Goal: Task Accomplishment & Management: Use online tool/utility

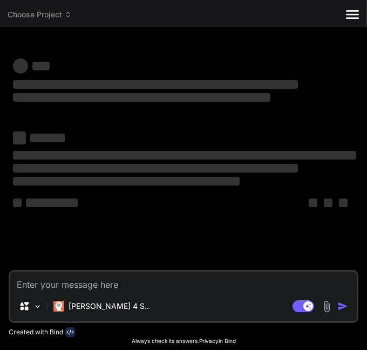
click at [329, 305] on img at bounding box center [327, 306] width 12 height 12
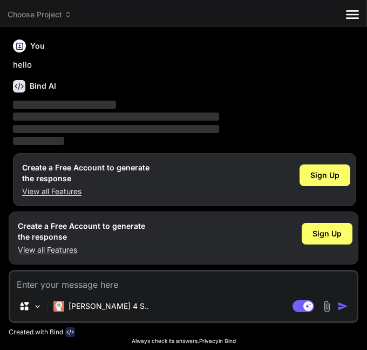
type textarea "x"
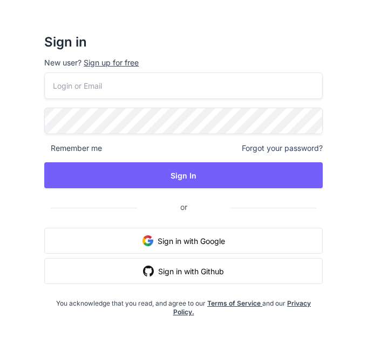
click at [152, 79] on input "email" at bounding box center [183, 85] width 279 height 26
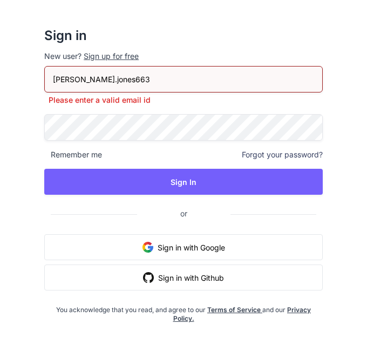
click at [147, 87] on input "mason.jones663" at bounding box center [183, 79] width 279 height 26
type input "[PERSON_NAME][EMAIL_ADDRESS][DOMAIN_NAME]"
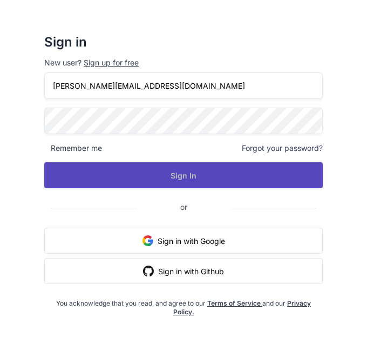
click at [153, 176] on button "Sign In" at bounding box center [183, 175] width 279 height 26
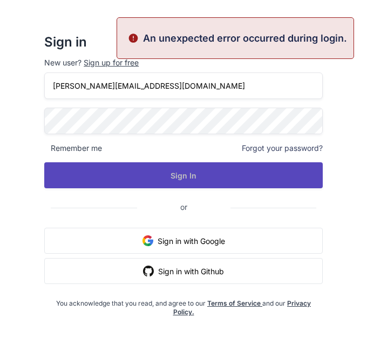
click at [174, 182] on button "Sign In" at bounding box center [183, 175] width 279 height 26
click at [174, 182] on button "Signing In..." at bounding box center [183, 175] width 279 height 26
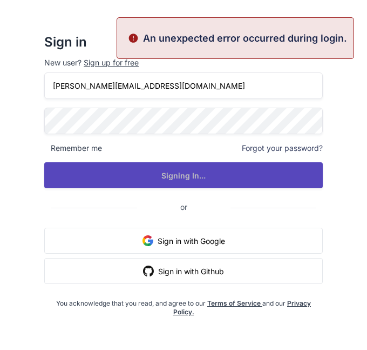
click at [174, 182] on button "Signing In..." at bounding box center [183, 175] width 279 height 26
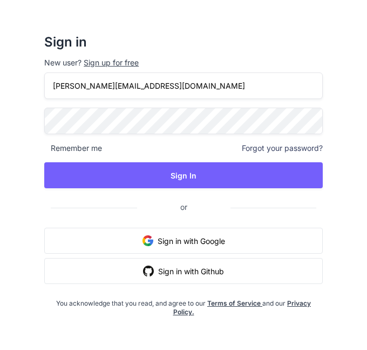
click at [130, 64] on div "Sign up for free" at bounding box center [111, 62] width 55 height 11
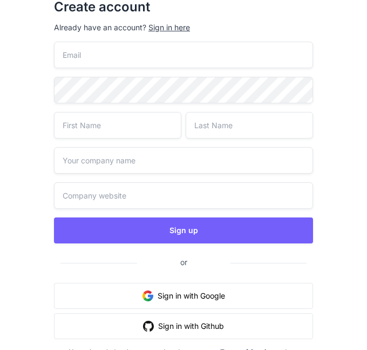
click at [147, 65] on input "email" at bounding box center [183, 55] width 259 height 26
paste input "[PERSON_NAME][EMAIL_ADDRESS][DOMAIN_NAME]"
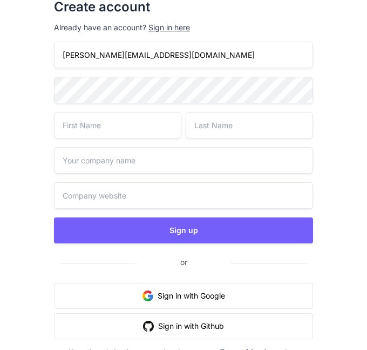
type input "[PERSON_NAME][EMAIL_ADDRESS][DOMAIN_NAME]"
click at [142, 76] on div "mason.jones663@gmail.com Sign up or Sign in with Google Sign in with Github You…" at bounding box center [183, 216] width 259 height 349
click at [129, 115] on input "text" at bounding box center [117, 125] width 127 height 26
type input "mensoh"
click at [235, 122] on input "text" at bounding box center [249, 125] width 127 height 26
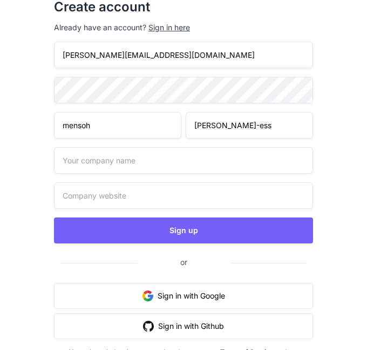
type input "jon-ess"
click at [197, 150] on input "text" at bounding box center [183, 160] width 259 height 26
type input "nick"
click at [157, 204] on input "text" at bounding box center [183, 195] width 259 height 26
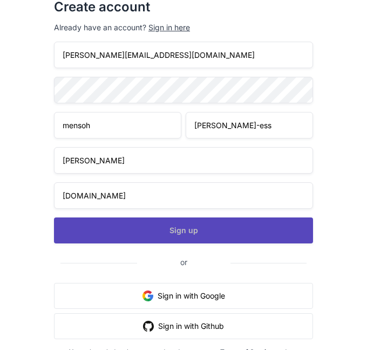
type input "gur.com"
click at [140, 219] on button "Sign up" at bounding box center [183, 230] width 259 height 26
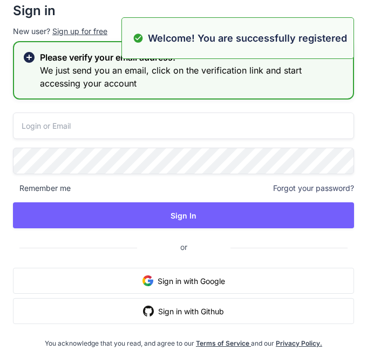
type input "mason.jones663@gmail.com"
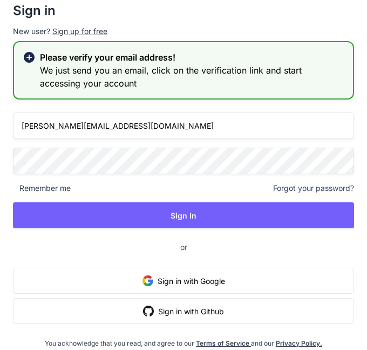
click at [175, 139] on div "mason.jones663@gmail.com Remember me Forgot your password? Sign In or Sign in w…" at bounding box center [183, 229] width 341 height 235
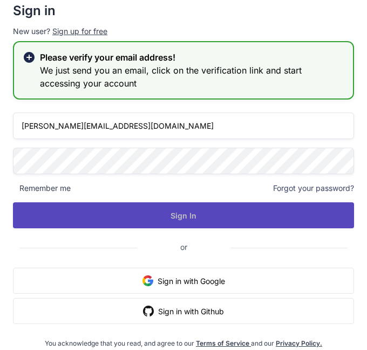
click at [137, 227] on button "Sign In" at bounding box center [183, 215] width 341 height 26
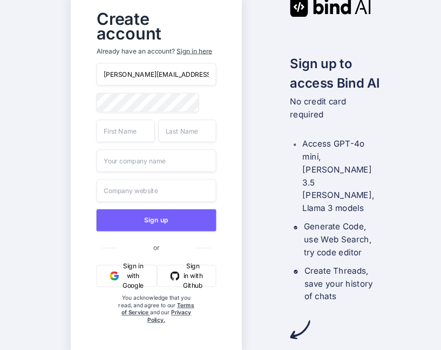
click at [164, 75] on input "[PERSON_NAME][EMAIL_ADDRESS][DOMAIN_NAME]" at bounding box center [156, 74] width 120 height 23
click at [210, 77] on input "mason.jones663@stu.kipptexas.com" at bounding box center [156, 74] width 120 height 23
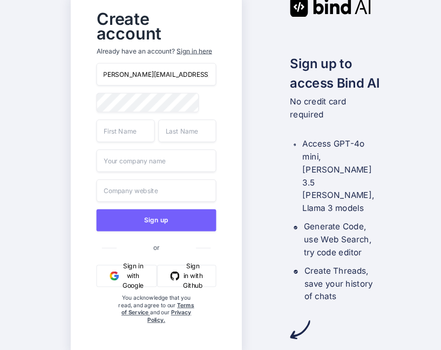
type input "mason.jones663@stu.kipptexas.org"
click at [133, 126] on input "text" at bounding box center [125, 130] width 58 height 23
type input "menson"
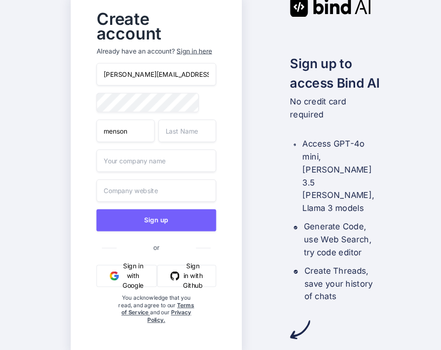
click at [204, 139] on input "text" at bounding box center [187, 130] width 58 height 23
type input "jones"
click at [167, 167] on input "text" at bounding box center [156, 160] width 120 height 23
type input "e"
type input "c"
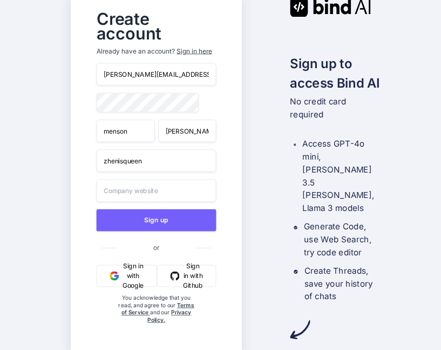
type input "zhenisqueen"
click at [148, 182] on input "text" at bounding box center [156, 190] width 120 height 23
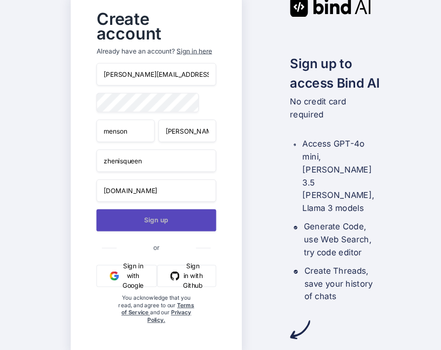
type input "zhenisqueen.com"
click at [120, 221] on button "Sign up" at bounding box center [156, 220] width 120 height 22
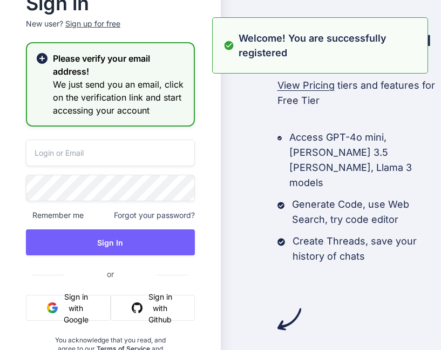
type input "[PERSON_NAME][EMAIL_ADDRESS][DOMAIN_NAME]"
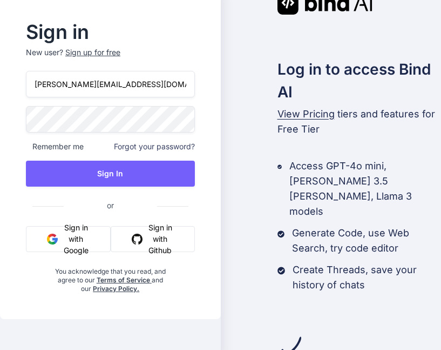
drag, startPoint x: 158, startPoint y: 106, endPoint x: -105, endPoint y: 110, distance: 263.6
click at [0, 110] on html "Sign in New user? Sign up for free mason.jones663@gmail.com Remember me Forgot …" at bounding box center [220, 175] width 441 height 350
paste input "stu.kipptexas.org"
type input "mason.jones663@stu.kipptexas.org"
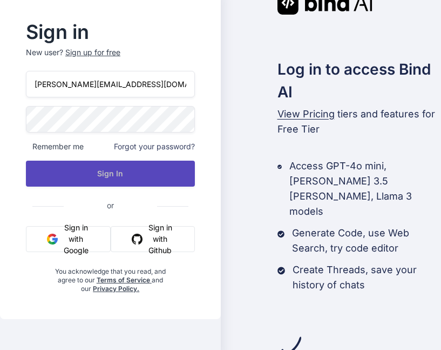
click at [58, 184] on button "Sign In" at bounding box center [110, 173] width 169 height 26
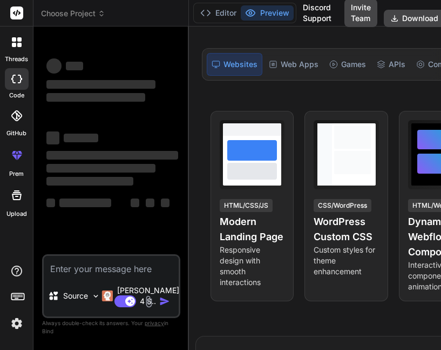
scroll to position [119, 0]
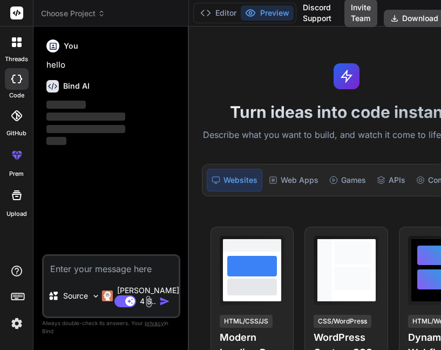
click at [143, 303] on img at bounding box center [149, 301] width 12 height 12
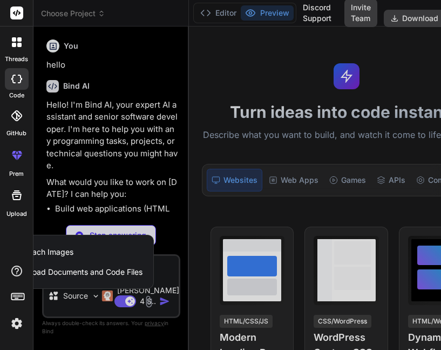
click at [101, 274] on span "Upload Documents and Code Files" at bounding box center [82, 271] width 122 height 11
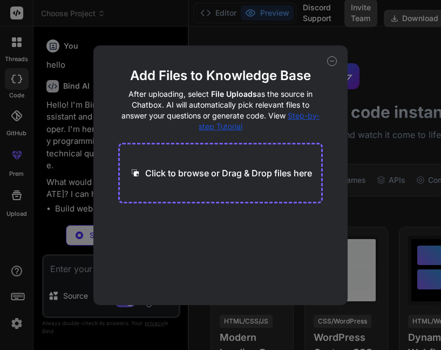
click at [214, 170] on p "Click to browse or Drag & Drop files here" at bounding box center [228, 172] width 167 height 13
type textarea "x"
type input "C:\fakepath\index.html"
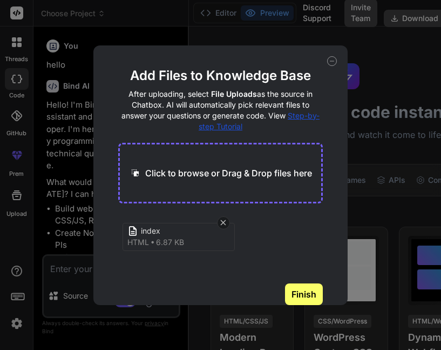
click at [291, 221] on div "index html 6.87 KB" at bounding box center [220, 248] width 205 height 69
click at [306, 294] on button "Finish" at bounding box center [304, 294] width 38 height 22
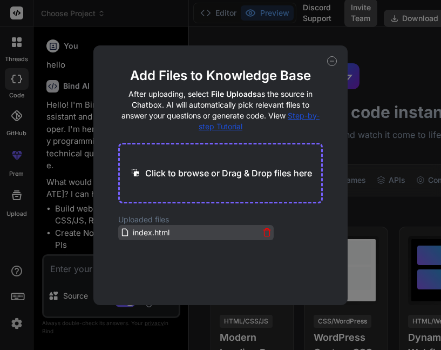
click at [147, 233] on span "index.html" at bounding box center [151, 232] width 39 height 13
click at [136, 230] on span "index.html" at bounding box center [151, 232] width 39 height 13
click at [50, 285] on div "Add Files to Knowledge Base After uploading, select File Uploads as the source …" at bounding box center [220, 175] width 441 height 350
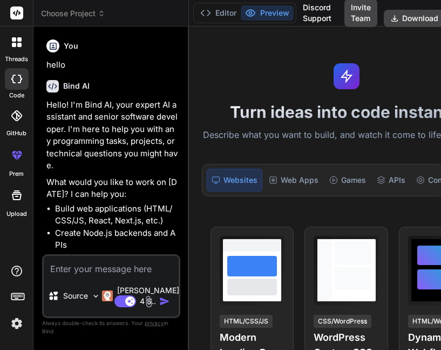
click at [77, 268] on textarea at bounding box center [111, 265] width 135 height 19
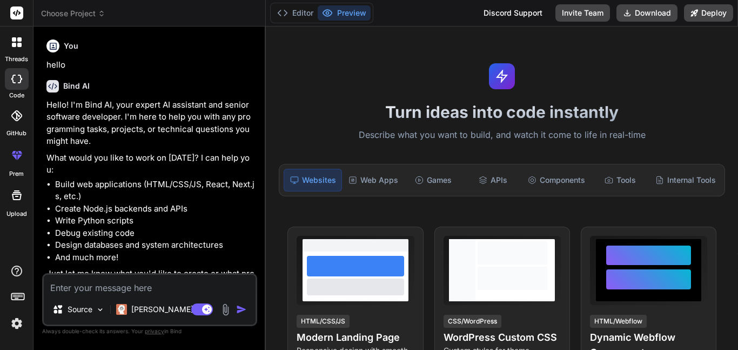
click at [221, 304] on img at bounding box center [225, 309] width 12 height 12
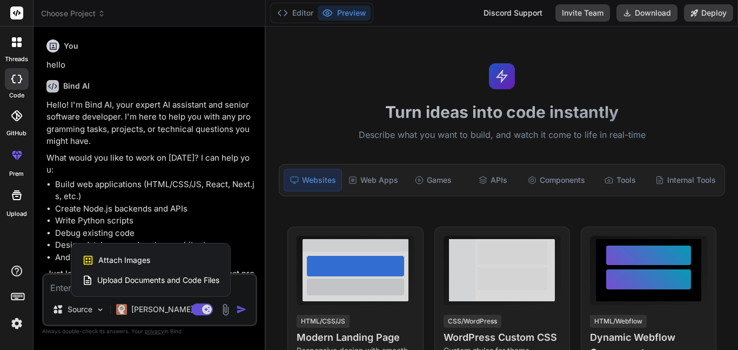
click at [174, 284] on span "Upload Documents and Code Files" at bounding box center [158, 279] width 122 height 11
type textarea "x"
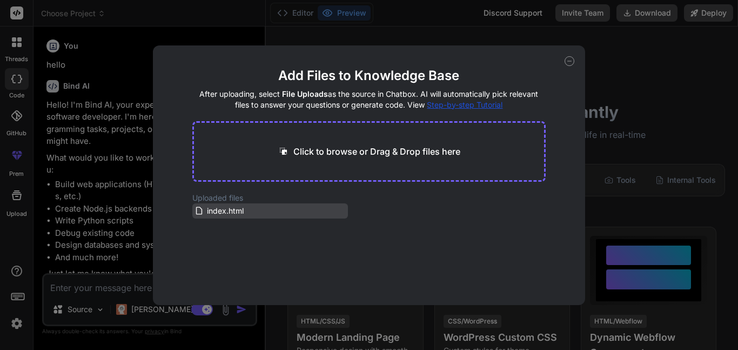
click at [230, 217] on div "index.html" at bounding box center [270, 210] width 156 height 15
drag, startPoint x: 207, startPoint y: 221, endPoint x: 216, endPoint y: 218, distance: 9.6
click at [216, 218] on main "Add Files to Knowledge Base After uploading, select File Uploads as the source …" at bounding box center [368, 186] width 353 height 238
drag, startPoint x: 209, startPoint y: 211, endPoint x: 284, endPoint y: 160, distance: 90.6
click at [284, 160] on main "Add Files to Knowledge Base After uploading, select File Uploads as the source …" at bounding box center [368, 186] width 353 height 238
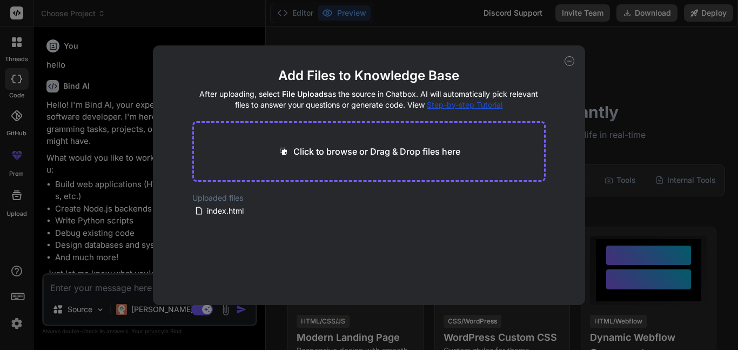
click at [284, 160] on div "Click to browse or Drag & Drop files here" at bounding box center [368, 151] width 353 height 61
click at [301, 151] on p "Click to browse or Drag & Drop files here" at bounding box center [376, 151] width 167 height 13
type input "C:\fakepath\index.html"
click at [441, 266] on button "Finish" at bounding box center [527, 272] width 38 height 22
click at [247, 219] on div "index.html" at bounding box center [263, 225] width 139 height 13
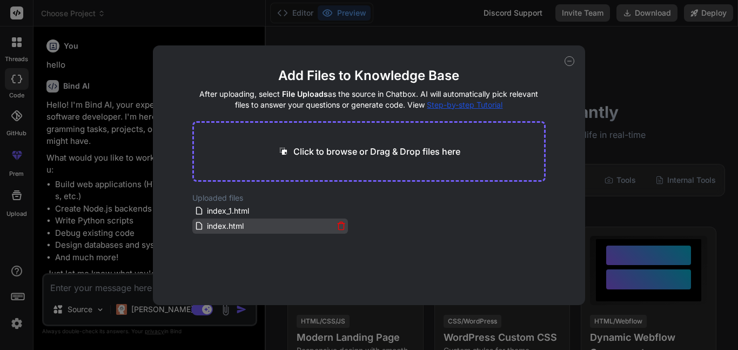
click at [247, 219] on div "index.html" at bounding box center [263, 225] width 139 height 13
click at [75, 294] on div "Add Files to Knowledge Base After uploading, select File Uploads as the source …" at bounding box center [369, 175] width 738 height 350
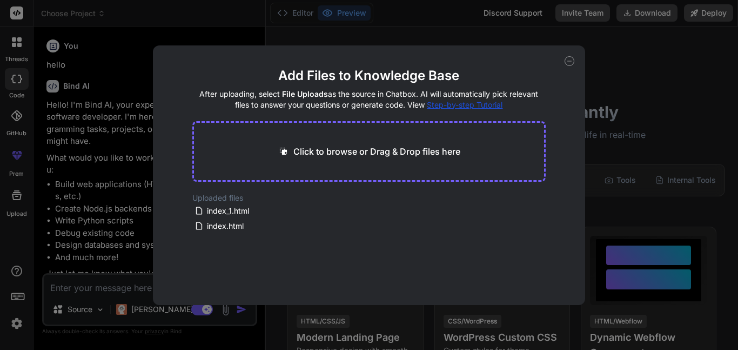
type textarea "x"
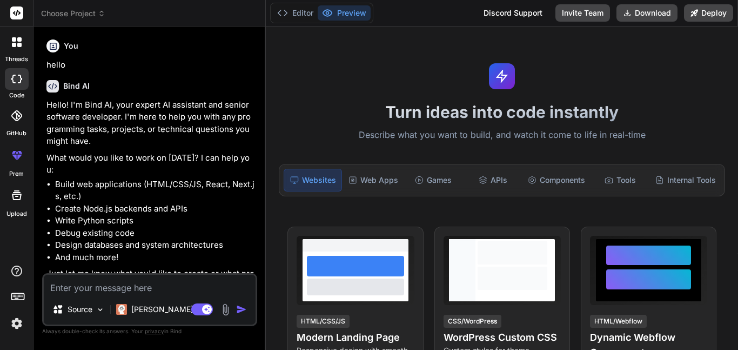
click at [86, 291] on textarea at bounding box center [150, 283] width 212 height 19
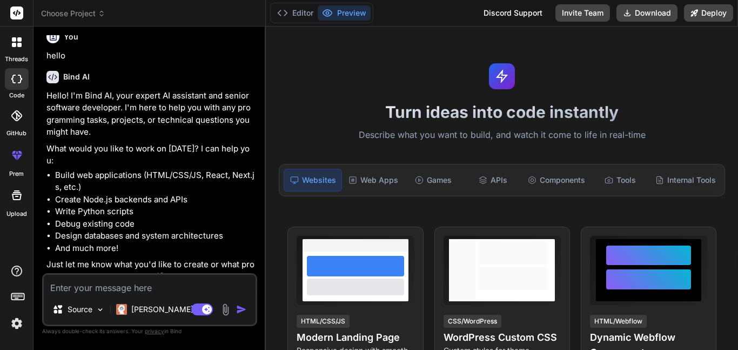
type textarea "n"
type textarea "x"
type textarea "m"
type textarea "x"
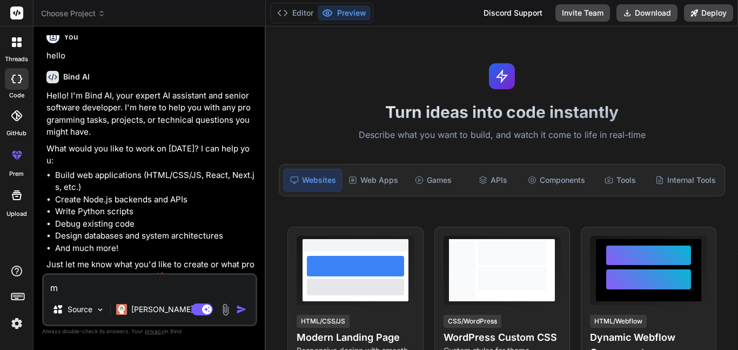
type textarea "ma"
type textarea "x"
type textarea "mak"
type textarea "x"
type textarea "make"
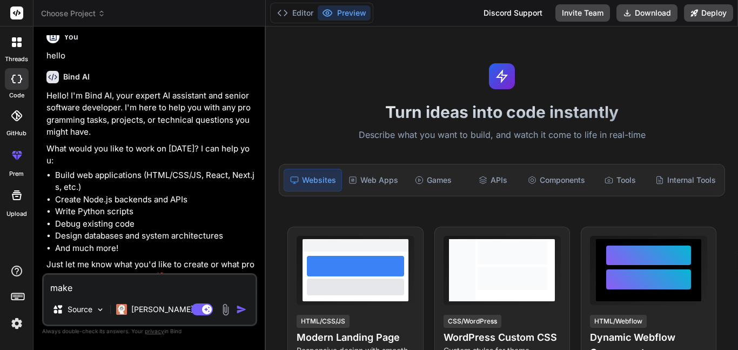
type textarea "x"
type textarea "make"
type textarea "x"
type textarea "make t"
type textarea "x"
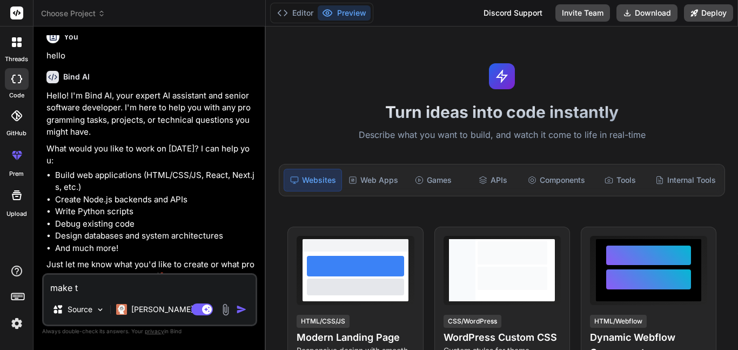
type textarea "make th"
type textarea "x"
type textarea "make thi"
type textarea "x"
type textarea "make this"
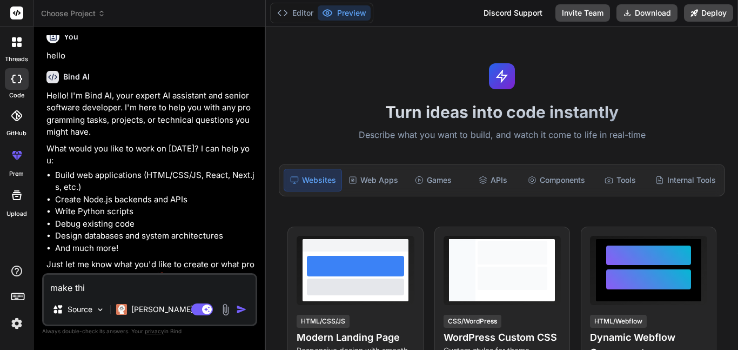
type textarea "x"
type textarea "make thi"
type textarea "x"
type textarea "m"
type textarea "x"
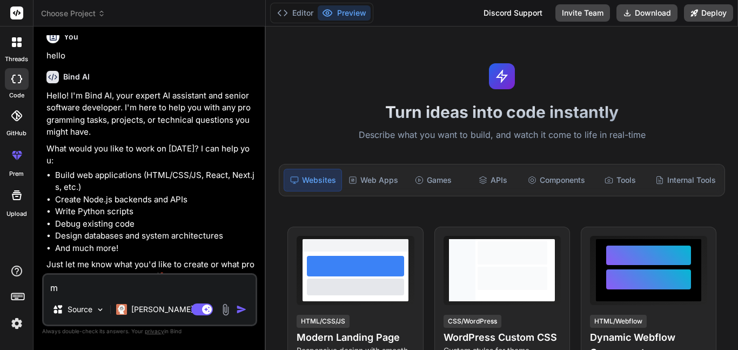
type textarea "ma"
type textarea "x"
type textarea "mak"
type textarea "x"
type textarea "make"
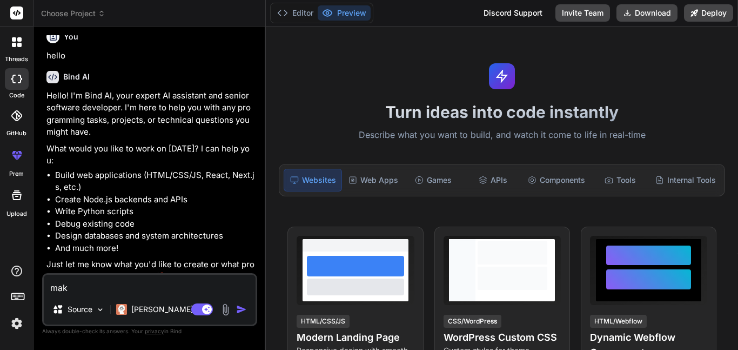
type textarea "x"
type textarea "make"
type textarea "x"
type textarea "make a"
type textarea "x"
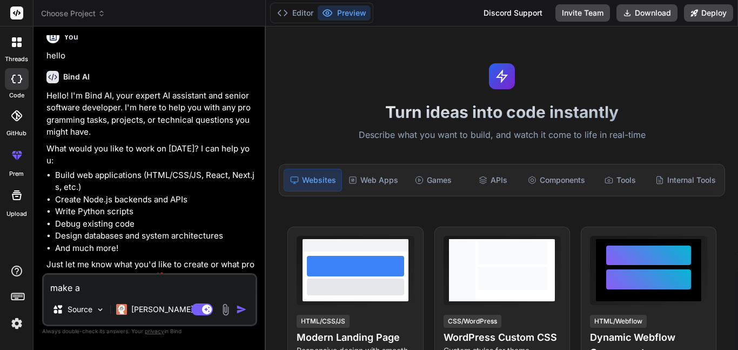
type textarea "make a"
type textarea "x"
type textarea "make a c"
type textarea "x"
type textarea "make a cs"
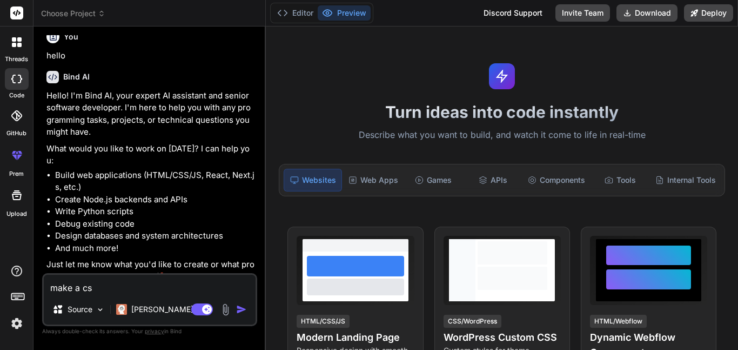
type textarea "x"
type textarea "make a css"
type textarea "x"
type textarea "make a css"
type textarea "x"
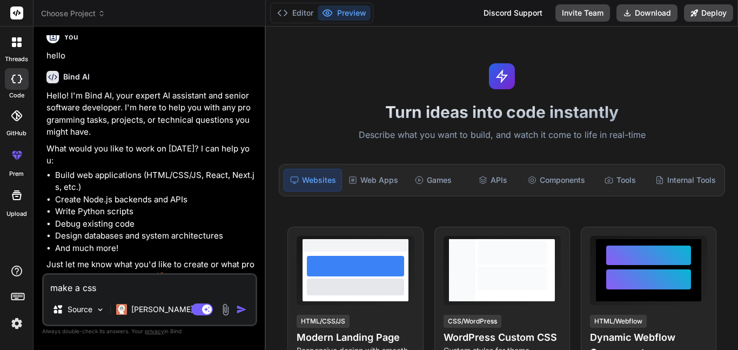
type textarea "make a css f"
type textarea "x"
type textarea "make a css fi"
type textarea "x"
type textarea "make a css fil"
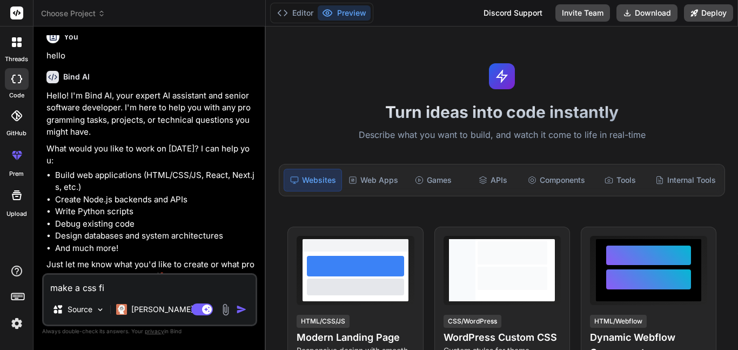
type textarea "x"
type textarea "make a css file"
type textarea "x"
type textarea "make a css file"
type textarea "x"
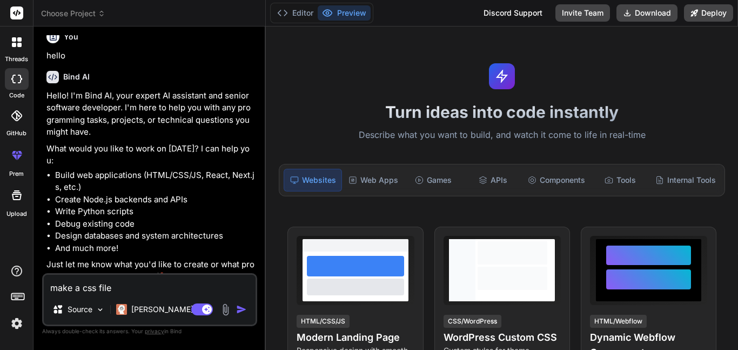
type textarea "make a css file f"
type textarea "x"
type textarea "make a css file fo"
type textarea "x"
type textarea "make a css file for"
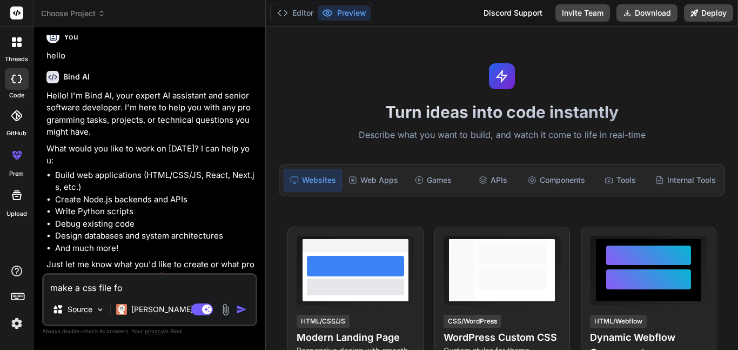
type textarea "x"
type textarea "make a css file for"
type textarea "x"
type textarea "make a css file for t"
type textarea "x"
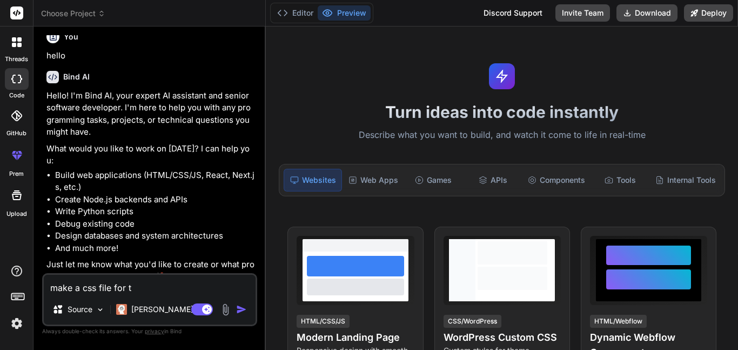
type textarea "make a css file for th"
type textarea "x"
type textarea "make a css file for tho"
type textarea "x"
type textarea "make a css file for thos"
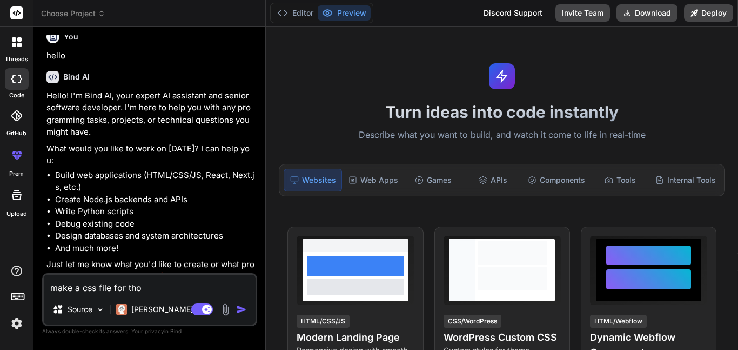
type textarea "x"
type textarea "make a css file for tho"
type textarea "x"
type textarea "make a css file for th"
type textarea "x"
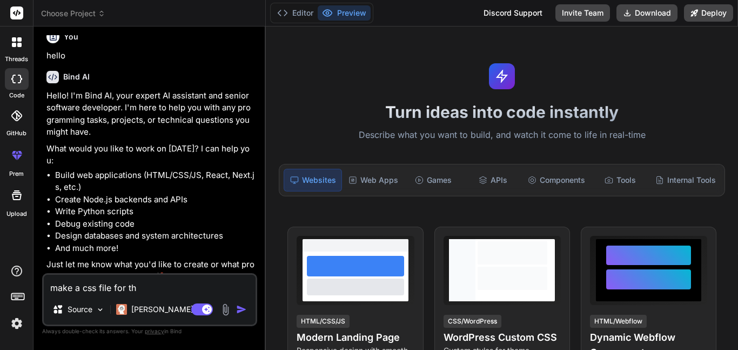
type textarea "make a css file for thi"
type textarea "x"
type textarea "make a css file for this"
type textarea "x"
type textarea "make a css file for this"
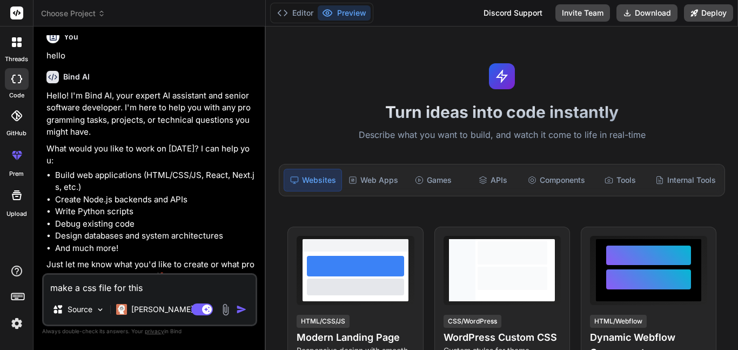
type textarea "x"
type textarea "make a css file for this w"
type textarea "x"
type textarea "make a css file for this wre"
type textarea "x"
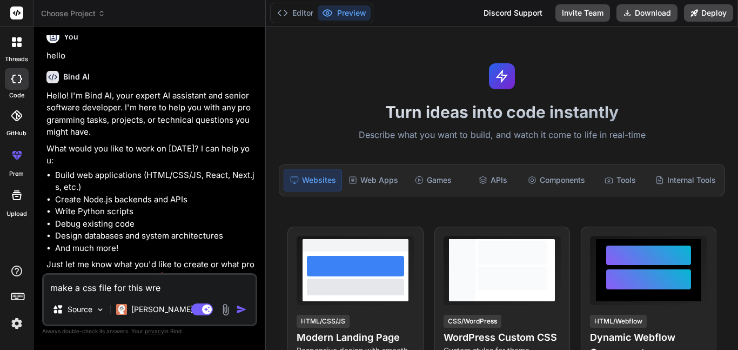
type textarea "make a css file for this wreb"
type textarea "x"
type textarea "make a css file for this wre"
type textarea "x"
type textarea "make a css file for this wr"
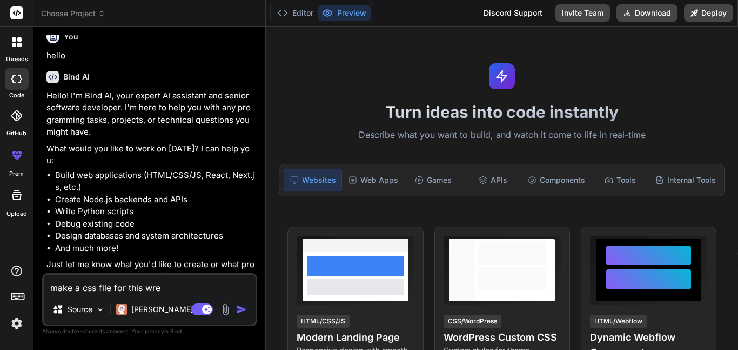
type textarea "x"
type textarea "make a css file for this w"
type textarea "x"
type textarea "make a css file for this we"
type textarea "x"
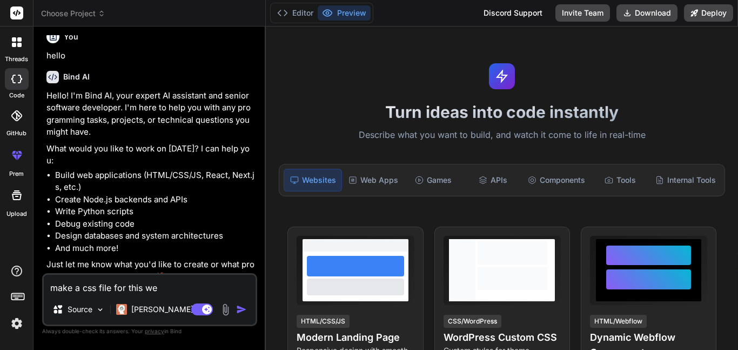
type textarea "make a css file for this web"
type textarea "x"
type textarea "make a css file for this webs"
type textarea "x"
type textarea "make a css file for this websi"
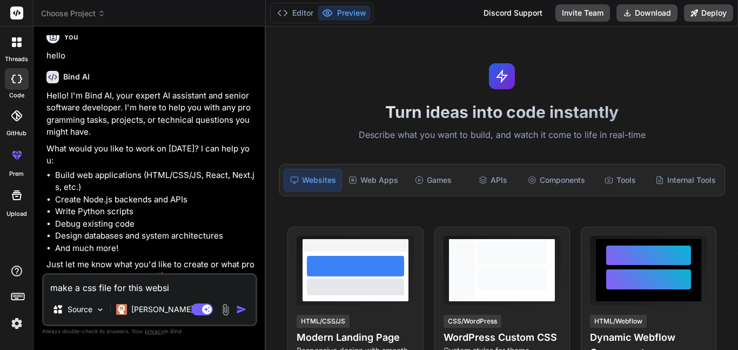
type textarea "x"
type textarea "make a css file for this websit"
type textarea "x"
type textarea "make a css file for this website"
type textarea "x"
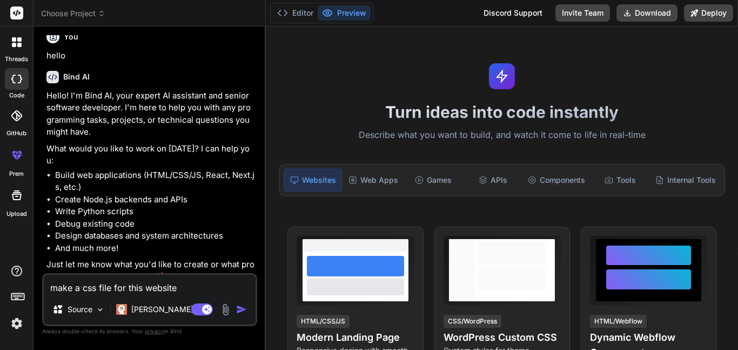
type textarea "make a css file for this website."
type textarea "x"
type textarea "make a css file for this website."
type textarea "x"
type textarea "make a css file for this website. i"
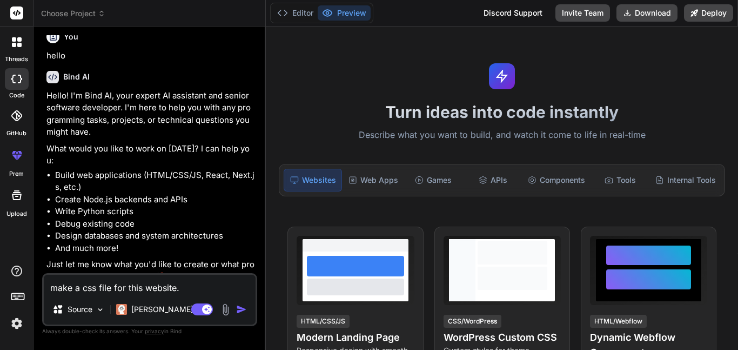
type textarea "x"
type textarea "make a css file for this website. it"
type textarea "x"
type textarea "make a css file for this website. i"
type textarea "x"
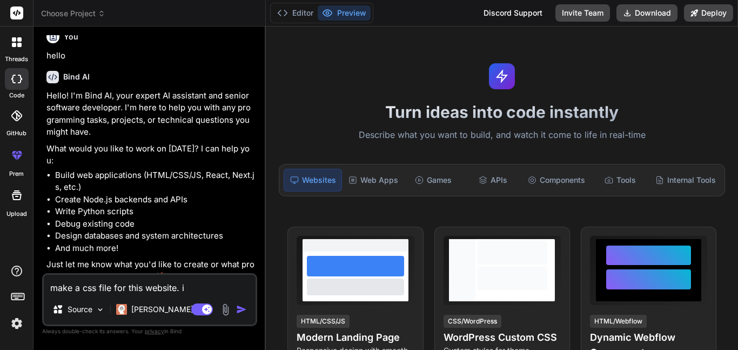
type textarea "make a css file for this website."
type textarea "x"
type textarea "make a css file for this website. m"
type textarea "x"
type textarea "make a css file for this website. ma"
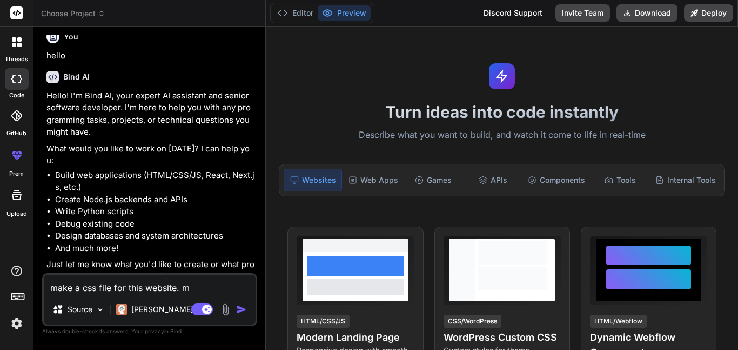
type textarea "x"
type textarea "make a css file for this website. mak"
type textarea "x"
type textarea "make a css file for this website. make"
type textarea "x"
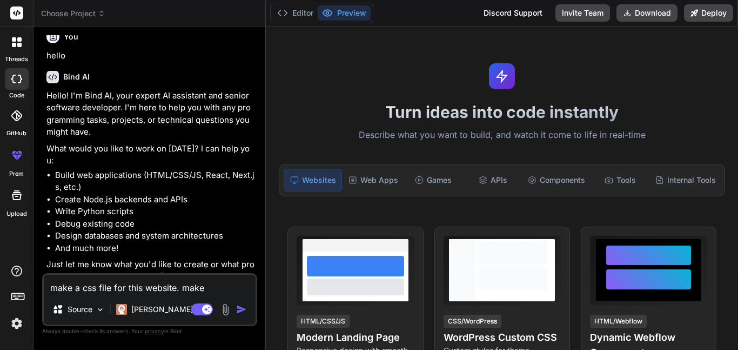
type textarea "make a css file for this website. make"
type textarea "x"
type textarea "make a css file for this website. make i"
type textarea "x"
type textarea "make a css file for this website. make it"
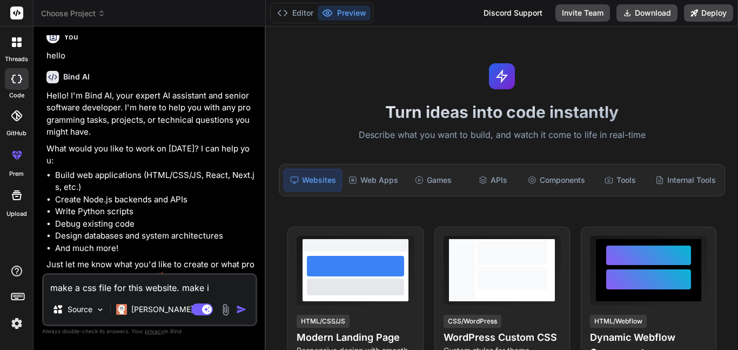
type textarea "x"
type textarea "make a css file for this website. make it"
type textarea "x"
type textarea "make a css file for this website. make it l"
type textarea "x"
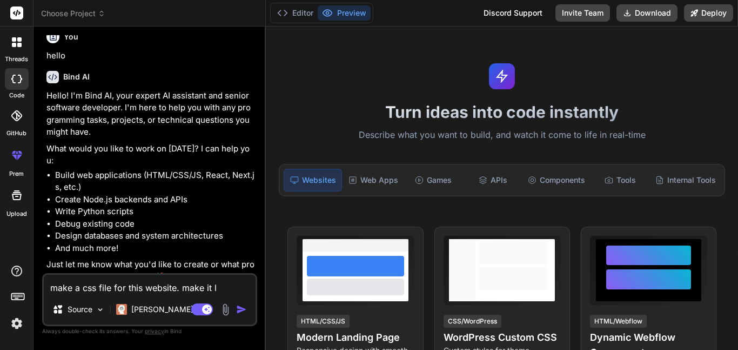
type textarea "make a css file for this website. make it lo"
type textarea "x"
type textarea "make a css file for this website. make it loo"
type textarea "x"
type textarea "make a css file for this website. make it look"
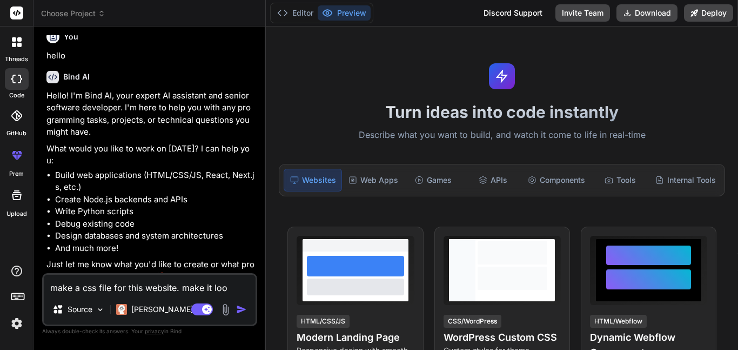
type textarea "x"
type textarea "make a css file for this website. make it look"
type textarea "x"
type textarea "make a css file for this website. make it look p"
type textarea "x"
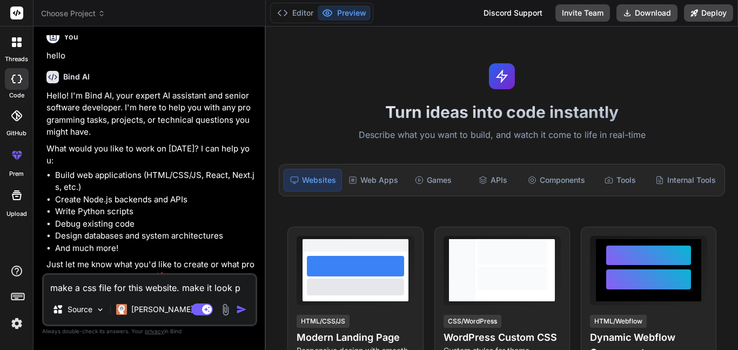
type textarea "make a css file for this website. make it look pr"
type textarea "x"
type textarea "make a css file for this website. make it look pre"
type textarea "x"
type textarea "make a css file for this website. make it look pret"
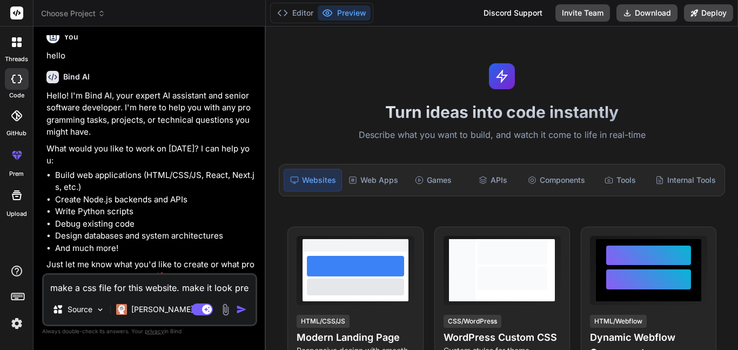
type textarea "x"
type textarea "make a css file for this website. make it look prett"
type textarea "x"
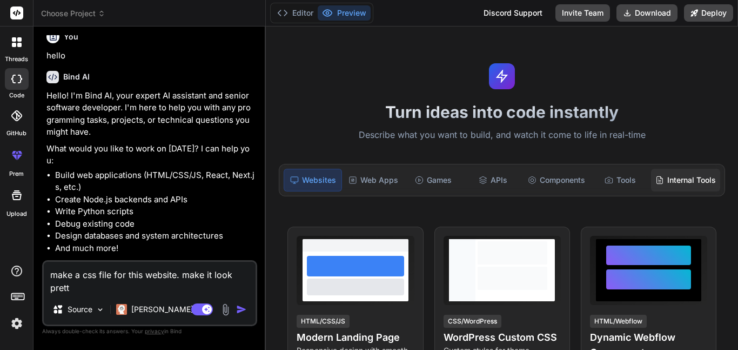
type textarea "make a css file for this website. make it look pretty"
type textarea "x"
type textarea "make a css file for this website. make it look pretty"
type textarea "x"
paste textarea "<!DOCTYPE html> <!-- saved from url=(0050)http://toadking.com/retroarch/genesis…"
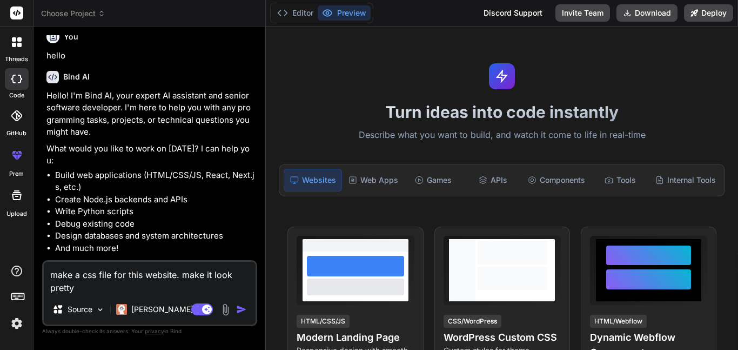
type textarea "make a css file for this website. make it look pretty <!DOCTYPE html> <!-- save…"
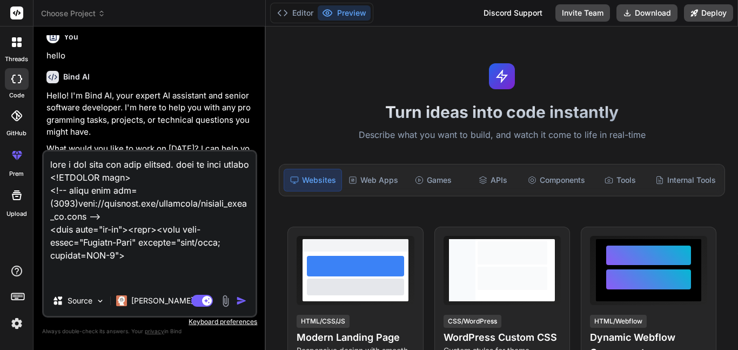
scroll to position [2918, 0]
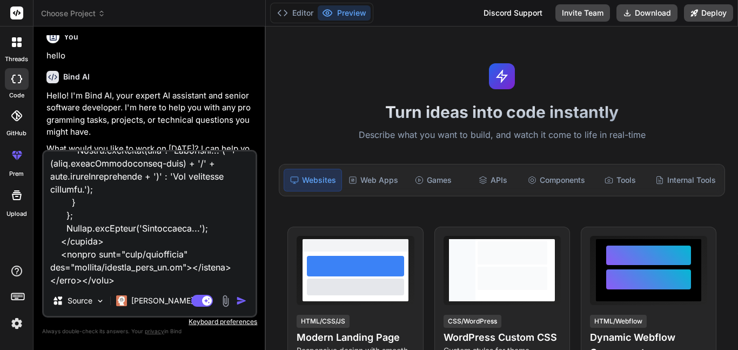
type textarea "x"
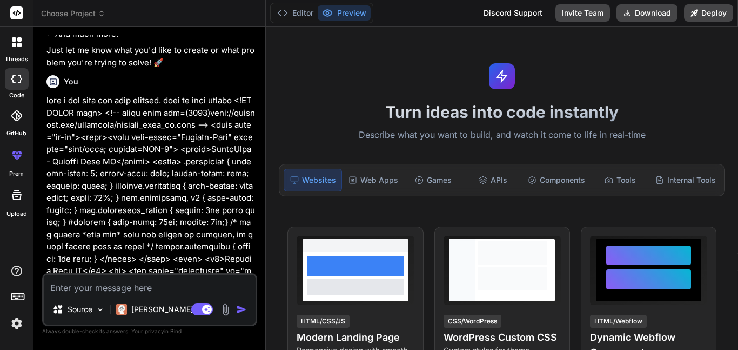
scroll to position [223, 0]
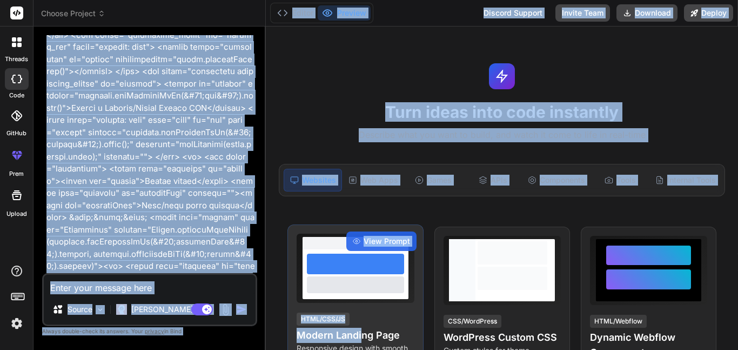
drag, startPoint x: 122, startPoint y: 98, endPoint x: 364, endPoint y: 332, distance: 337.0
click at [364, 332] on div "Choose Project Created with Pixso. Bind AI Web Search Created with Pixso. Code …" at bounding box center [385, 175] width 704 height 350
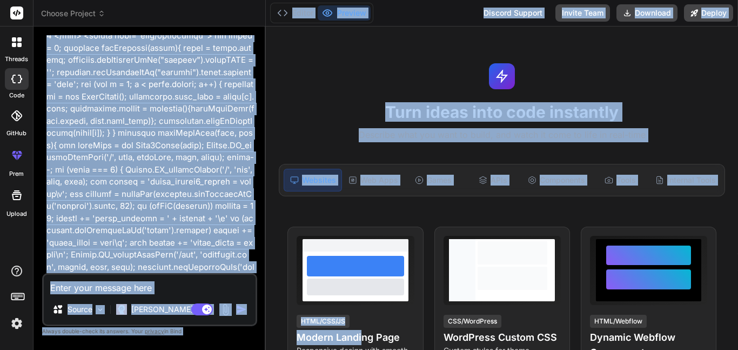
click at [237, 212] on p at bounding box center [150, 85] width 209 height 1374
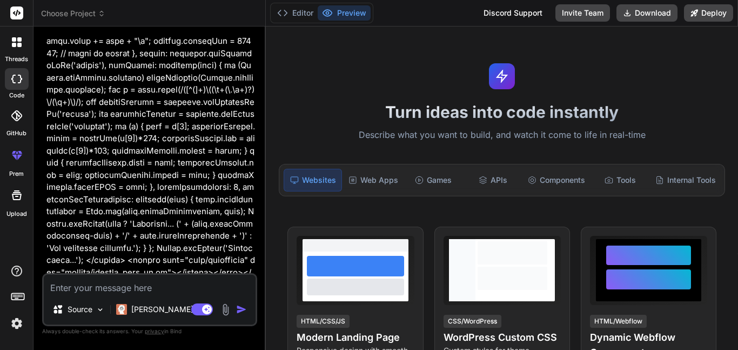
scroll to position [1458, 0]
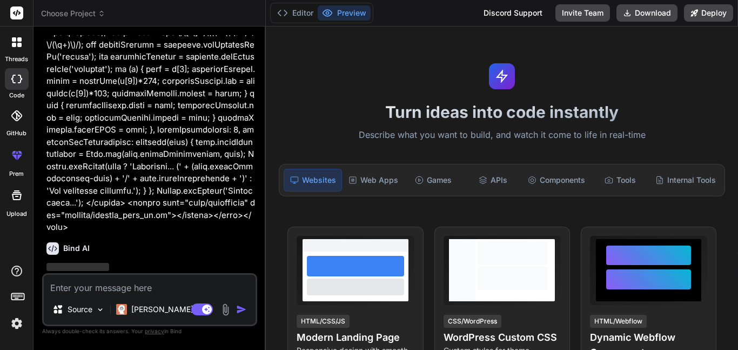
click at [225, 313] on img at bounding box center [225, 309] width 12 height 12
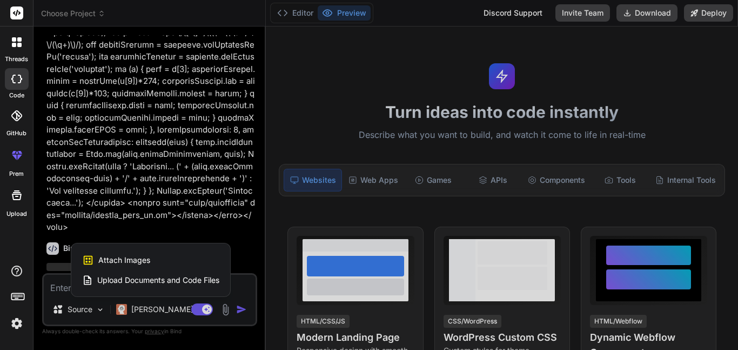
click at [186, 300] on div at bounding box center [369, 175] width 738 height 350
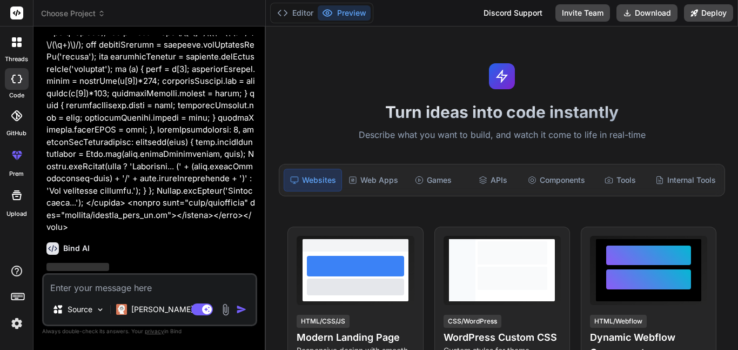
click at [227, 306] on img at bounding box center [225, 309] width 12 height 12
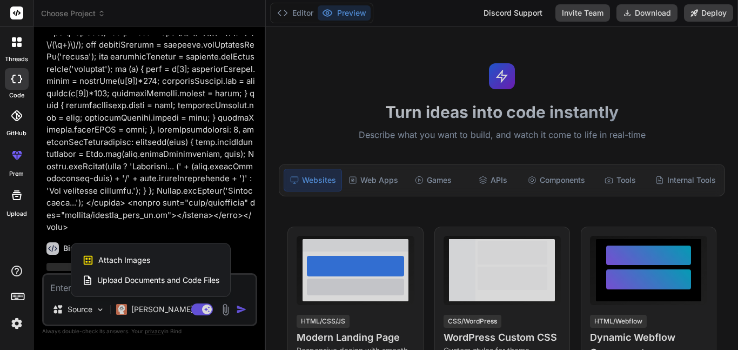
click at [185, 278] on span "Upload Documents and Code Files" at bounding box center [158, 279] width 122 height 11
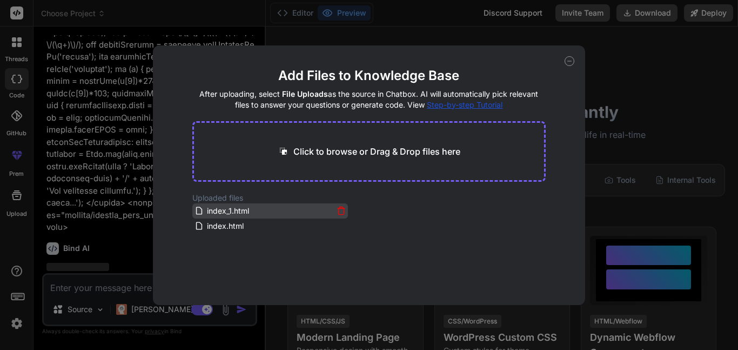
click at [220, 216] on span "index_1.html" at bounding box center [228, 210] width 44 height 13
click at [221, 216] on span "index_1.html" at bounding box center [228, 210] width 44 height 13
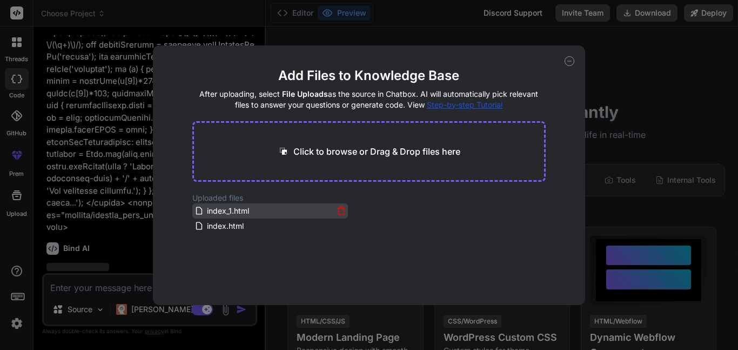
click at [221, 216] on span "index_1.html" at bounding box center [228, 210] width 44 height 13
drag, startPoint x: 326, startPoint y: 93, endPoint x: 424, endPoint y: 109, distance: 98.9
click at [424, 109] on h4 "After uploading, select File Uploads as the source in Chatbox. AI will automati…" at bounding box center [368, 100] width 353 height 22
click at [402, 108] on h4 "After uploading, select File Uploads as the source in Chatbox. AI will automati…" at bounding box center [368, 100] width 353 height 22
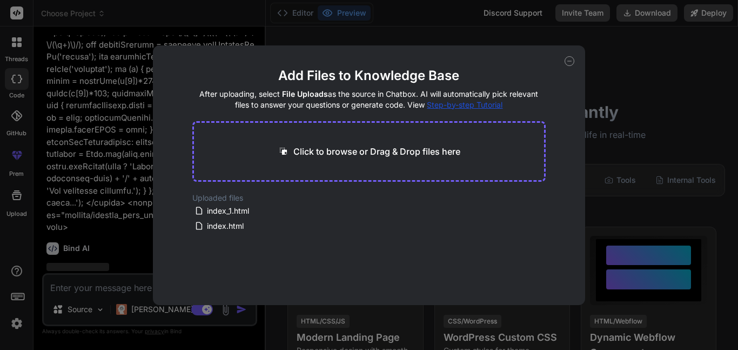
click at [402, 108] on h4 "After uploading, select File Uploads as the source in Chatbox. AI will automati…" at bounding box center [368, 100] width 353 height 22
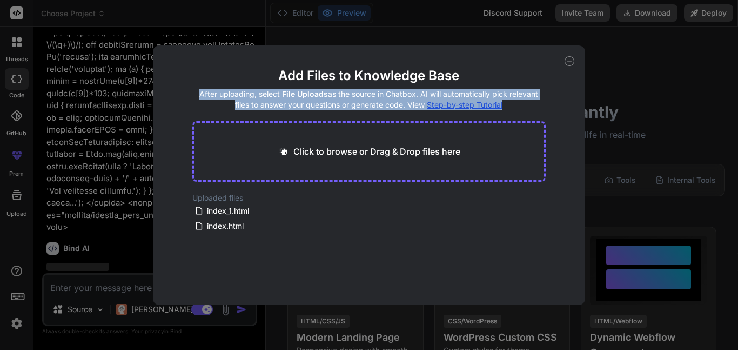
click at [402, 108] on h4 "After uploading, select File Uploads as the source in Chatbox. AI will automati…" at bounding box center [368, 100] width 353 height 22
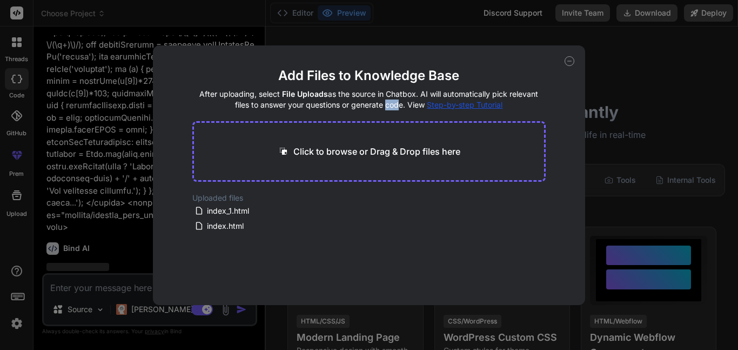
drag, startPoint x: 384, startPoint y: 105, endPoint x: 394, endPoint y: 106, distance: 10.4
click at [394, 106] on h4 "After uploading, select File Uploads as the source in Chatbox. AI will automati…" at bounding box center [368, 100] width 353 height 22
click at [441, 52] on div "Add Files to Knowledge Base After uploading, select File Uploads as the source …" at bounding box center [369, 174] width 432 height 259
click at [441, 58] on icon at bounding box center [570, 61] width 10 height 10
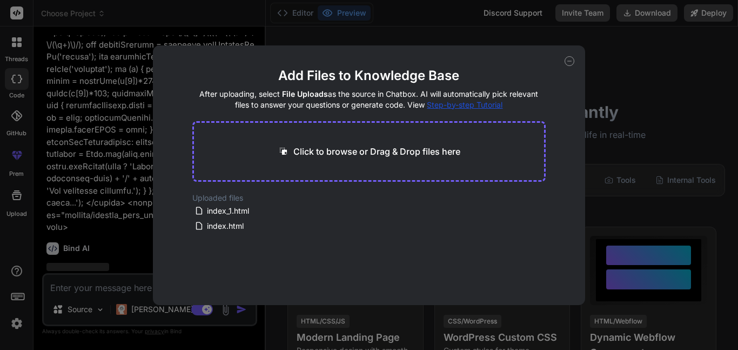
type textarea "x"
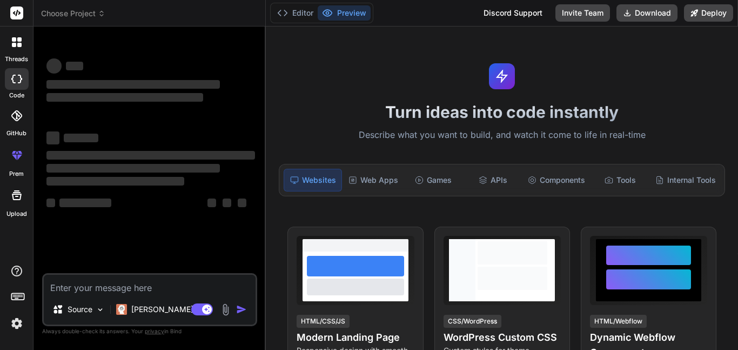
type textarea "x"
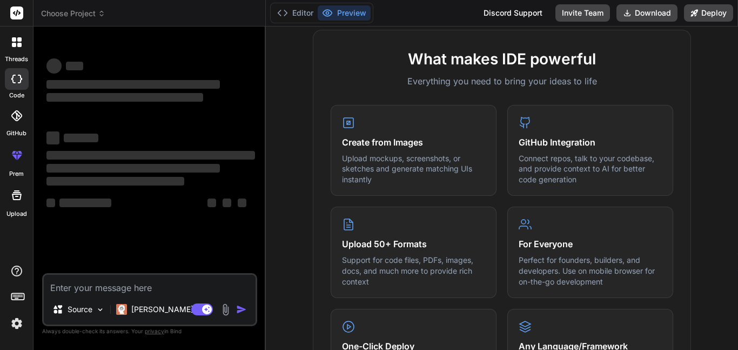
scroll to position [389, 0]
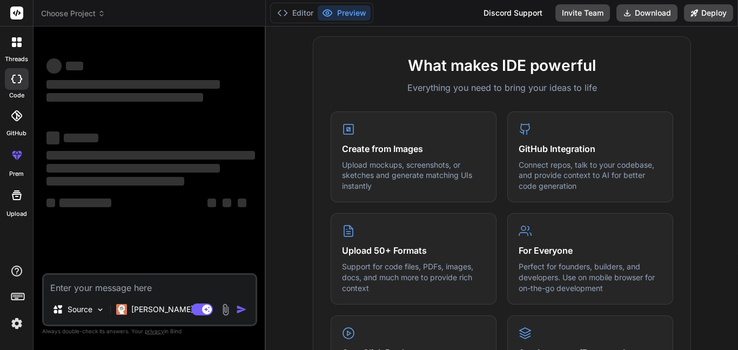
click at [90, 9] on span "Choose Project" at bounding box center [73, 13] width 64 height 11
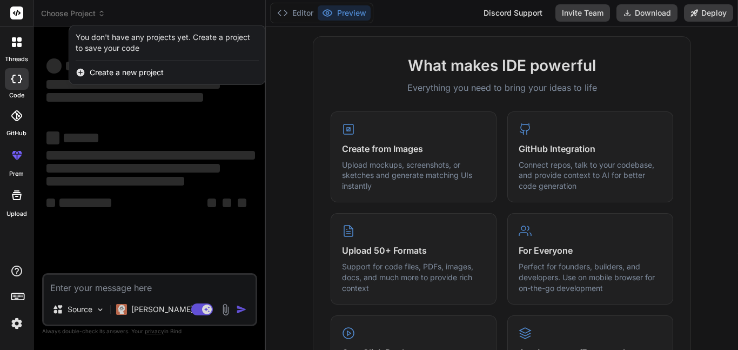
click at [100, 72] on span "Create a new project" at bounding box center [127, 72] width 74 height 11
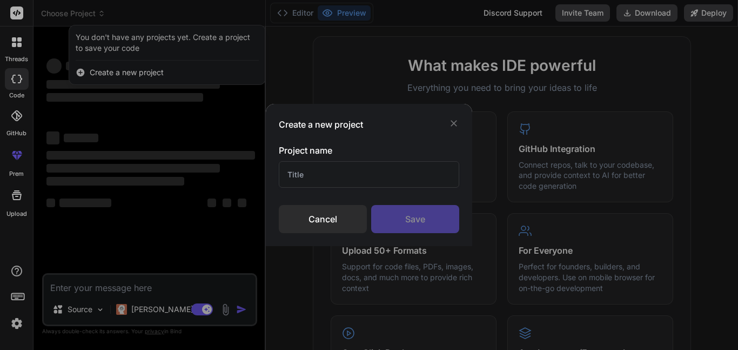
click at [321, 182] on input "text" at bounding box center [369, 174] width 180 height 26
type input "New Project"
click at [412, 217] on div "Save" at bounding box center [415, 219] width 88 height 28
click at [455, 137] on div "Create a new project Project name New Project Cancel Saving..." at bounding box center [369, 175] width 206 height 142
click at [450, 122] on icon at bounding box center [453, 123] width 11 height 11
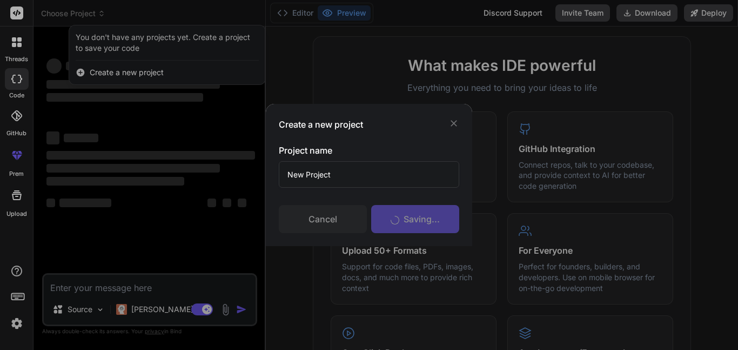
click at [452, 122] on icon at bounding box center [453, 123] width 11 height 11
click at [298, 223] on div "Cancel" at bounding box center [323, 219] width 88 height 28
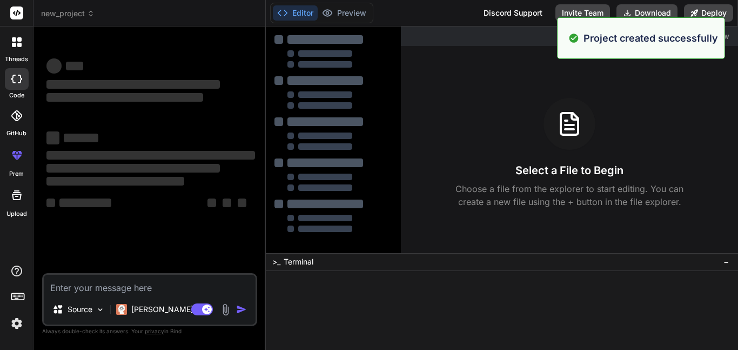
click at [146, 190] on div "‌ ‌ ‌ ‌ ‌ ‌ ‌ ‌ ‌ ‌" at bounding box center [150, 173] width 209 height 97
type textarea "x"
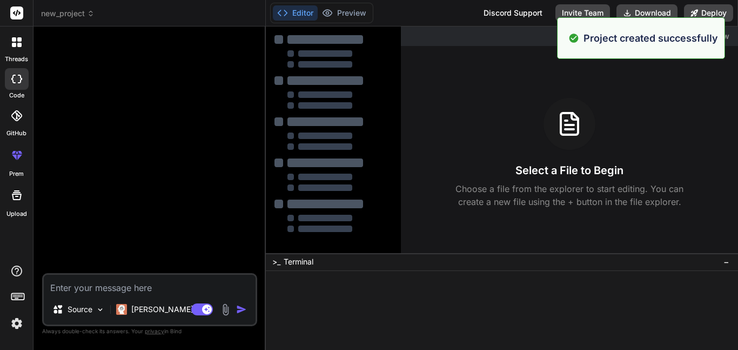
click at [483, 149] on div "Select a File to Begin Choose a file from the explorer to start editing. You ca…" at bounding box center [569, 153] width 337 height 110
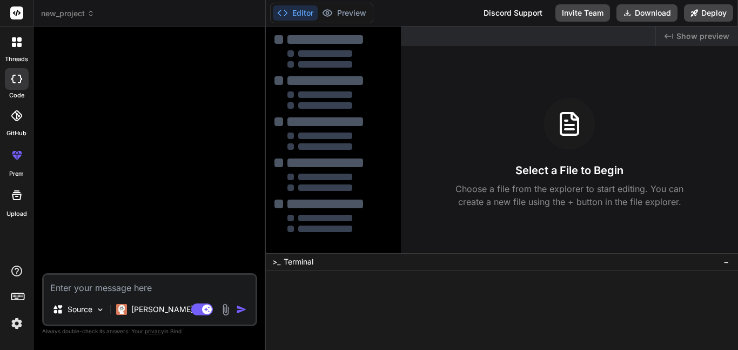
click at [95, 270] on div at bounding box center [150, 154] width 213 height 238
click at [99, 278] on textarea at bounding box center [150, 283] width 212 height 19
type textarea "c"
type textarea "x"
type textarea "cr"
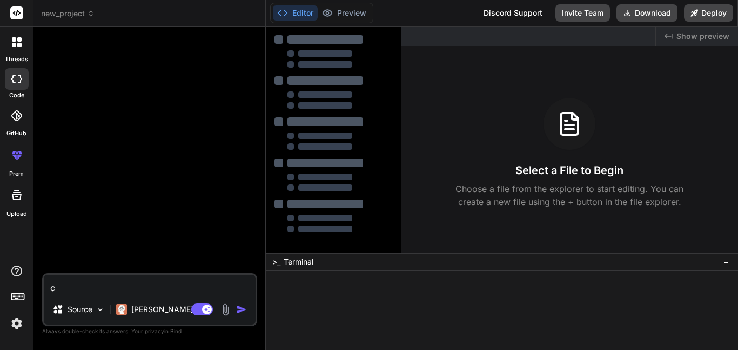
type textarea "x"
type textarea "cre"
type textarea "x"
type textarea "crea"
type textarea "x"
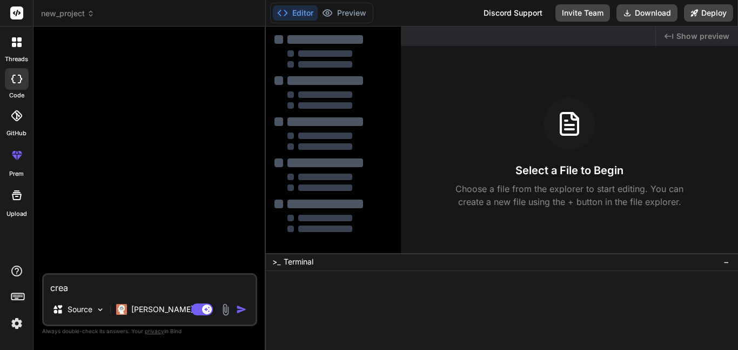
type textarea "creat"
type textarea "x"
type textarea "create"
type textarea "x"
type textarea "create"
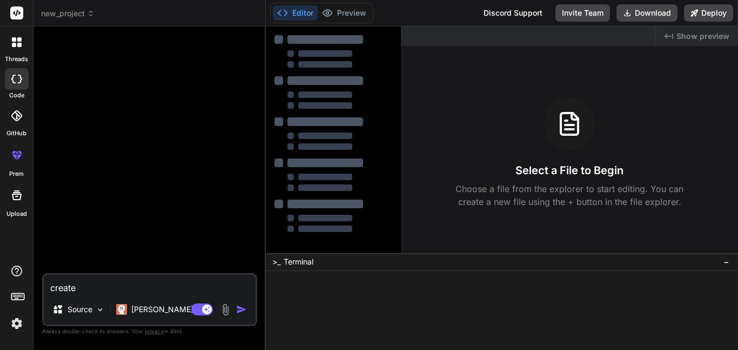
click at [226, 304] on img at bounding box center [225, 309] width 12 height 12
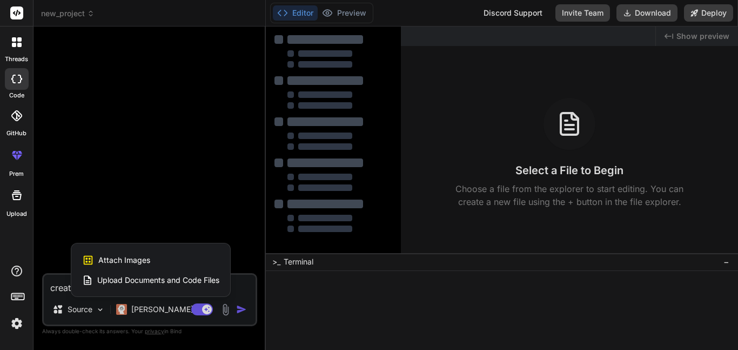
click at [212, 271] on div "Upload Documents and Code Files" at bounding box center [150, 279] width 137 height 19
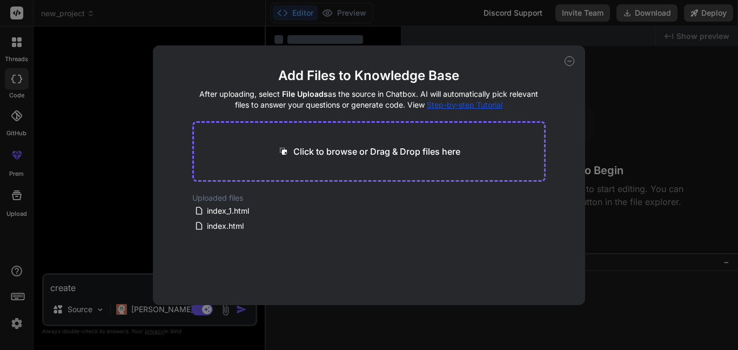
click at [567, 57] on icon at bounding box center [570, 61] width 10 height 10
type textarea "x"
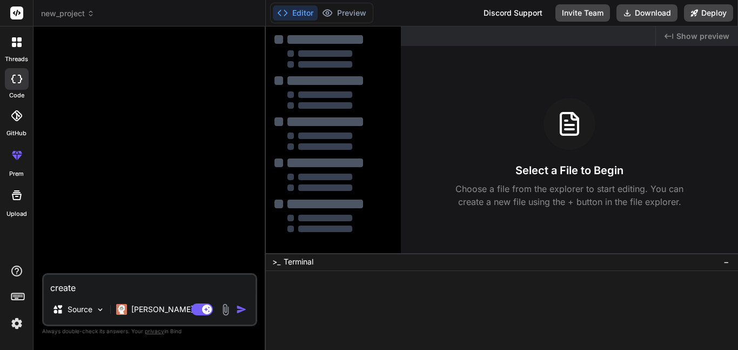
click at [140, 295] on div "create Source Claude 4 S.. Agent Mode. When this toggle is activated, AI automa…" at bounding box center [149, 299] width 215 height 53
click at [118, 283] on textarea "create" at bounding box center [150, 283] width 212 height 19
type textarea "create"
type textarea "x"
type textarea "create a"
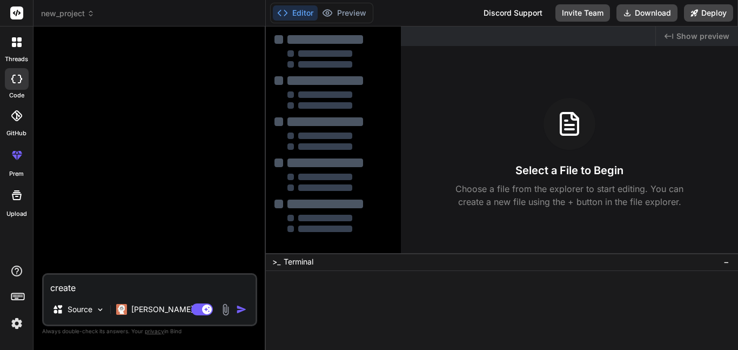
type textarea "x"
type textarea "create ac"
type textarea "x"
type textarea "create acs"
type textarea "x"
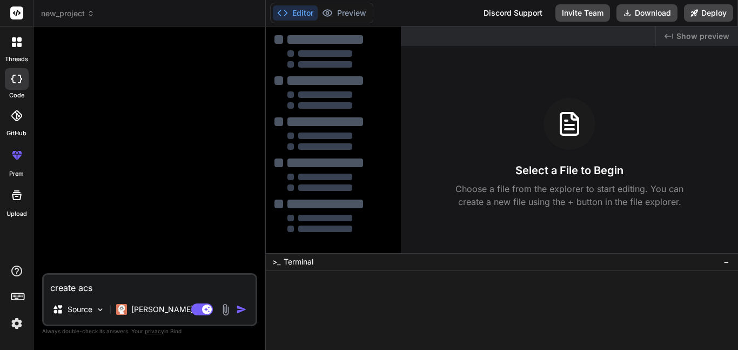
type textarea "create ac"
type textarea "x"
type textarea "create a"
type textarea "x"
type textarea "create a"
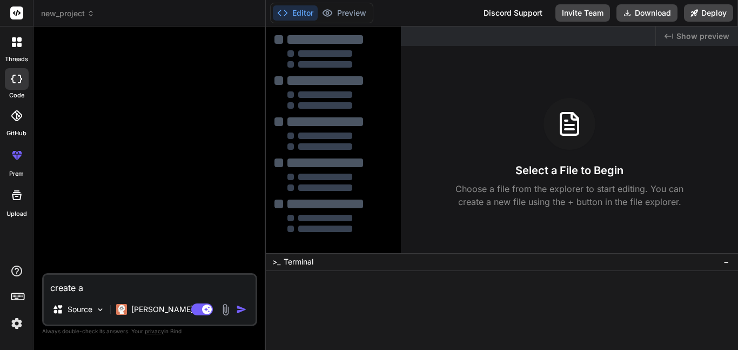
type textarea "x"
type textarea "create a c"
type textarea "x"
type textarea "create a cs"
type textarea "x"
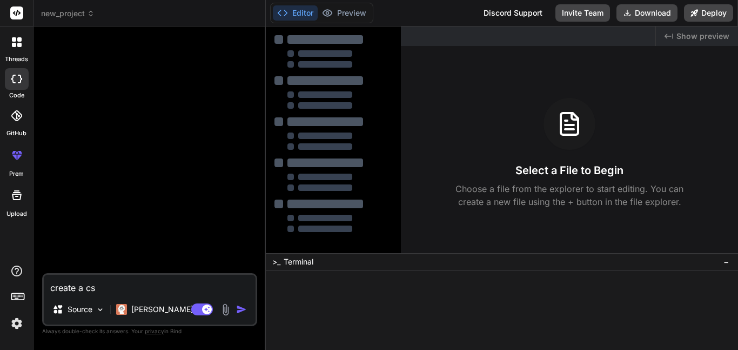
type textarea "create a css"
type textarea "x"
type textarea "create a css"
type textarea "x"
type textarea "create a css f"
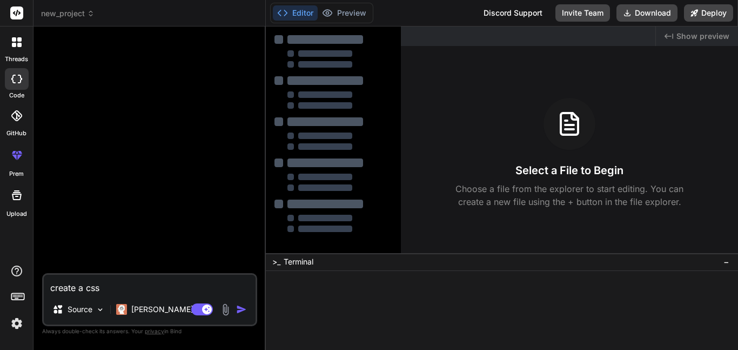
type textarea "x"
type textarea "create a css fi"
type textarea "x"
type textarea "create a css fil"
type textarea "x"
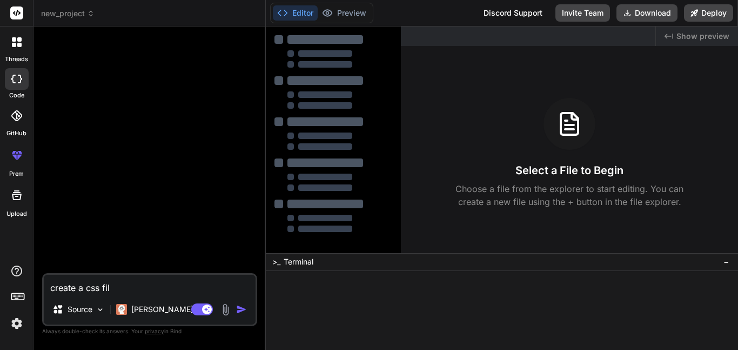
type textarea "create a css file"
type textarea "x"
type textarea "create a css file"
type textarea "x"
type textarea "create a css file f"
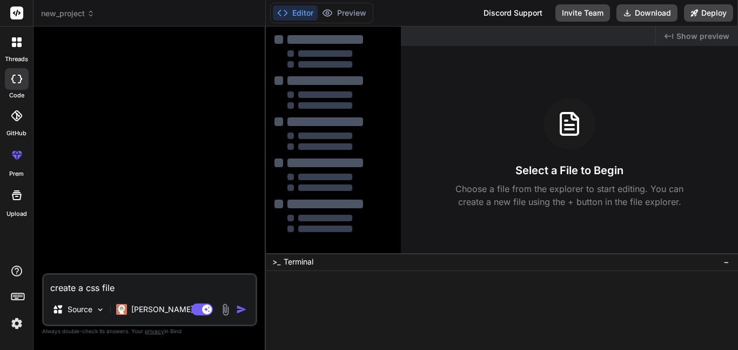
type textarea "x"
type textarea "create a css file fo"
type textarea "x"
type textarea "create a css file for"
type textarea "x"
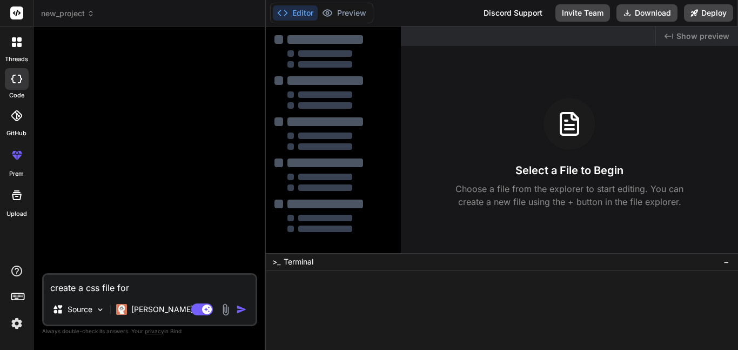
type textarea "create a css file for"
type textarea "x"
type textarea "create a css file for i"
type textarea "x"
type textarea "create a css file for in"
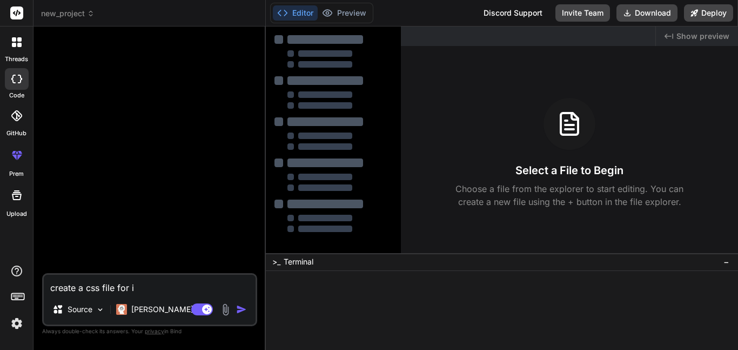
type textarea "x"
type textarea "create a css file for ind"
type textarea "x"
type textarea "create a css file for inde"
type textarea "x"
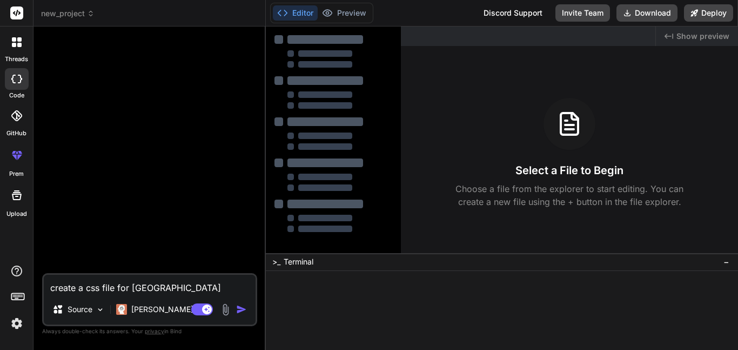
type textarea "create a css file for index"
type textarea "x"
type textarea "create a css file for index."
type textarea "x"
type textarea "create a css file for index.h"
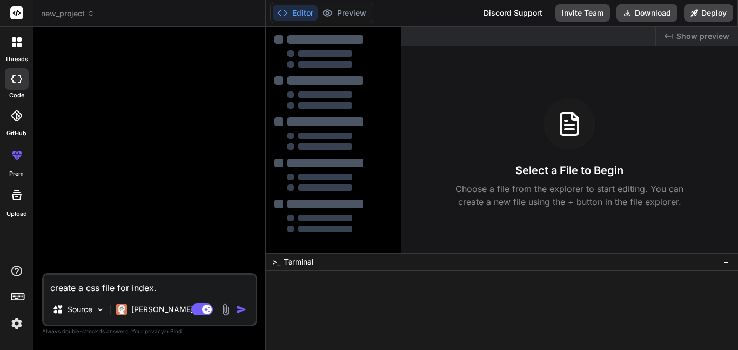
type textarea "x"
type textarea "create a css file for index.ht"
type textarea "x"
type textarea "create a css file for index.htl"
type textarea "x"
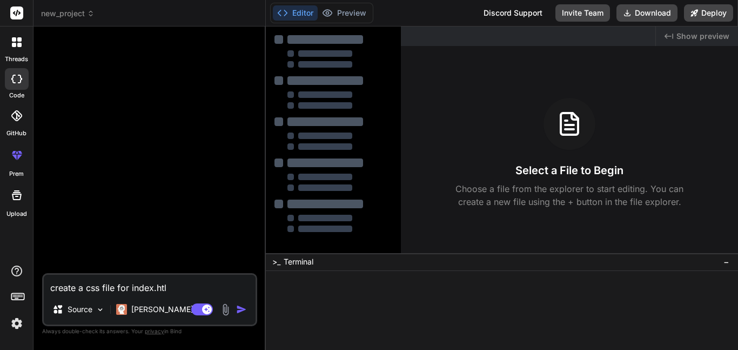
type textarea "create a css file for index.ht"
type textarea "x"
type textarea "create a css file for index.htm"
type textarea "x"
type textarea "create a css file for index.html"
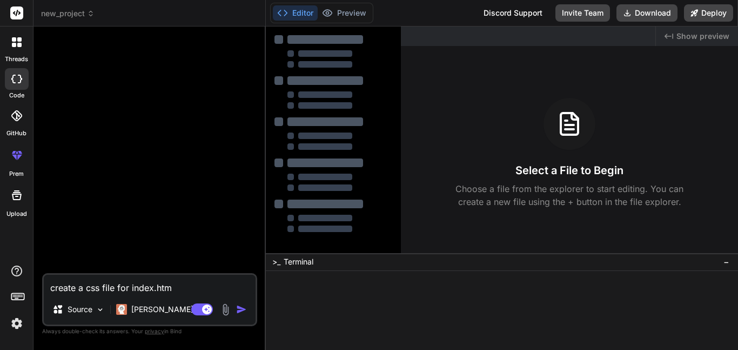
type textarea "x"
type textarea "create a css file for index.html"
type textarea "x"
type textarea "create a css file for index.html i"
type textarea "x"
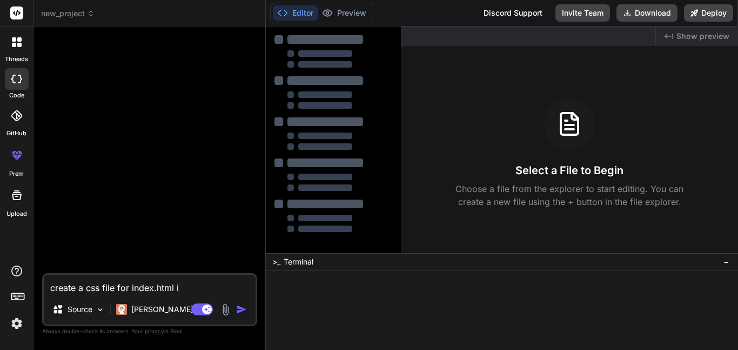
type textarea "create a css file for index.html in"
type textarea "x"
type textarea "create a css file for index.html in"
type textarea "x"
type textarea "create a css file for index.html in t"
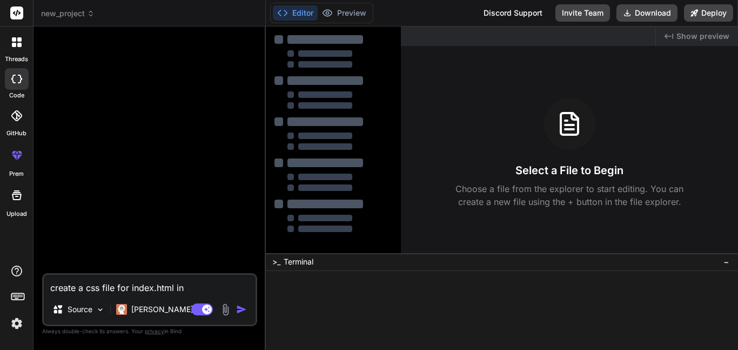
type textarea "x"
type textarea "create a css file for index.html in th"
type textarea "x"
type textarea "create a css file for index.html in the"
type textarea "x"
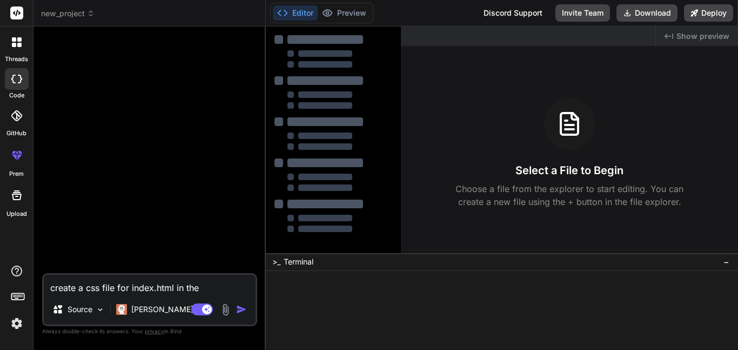
type textarea "create a css file for index.html in the"
type textarea "x"
type textarea "create a css file for index.html in the f"
type textarea "x"
type textarea "create a css file for index.html in the fi"
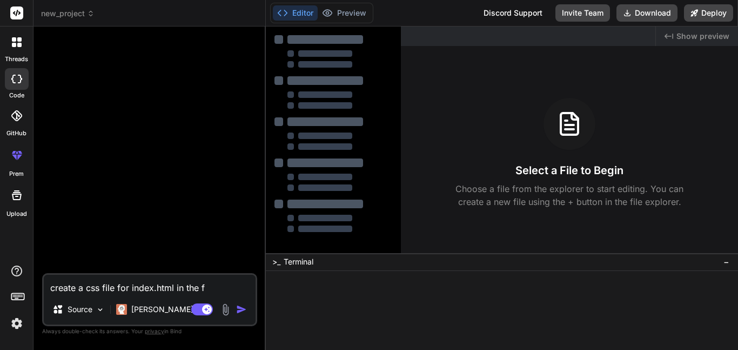
type textarea "x"
type textarea "create a css file for index.html in the fil"
type textarea "x"
type textarea "create a css file for index.html in the file"
type textarea "x"
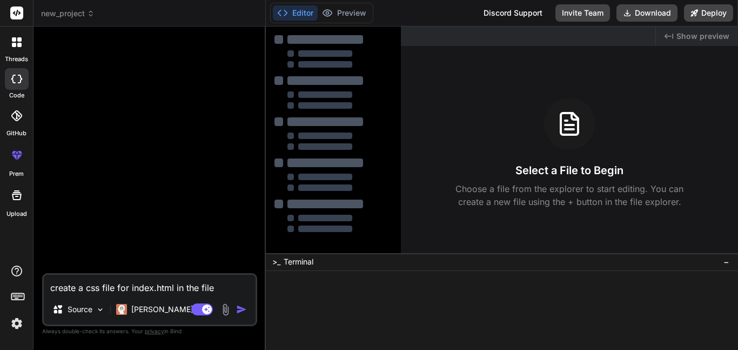
type textarea "create a css file for index.html in the file"
type textarea "x"
type textarea "create a css file for index.html in the file b"
type textarea "x"
type textarea "create a css file for index.html in the file ba"
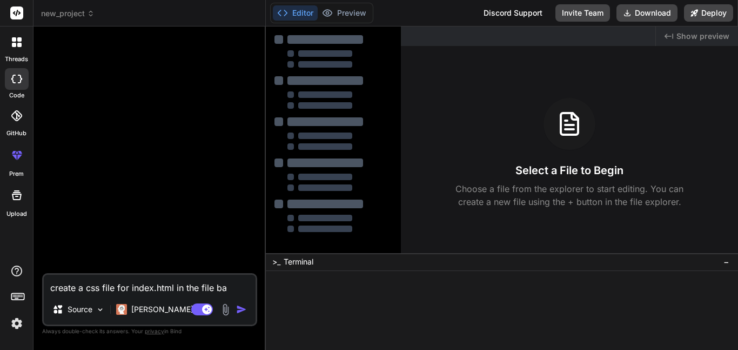
type textarea "x"
type textarea "create a css file for index.html in the file bas"
type textarea "x"
type textarea "create a css file for index.html in the file base"
type textarea "x"
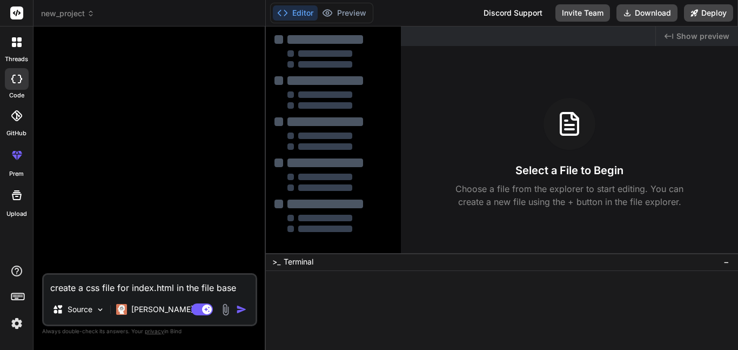
type textarea "create a css file for index.html in the file base."
type textarea "x"
type textarea "create a css file for index.html in the file base."
type textarea "x"
type textarea "create a css file for index.html in the file base. m"
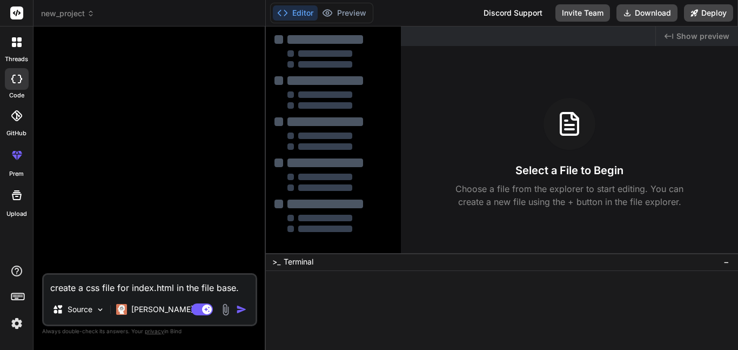
type textarea "x"
type textarea "create a css file for index.html in the file base. ma"
type textarea "x"
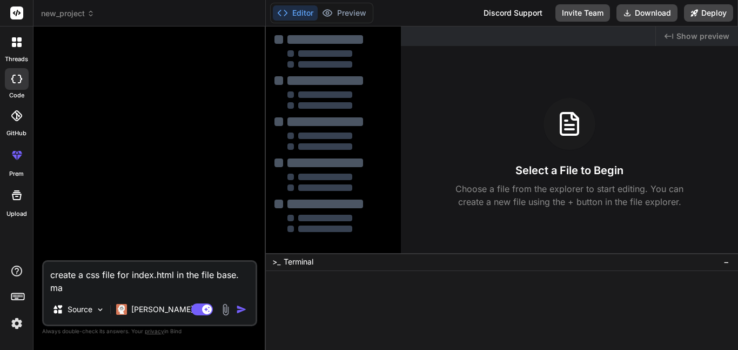
type textarea "create a css file for index.html in the file base. mak"
type textarea "x"
type textarea "create a css file for index.html in the file base. make"
type textarea "x"
type textarea "create a css file for index.html in the file base. make"
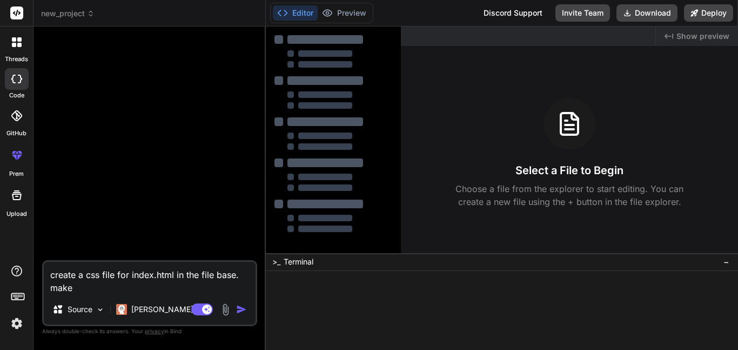
type textarea "x"
type textarea "create a css file for index.html in the file base. make i"
type textarea "x"
type textarea "create a css file for index.html in the file base. make it"
type textarea "x"
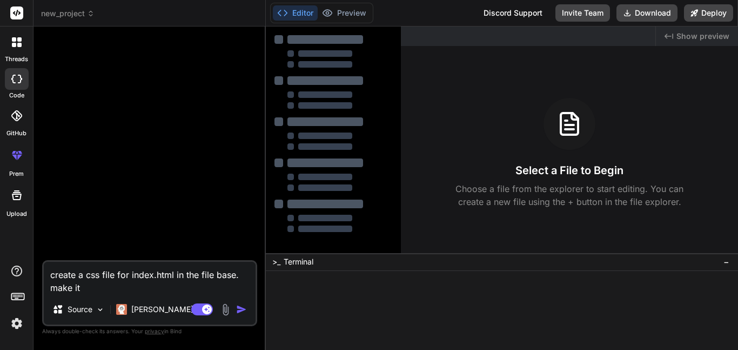
type textarea "create a css file for index.html in the file base. make it"
type textarea "x"
type textarea "create a css file for index.html in the file base. make it l"
type textarea "x"
type textarea "create a css file for index.html in the file base. make it lo"
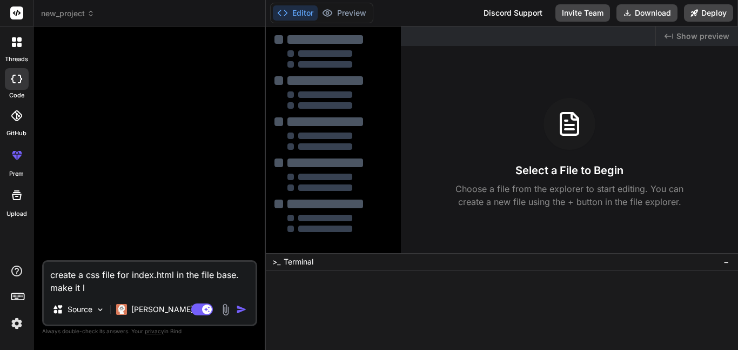
type textarea "x"
type textarea "create a css file for index.html in the file base. make it lok"
type textarea "x"
type textarea "create a css file for index.html in the file base. make it look"
type textarea "x"
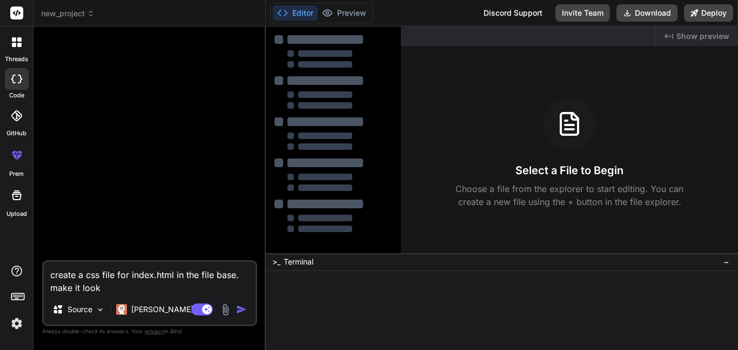
type textarea "create a css file for index.html in the file base. make it look p"
type textarea "x"
type textarea "create a css file for index.html in the file base. make it look"
type textarea "x"
type textarea "create a css file for index.html in the file base. make it look s"
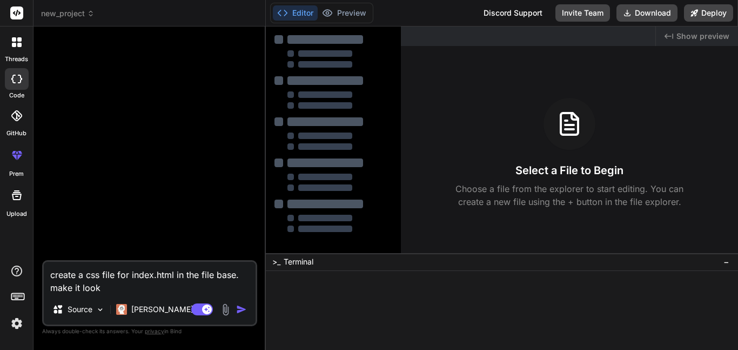
type textarea "x"
type textarea "create a css file for index.html in the file base. make it look sl"
type textarea "x"
type textarea "create a css file for index.html in the file base. make it look sle"
type textarea "x"
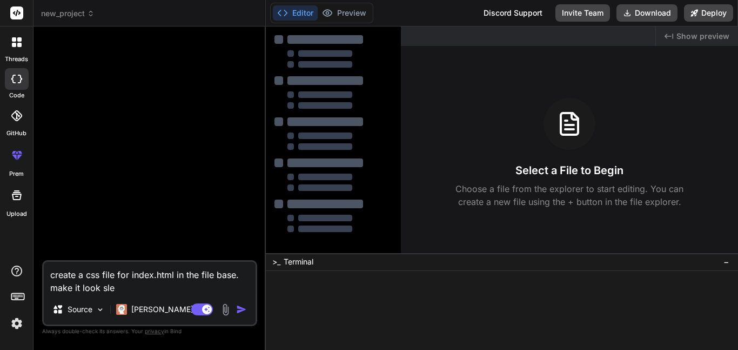
type textarea "create a css file for index.html in the file base. make it look slee"
type textarea "x"
type textarea "create a css file for index.html in the file base. make it look sleek"
type textarea "x"
type textarea "create a css file for index.html in the file base. make it look sleek"
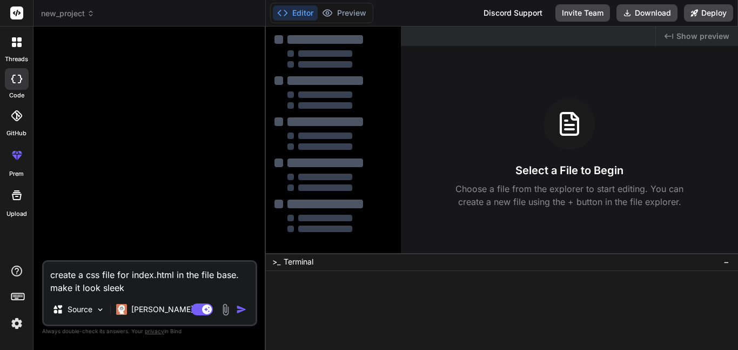
type textarea "x"
type textarea "create a css file for index.html in the file base. make it look sleek a"
type textarea "x"
type textarea "create a css file for index.html in the file base. make it look sleek an"
type textarea "x"
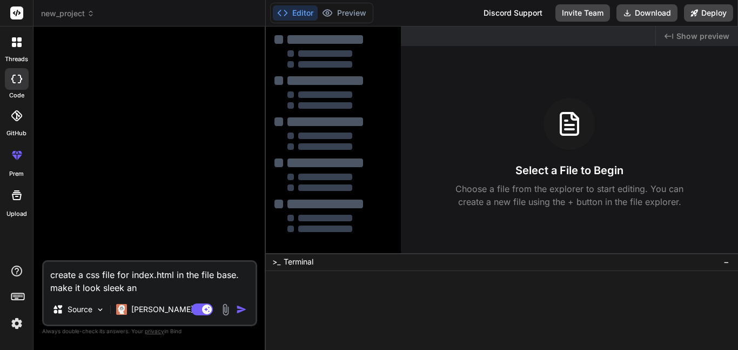
type textarea "create a css file for index.html in the file base. make it look sleek and"
type textarea "x"
type textarea "create a css file for index.html in the file base. make it look sleek and"
type textarea "x"
type textarea "create a css file for index.html in the file base. make it look sleek and m"
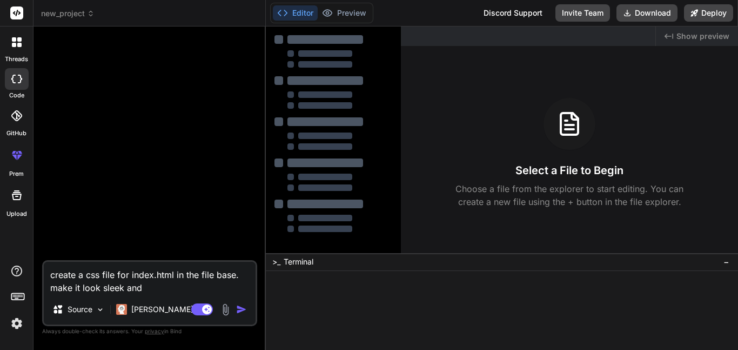
type textarea "x"
type textarea "create a css file for index.html in the file base. make it look sleek and mo"
type textarea "x"
type textarea "create a css file for index.html in the file base. make it look sleek and mod"
type textarea "x"
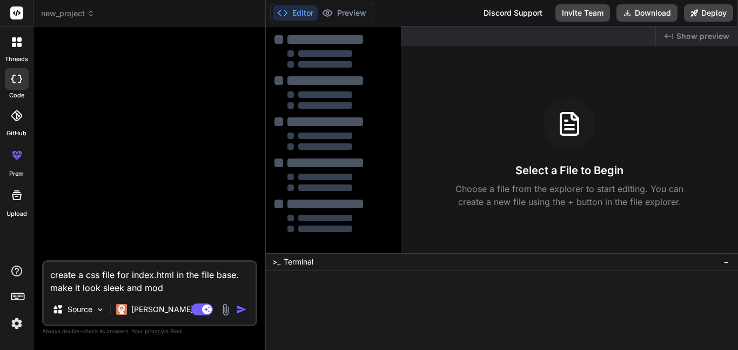
type textarea "create a css file for index.html in the file base. make it look sleek and mode"
type textarea "x"
type textarea "create a css file for index.html in the file base. make it look sleek and moder"
type textarea "x"
type textarea "create a css file for index.html in the file base. make it look sleek and modern"
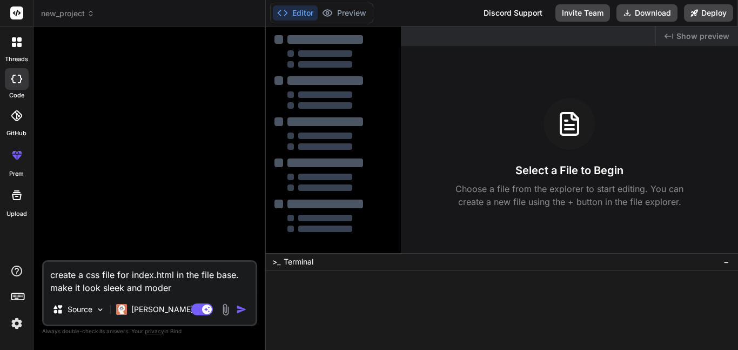
type textarea "x"
type textarea "create a css file for index.html in the file base. make it look sleek and modern"
type textarea "x"
type textarea "create a css file for index.html in the file base. make it look sleek and moder…"
type textarea "x"
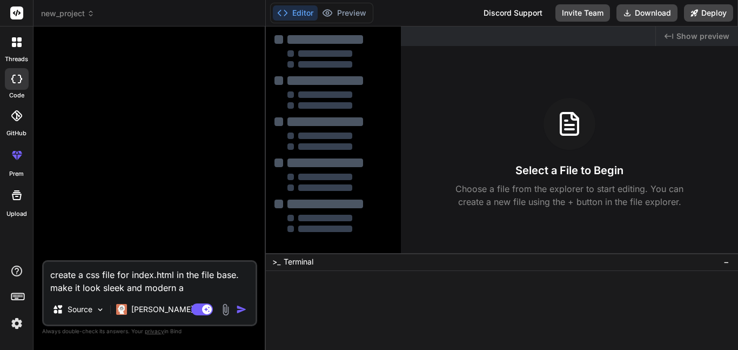
type textarea "create a css file for index.html in the file base. make it look sleek and moder…"
type textarea "x"
type textarea "create a css file for index.html in the file base. make it look sleek and moder…"
type textarea "x"
type textarea "create a css file for index.html in the file base. make it look sleek and moder…"
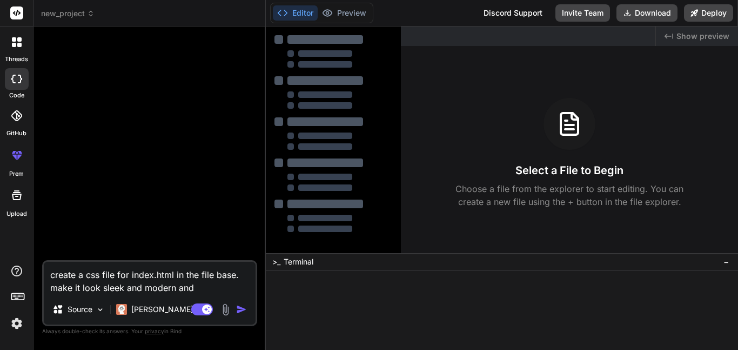
type textarea "x"
type textarea "create a css file for index.html in the file base. make it look sleek and moder…"
type textarea "x"
type textarea "create a css file for index.html in the file base. make it look sleek and moder…"
type textarea "x"
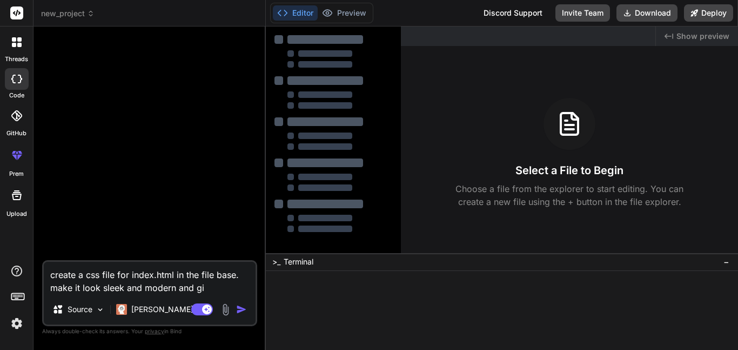
type textarea "create a css file for index.html in the file base. make it look sleek and moder…"
type textarea "x"
type textarea "create a css file for index.html in the file base. make it look sleek and moder…"
type textarea "x"
type textarea "create a css file for index.html in the file base. make it look sleek and moder…"
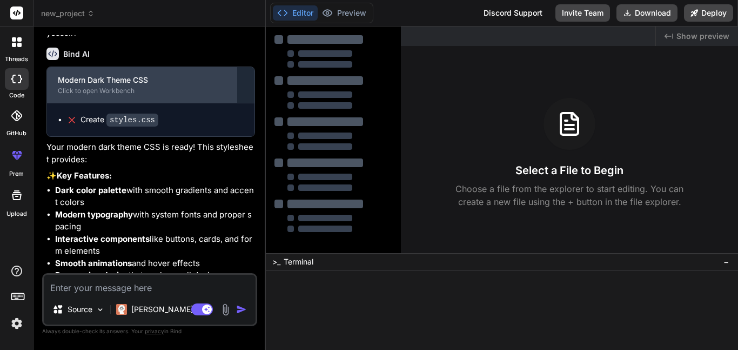
scroll to position [283, 0]
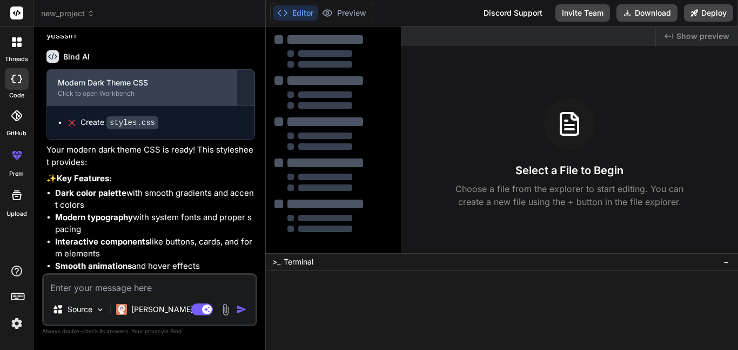
click at [187, 88] on div "Modern Dark Theme CSS" at bounding box center [142, 82] width 168 height 11
click at [161, 98] on div "Click to open Workbench" at bounding box center [142, 93] width 168 height 9
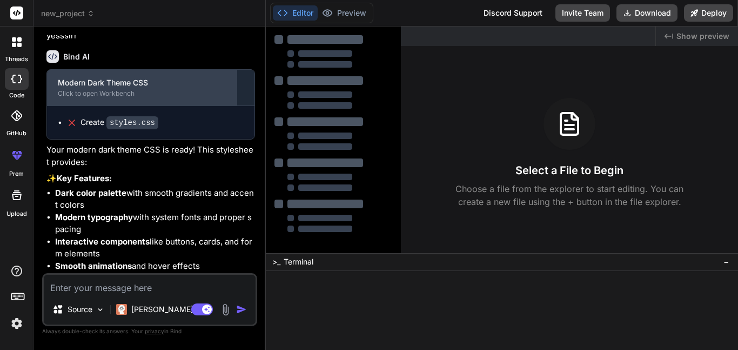
click at [213, 88] on div "Modern Dark Theme CSS" at bounding box center [142, 82] width 168 height 11
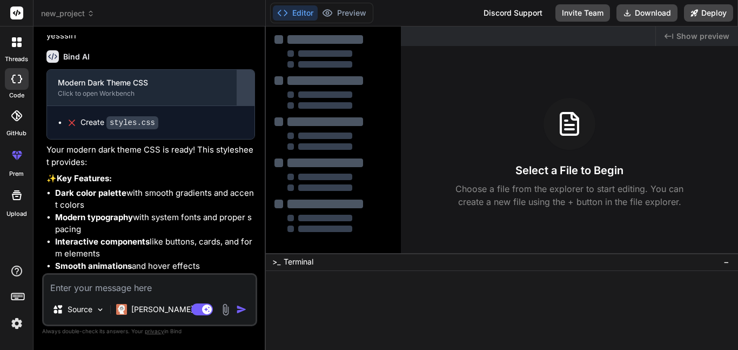
click at [240, 96] on div at bounding box center [245, 87] width 17 height 17
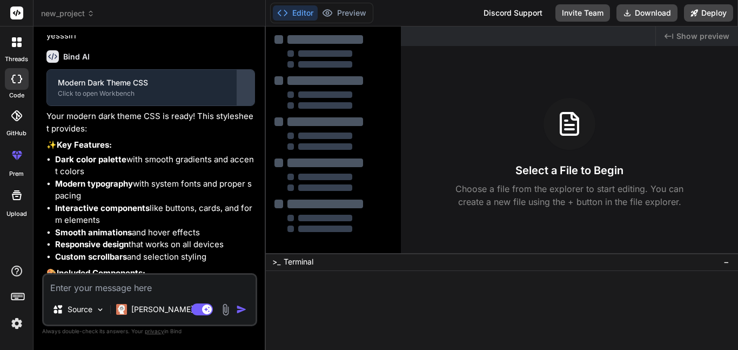
click at [240, 96] on div at bounding box center [245, 87] width 17 height 17
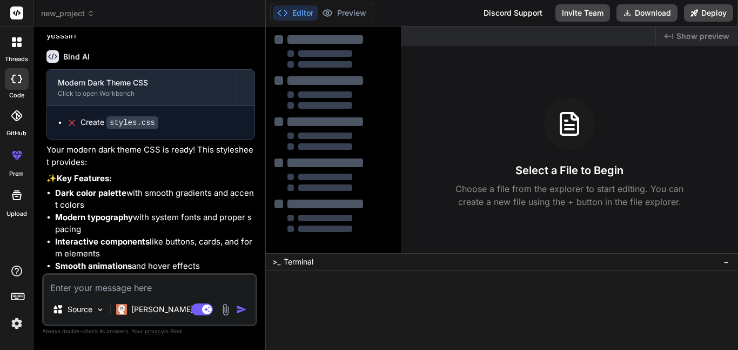
click at [259, 104] on div "Bind AI Web Search Created with Pixso. Code Generator You create a css file for…" at bounding box center [149, 187] width 232 height 323
click at [244, 96] on div at bounding box center [245, 87] width 17 height 17
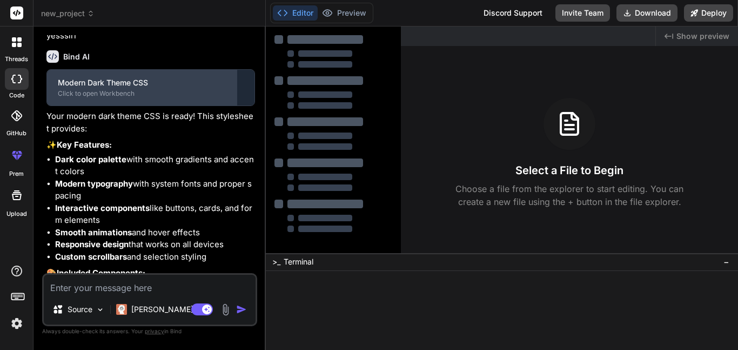
click at [184, 88] on div "Modern Dark Theme CSS" at bounding box center [142, 82] width 168 height 11
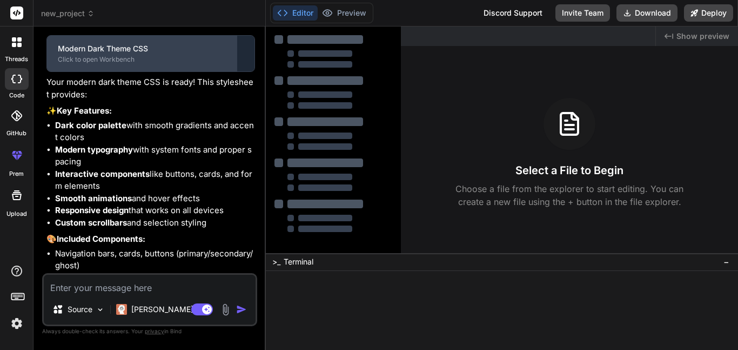
scroll to position [314, 0]
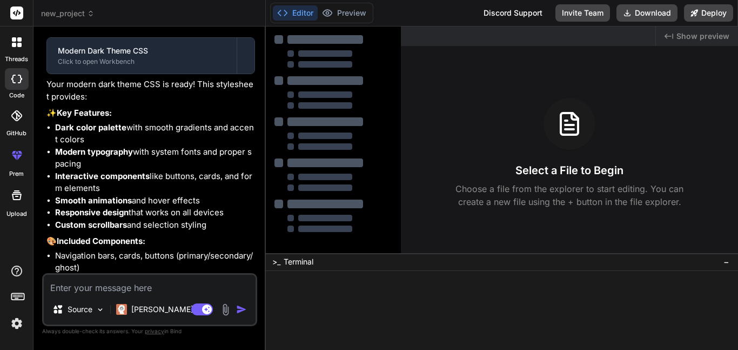
click at [341, 156] on div at bounding box center [333, 133] width 118 height 197
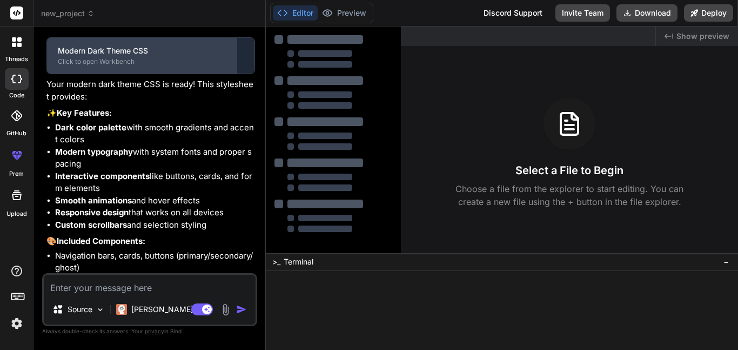
drag, startPoint x: 144, startPoint y: 78, endPoint x: 185, endPoint y: 83, distance: 40.8
click at [185, 73] on div "Modern Dark Theme CSS Click to open Workbench" at bounding box center [142, 56] width 190 height 36
click at [185, 66] on div "Click to open Workbench" at bounding box center [142, 61] width 168 height 9
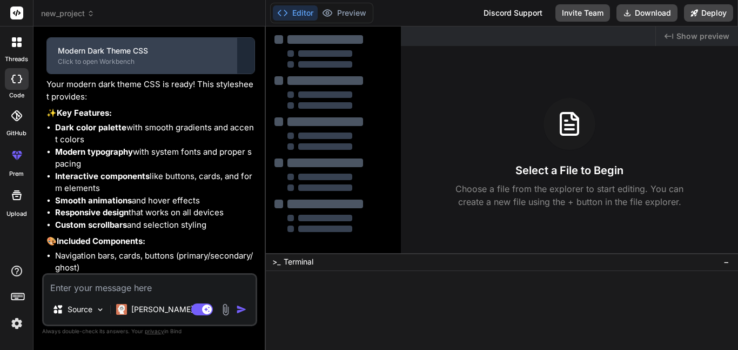
click at [185, 66] on div "Click to open Workbench" at bounding box center [142, 61] width 168 height 9
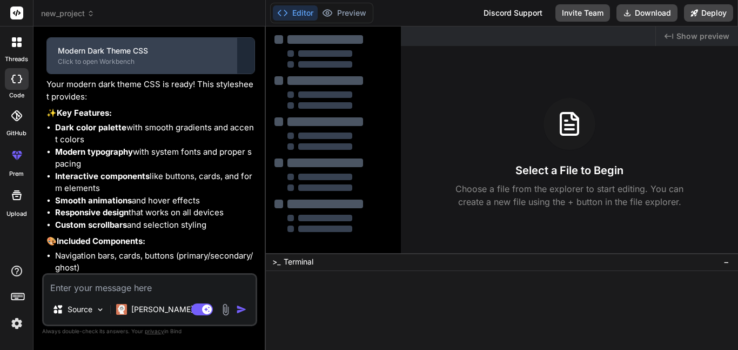
click at [185, 66] on div "Click to open Workbench" at bounding box center [142, 61] width 168 height 9
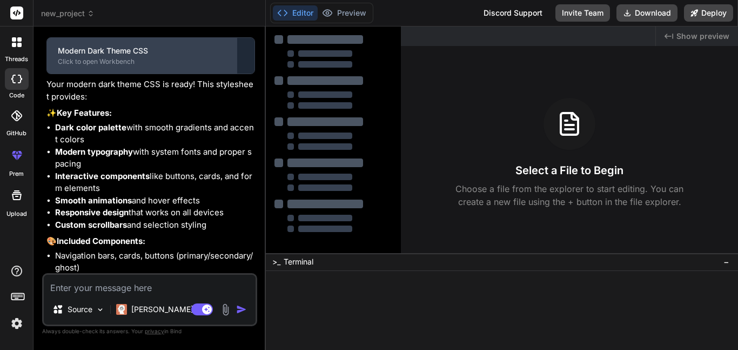
click at [185, 66] on div "Click to open Workbench" at bounding box center [142, 61] width 168 height 9
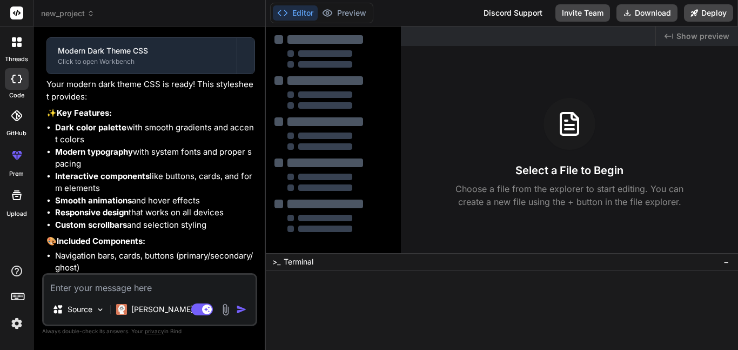
scroll to position [432, 0]
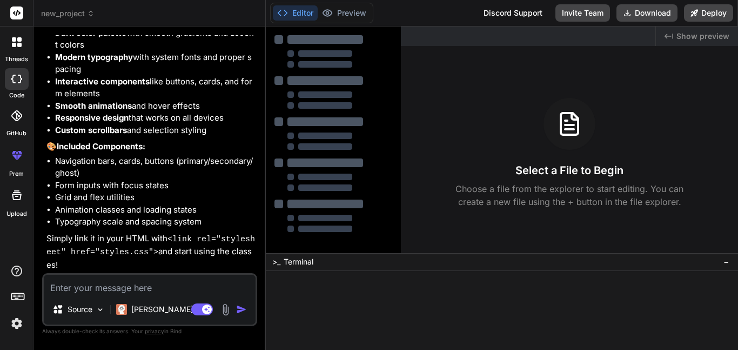
click at [95, 212] on li "Animation classes and loading states" at bounding box center [155, 210] width 200 height 12
click at [115, 237] on p "Simply link it in your HTML with <link rel="stylesheet" href="styles.css"> and …" at bounding box center [150, 251] width 209 height 39
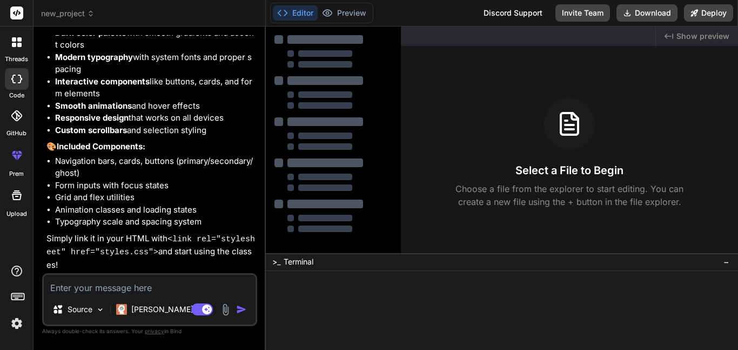
click at [115, 237] on p "Simply link it in your HTML with <link rel="stylesheet" href="styles.css"> and …" at bounding box center [150, 251] width 209 height 39
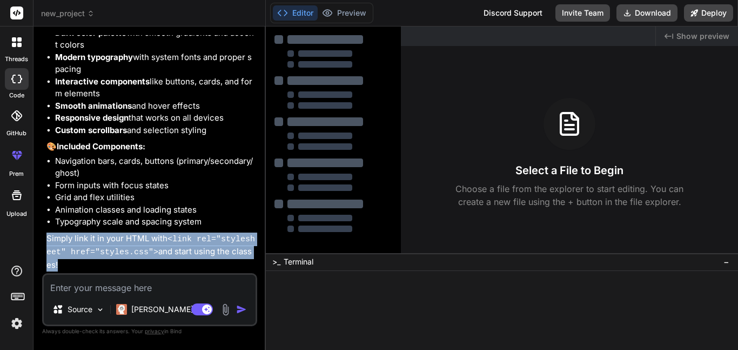
click at [115, 237] on p "Simply link it in your HTML with <link rel="stylesheet" href="styles.css"> and …" at bounding box center [150, 251] width 209 height 39
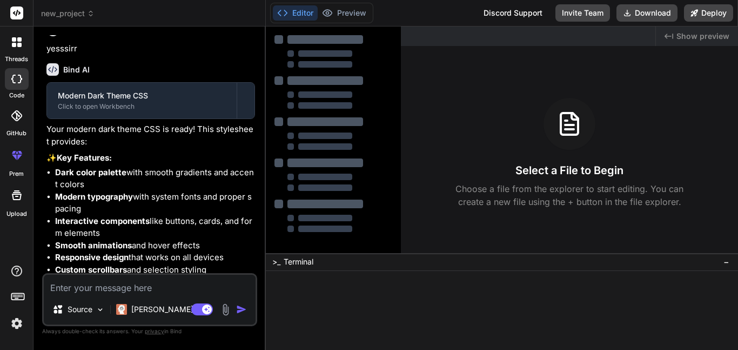
scroll to position [267, 0]
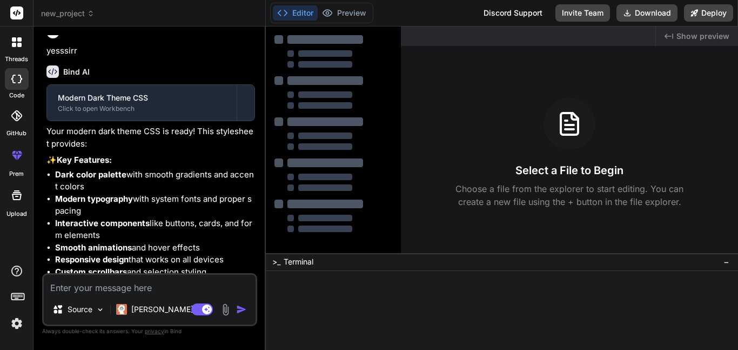
click at [499, 81] on div "Created with Pixso. Show preview Select a File to Begin Choose a file from the …" at bounding box center [569, 139] width 337 height 226
click at [710, 35] on span "Show preview" at bounding box center [702, 36] width 53 height 11
click at [687, 41] on span "Show preview" at bounding box center [702, 36] width 53 height 11
click at [329, 24] on div "Editor Preview Disabled until preview for your project is generated Discord Sup…" at bounding box center [502, 13] width 472 height 26
click at [323, 52] on div at bounding box center [325, 52] width 55 height 6
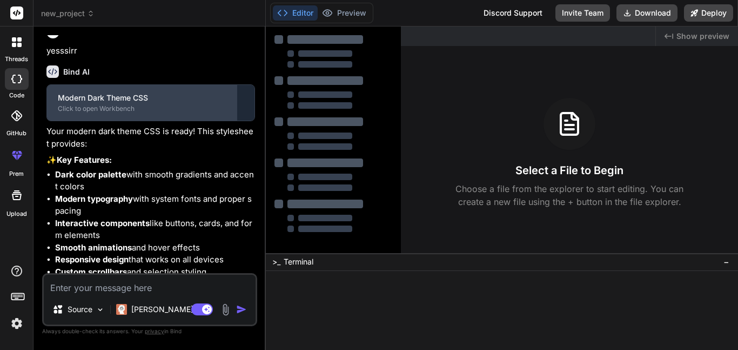
scroll to position [432, 0]
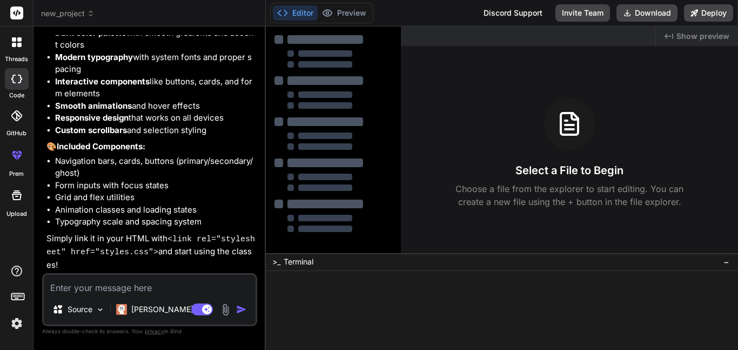
click at [141, 288] on textarea at bounding box center [150, 283] width 212 height 19
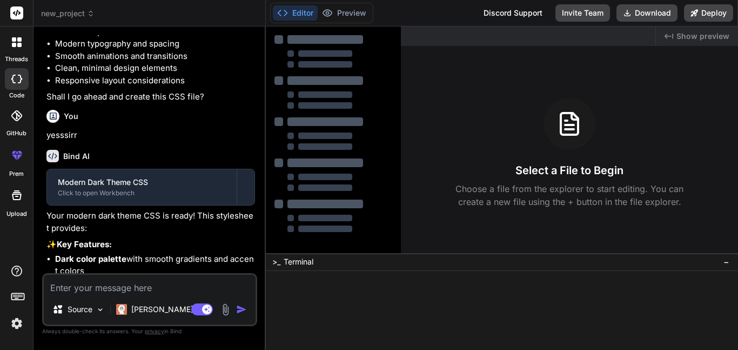
scroll to position [175, 0]
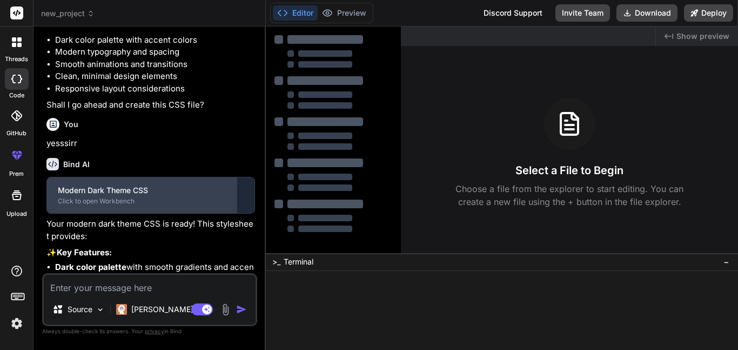
click at [178, 196] on div "Modern Dark Theme CSS" at bounding box center [142, 190] width 168 height 11
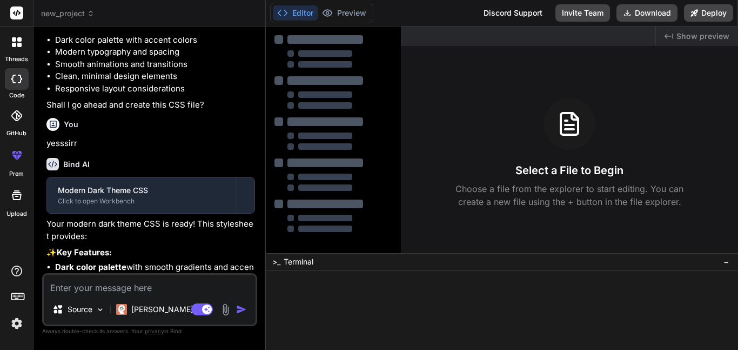
click at [153, 213] on div "Modern Dark Theme CSS Click to open Workbench" at bounding box center [142, 195] width 190 height 36
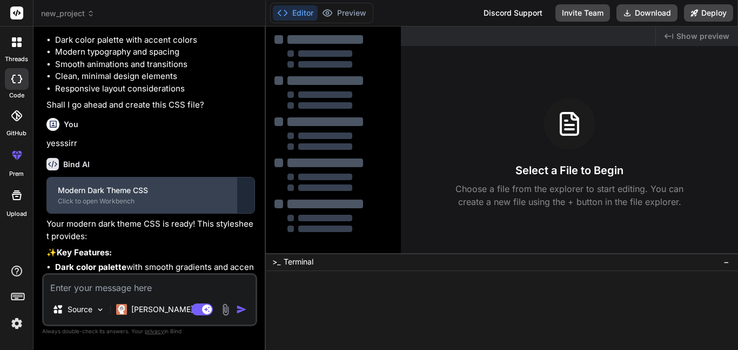
click at [133, 205] on div "Click to open Workbench" at bounding box center [142, 201] width 168 height 9
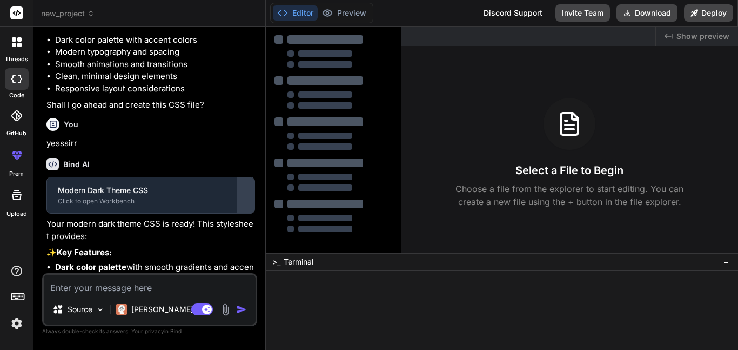
click at [254, 204] on div at bounding box center [245, 194] width 17 height 17
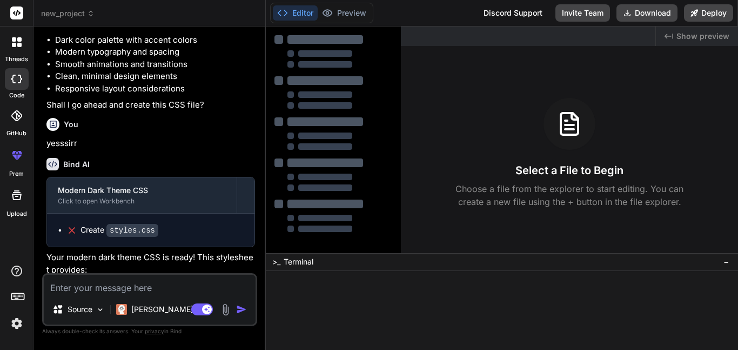
click at [124, 237] on code "styles.css" at bounding box center [132, 230] width 52 height 13
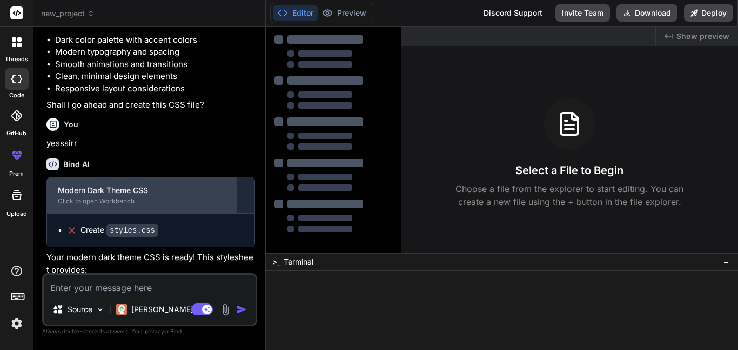
scroll to position [466, 0]
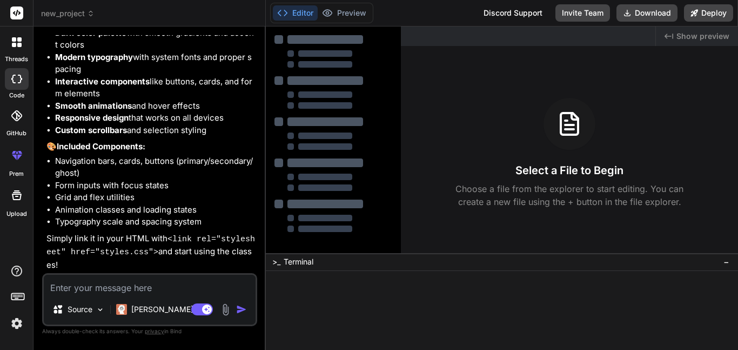
click at [151, 283] on textarea at bounding box center [150, 283] width 212 height 19
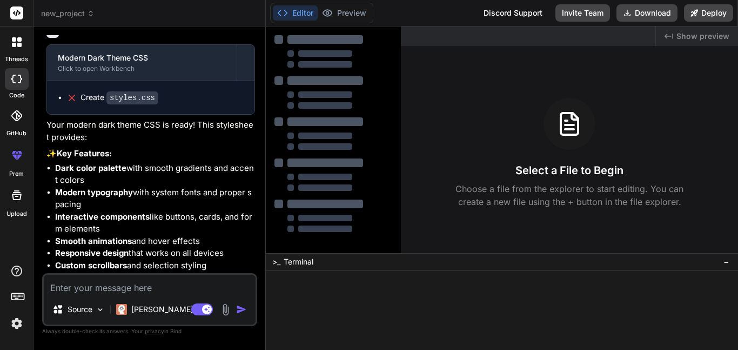
scroll to position [303, 0]
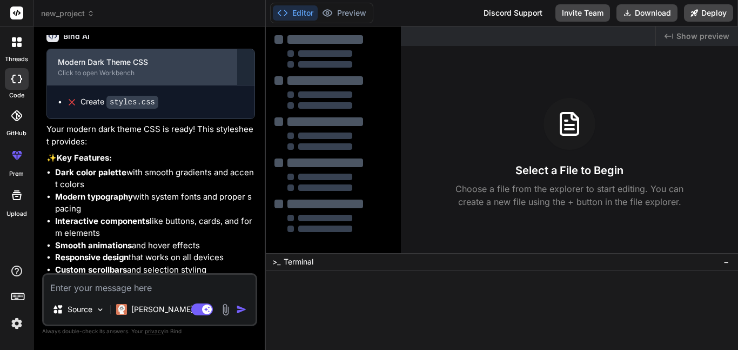
click at [177, 75] on div "Modern Dark Theme CSS Click to open Workbench" at bounding box center [142, 67] width 190 height 36
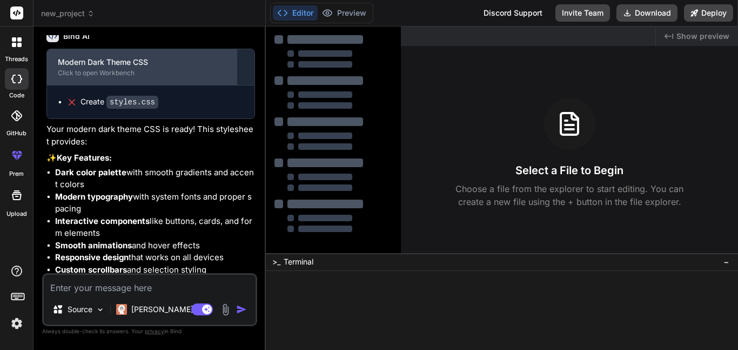
click at [177, 75] on div "Modern Dark Theme CSS Click to open Workbench" at bounding box center [142, 67] width 190 height 36
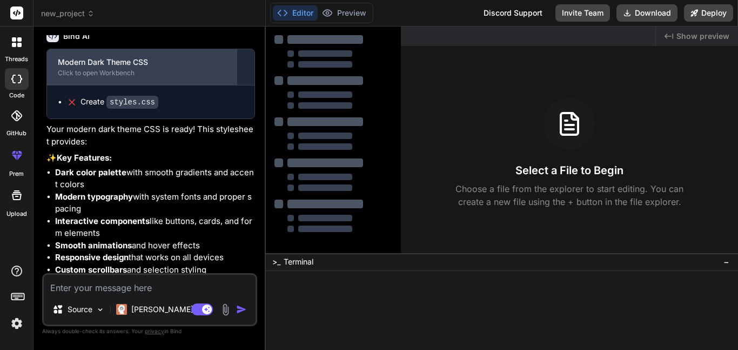
click at [177, 75] on div "Modern Dark Theme CSS Click to open Workbench" at bounding box center [142, 67] width 190 height 36
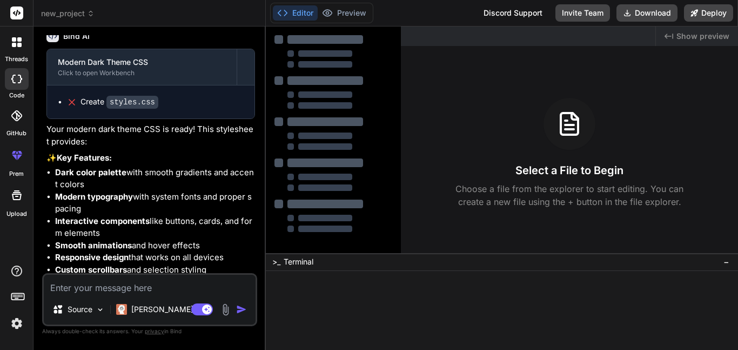
click at [702, 45] on div "Created with Pixso. Show preview" at bounding box center [697, 35] width 82 height 19
click at [137, 109] on code "styles.css" at bounding box center [132, 102] width 52 height 13
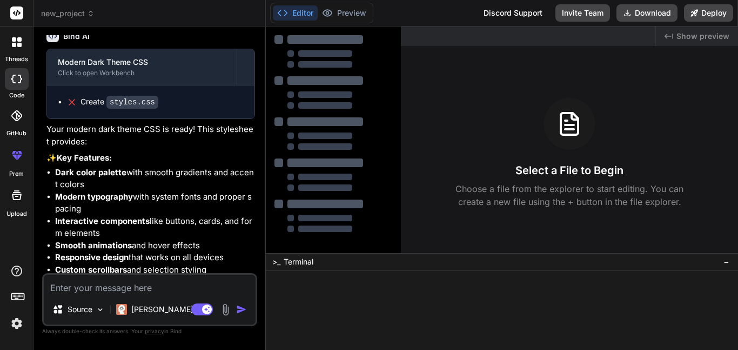
click at [138, 109] on code "styles.css" at bounding box center [132, 102] width 52 height 13
click at [136, 109] on code "styles.css" at bounding box center [132, 102] width 52 height 13
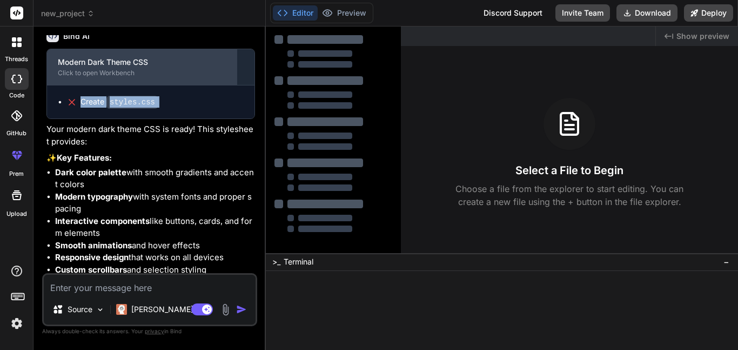
click at [119, 76] on div "Modern Dark Theme CSS Click to open Workbench" at bounding box center [142, 67] width 190 height 36
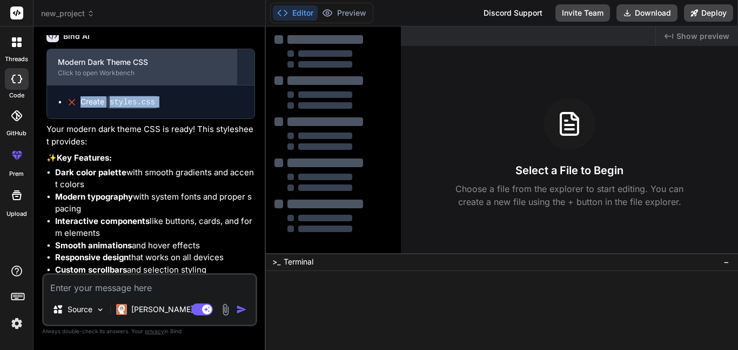
click at [119, 76] on div "Modern Dark Theme CSS Click to open Workbench" at bounding box center [142, 67] width 190 height 36
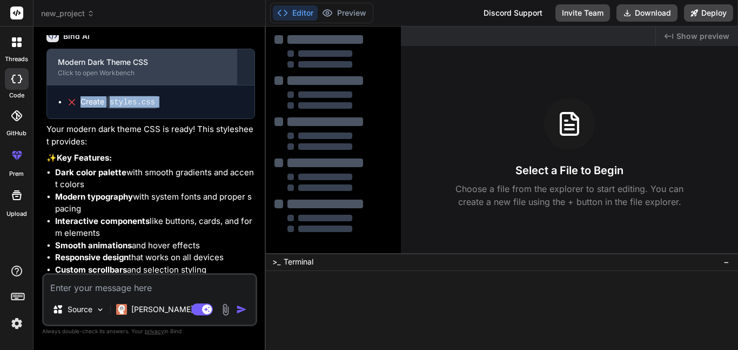
click at [119, 76] on div "Modern Dark Theme CSS Click to open Workbench" at bounding box center [142, 67] width 190 height 36
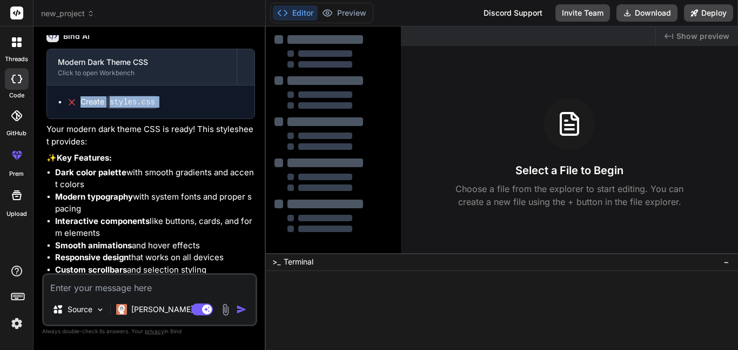
click at [136, 46] on div "Bind AI Modern Dark Theme CSS Click to open Workbench Create styles.css Your mo…" at bounding box center [150, 215] width 209 height 389
click at [130, 72] on div "Bind AI Modern Dark Theme CSS Click to open Workbench Create styles.css Your mo…" at bounding box center [150, 215] width 209 height 389
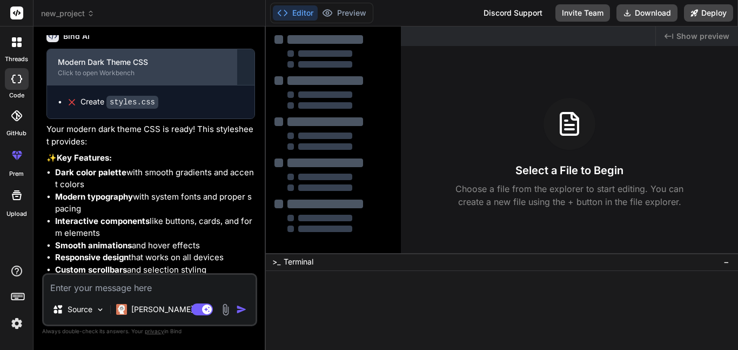
click at [126, 79] on div "Modern Dark Theme CSS Click to open Workbench" at bounding box center [142, 67] width 190 height 36
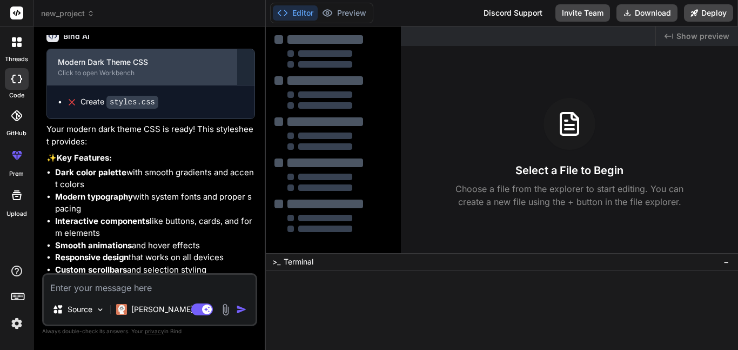
click at [126, 79] on div "Modern Dark Theme CSS Click to open Workbench" at bounding box center [142, 67] width 190 height 36
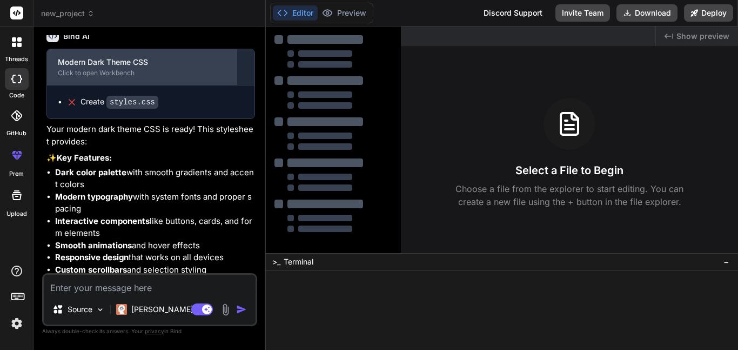
click at [126, 79] on div "Modern Dark Theme CSS Click to open Workbench" at bounding box center [142, 67] width 190 height 36
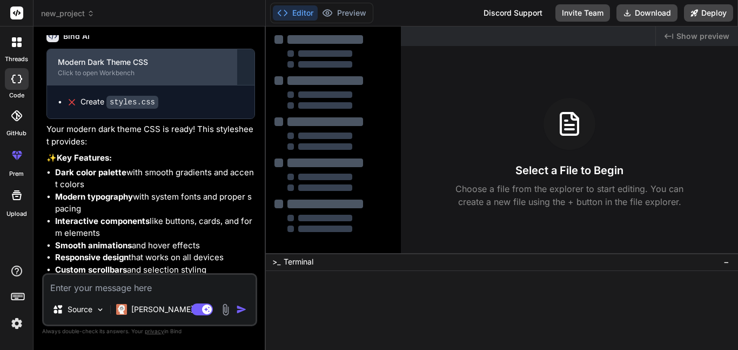
click at [126, 79] on div "Modern Dark Theme CSS Click to open Workbench" at bounding box center [142, 67] width 190 height 36
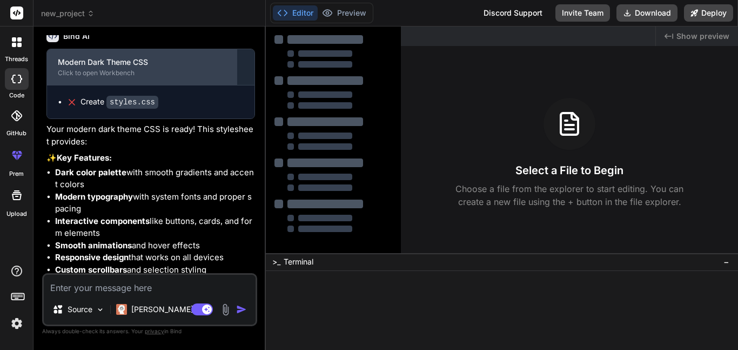
click at [126, 79] on div "Modern Dark Theme CSS Click to open Workbench" at bounding box center [142, 67] width 190 height 36
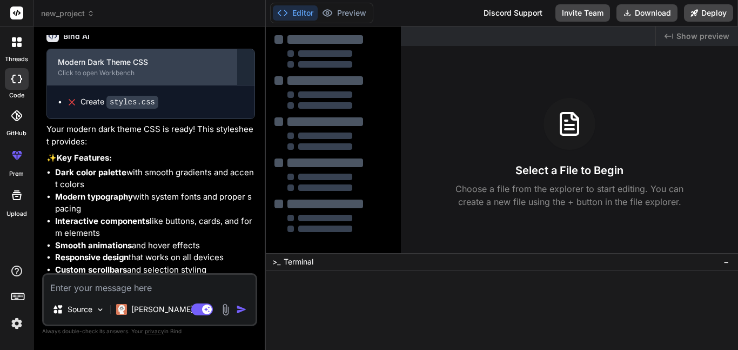
click at [126, 79] on div "Modern Dark Theme CSS Click to open Workbench" at bounding box center [142, 67] width 190 height 36
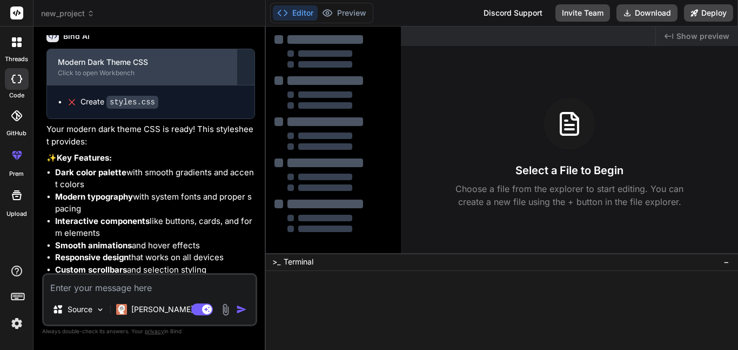
click at [126, 79] on div "Modern Dark Theme CSS Click to open Workbench" at bounding box center [142, 67] width 190 height 36
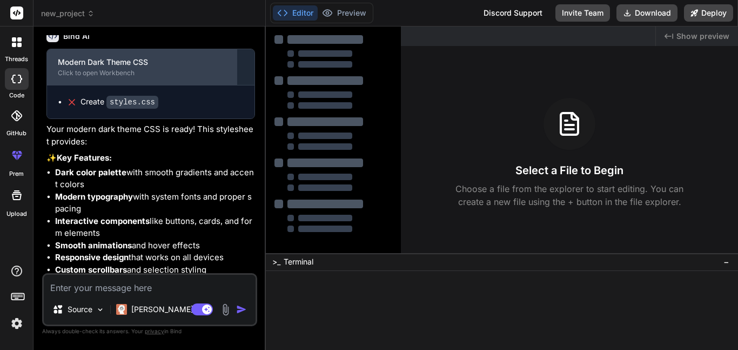
click at [126, 79] on div "Modern Dark Theme CSS Click to open Workbench" at bounding box center [142, 67] width 190 height 36
click at [125, 79] on div "Modern Dark Theme CSS Click to open Workbench" at bounding box center [142, 67] width 190 height 36
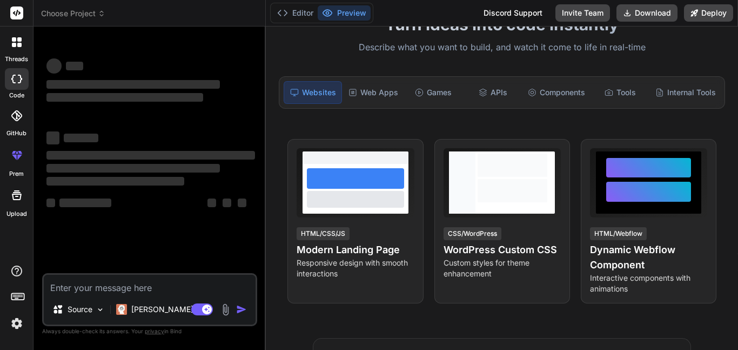
scroll to position [194, 0]
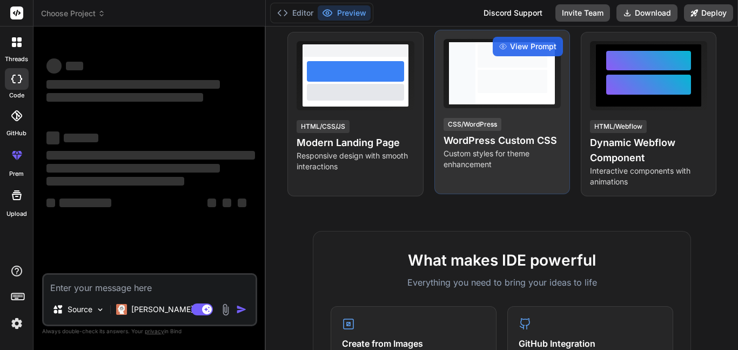
click at [541, 102] on div at bounding box center [512, 73] width 74 height 62
click at [545, 51] on span "View Prompt" at bounding box center [533, 46] width 46 height 11
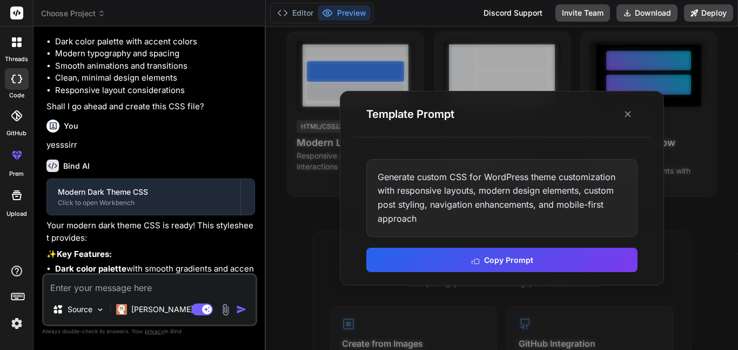
scroll to position [278, 0]
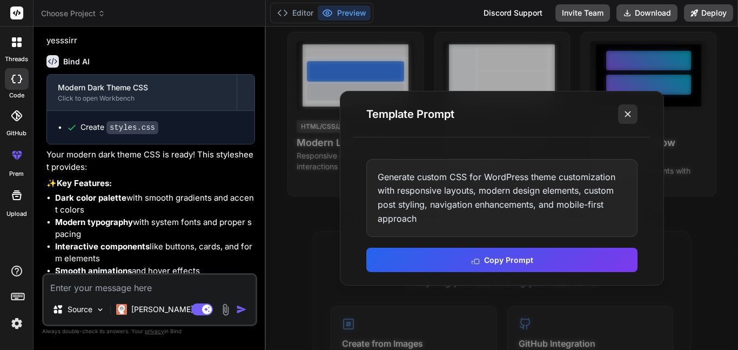
click at [629, 107] on button at bounding box center [627, 113] width 19 height 19
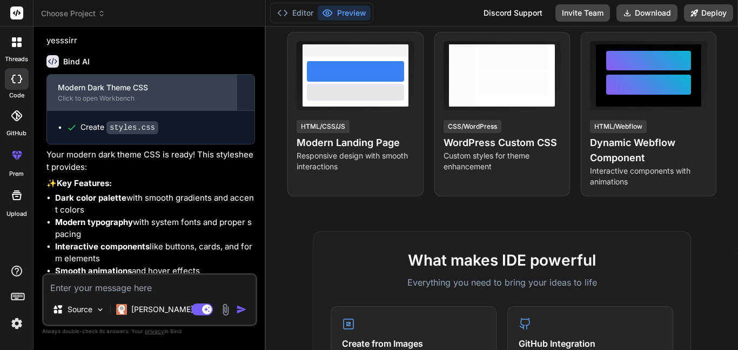
click at [132, 110] on div "Modern Dark Theme CSS Click to open Workbench" at bounding box center [142, 93] width 190 height 36
type textarea "x"
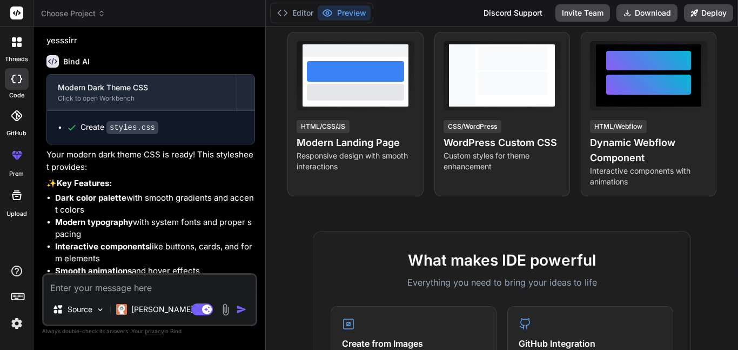
click at [191, 93] on div "Bind AI Modern Dark Theme CSS Click to open Workbench Create styles.css Your mo…" at bounding box center [150, 240] width 209 height 389
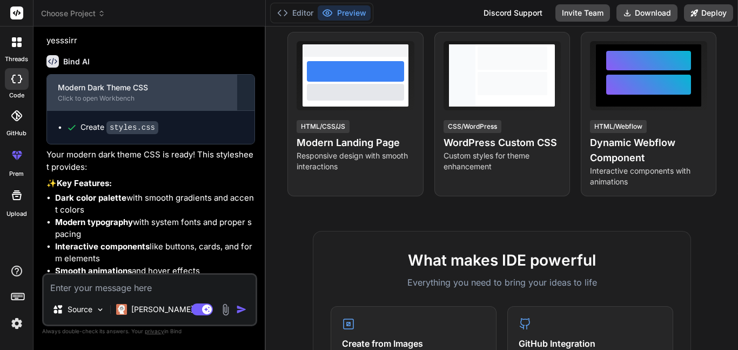
click at [187, 103] on div "Modern Dark Theme CSS Click to open Workbench" at bounding box center [142, 93] width 190 height 36
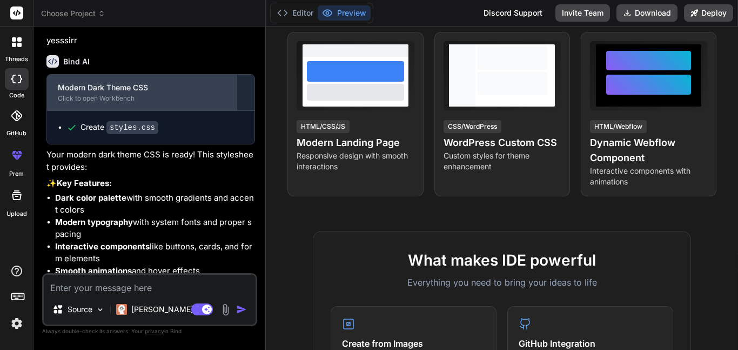
click at [187, 103] on div "Modern Dark Theme CSS Click to open Workbench" at bounding box center [142, 93] width 190 height 36
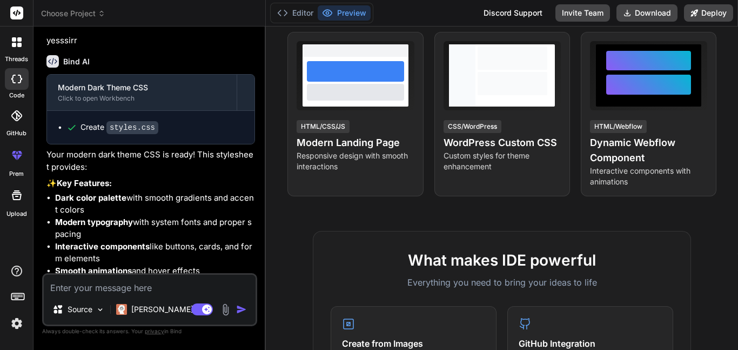
drag, startPoint x: 187, startPoint y: 103, endPoint x: 196, endPoint y: 137, distance: 34.7
click at [196, 137] on div "Modern Dark Theme CSS Click to open Workbench Create styles.css" at bounding box center [150, 109] width 209 height 70
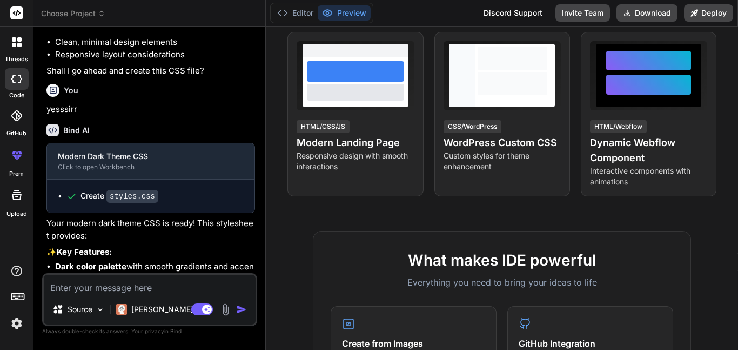
scroll to position [178, 0]
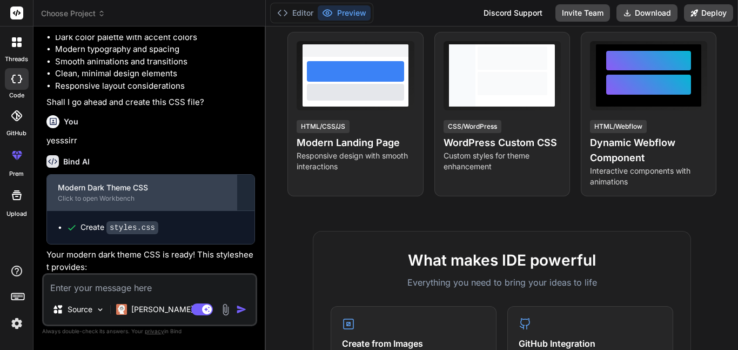
click at [165, 210] on div "Modern Dark Theme CSS Click to open Workbench" at bounding box center [142, 192] width 190 height 36
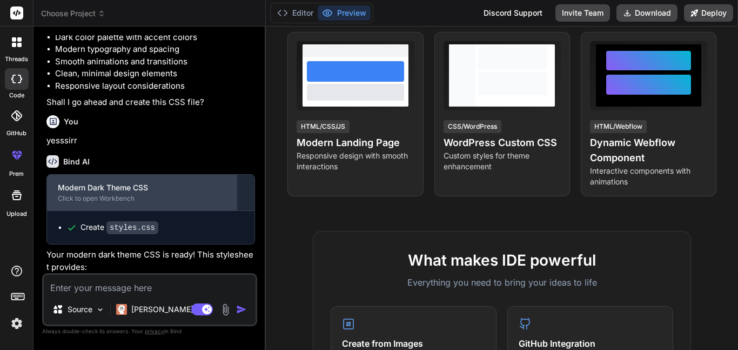
click at [165, 210] on div "Modern Dark Theme CSS Click to open Workbench" at bounding box center [142, 192] width 190 height 36
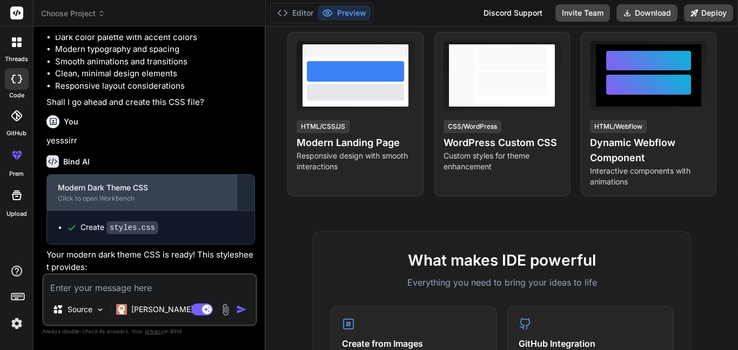
click at [165, 210] on div "Modern Dark Theme CSS Click to open Workbench" at bounding box center [142, 192] width 190 height 36
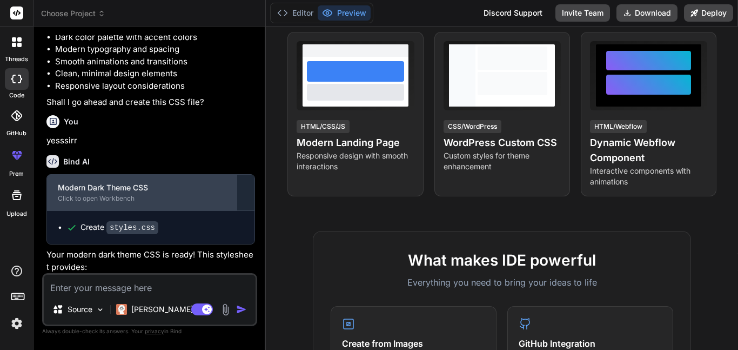
click at [165, 210] on div "Modern Dark Theme CSS Click to open Workbench" at bounding box center [142, 192] width 190 height 36
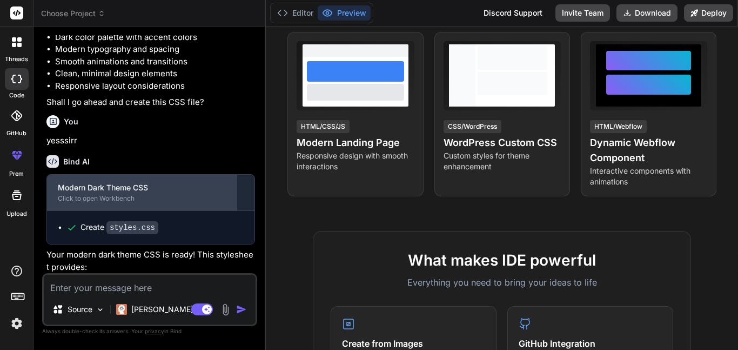
click at [165, 210] on div "Modern Dark Theme CSS Click to open Workbench" at bounding box center [142, 192] width 190 height 36
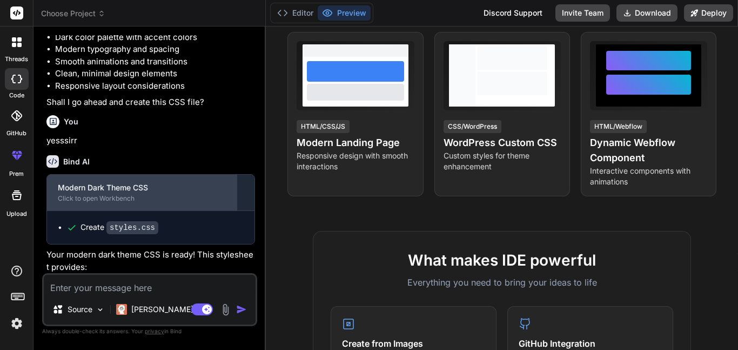
click at [165, 210] on div "Modern Dark Theme CSS Click to open Workbench" at bounding box center [142, 192] width 190 height 36
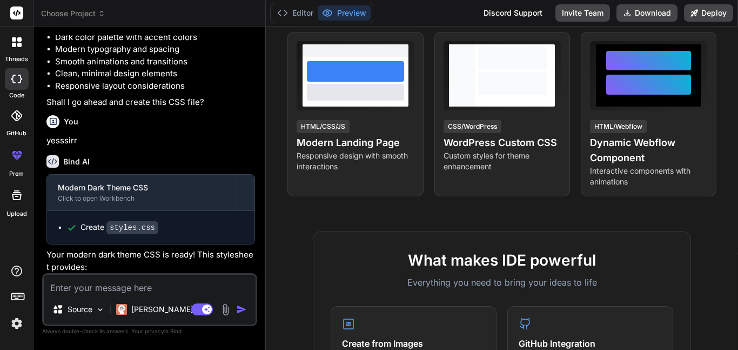
click at [163, 241] on div "Create styles.css" at bounding box center [150, 227] width 207 height 33
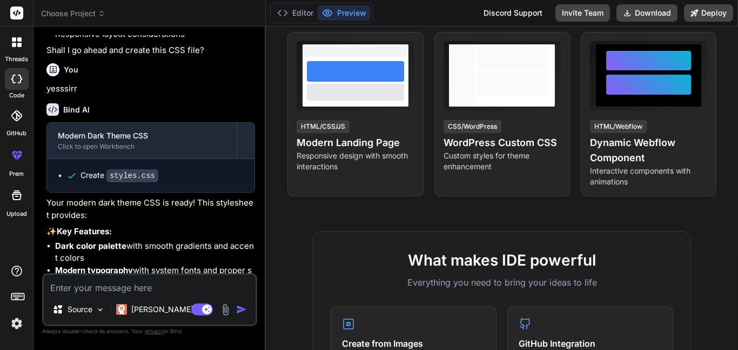
scroll to position [245, 0]
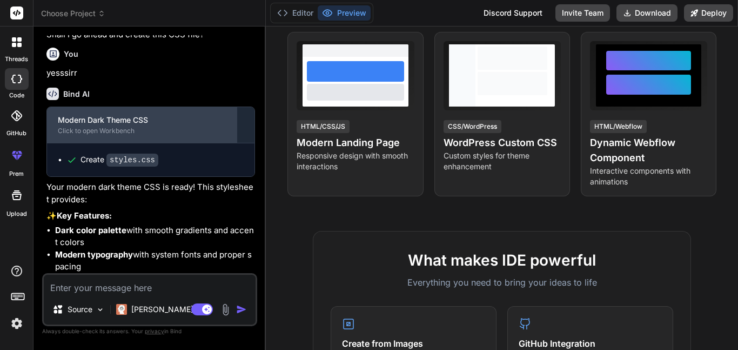
click at [75, 135] on div "Click to open Workbench" at bounding box center [142, 130] width 168 height 9
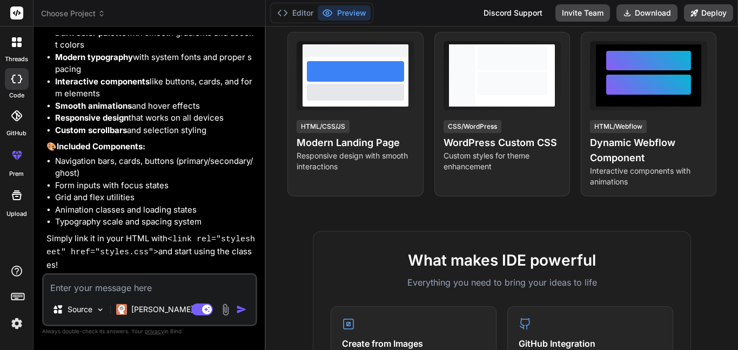
click at [127, 286] on textarea at bounding box center [150, 283] width 212 height 19
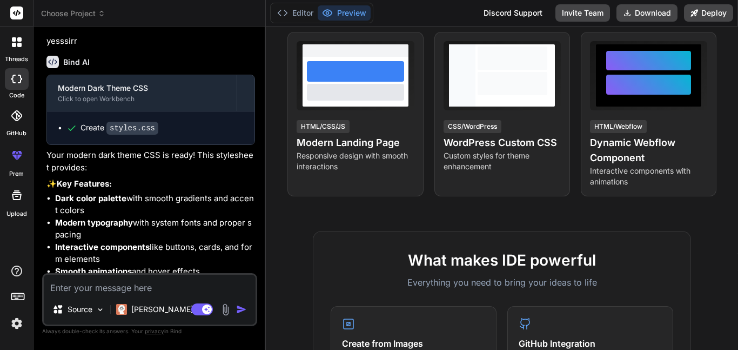
scroll to position [273, 0]
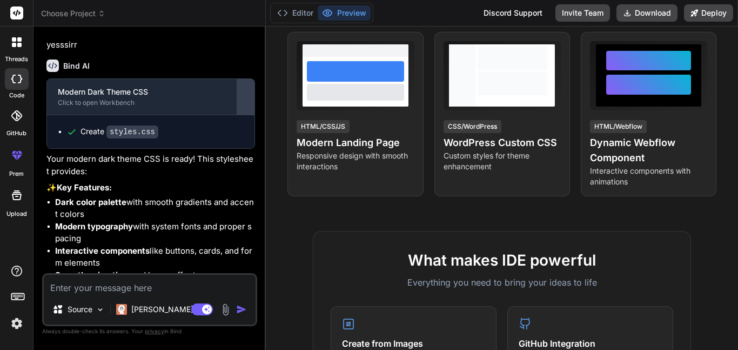
click at [251, 110] on button at bounding box center [245, 97] width 17 height 36
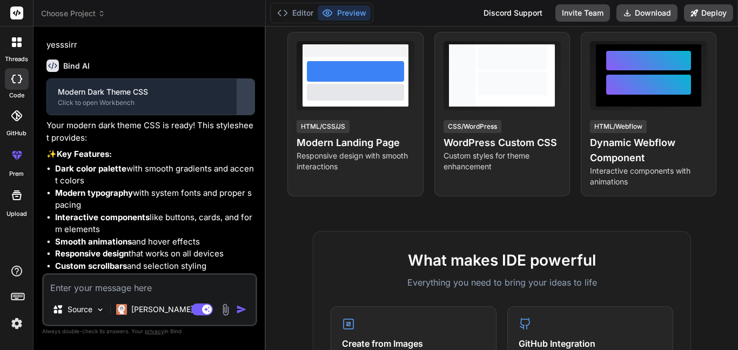
click at [251, 110] on button at bounding box center [245, 97] width 17 height 36
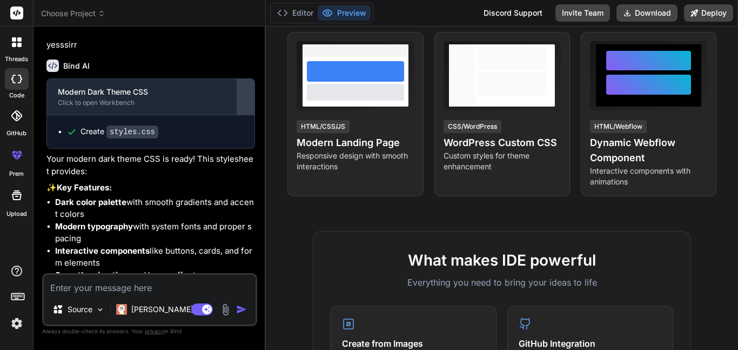
click at [251, 110] on button at bounding box center [245, 97] width 17 height 36
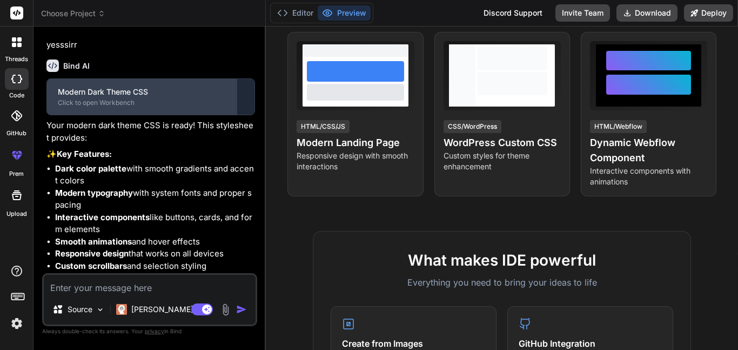
click at [149, 97] on div "Modern Dark Theme CSS" at bounding box center [142, 91] width 168 height 11
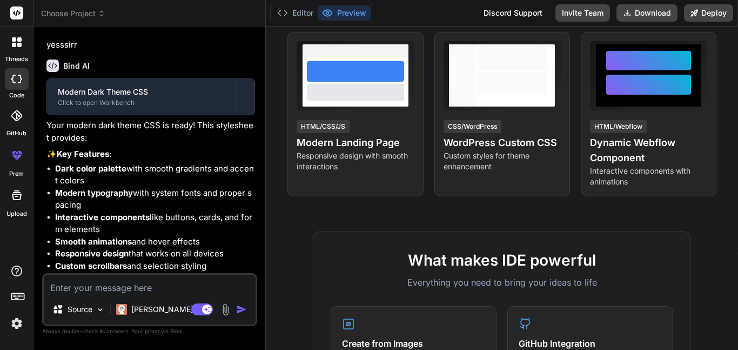
scroll to position [432, 0]
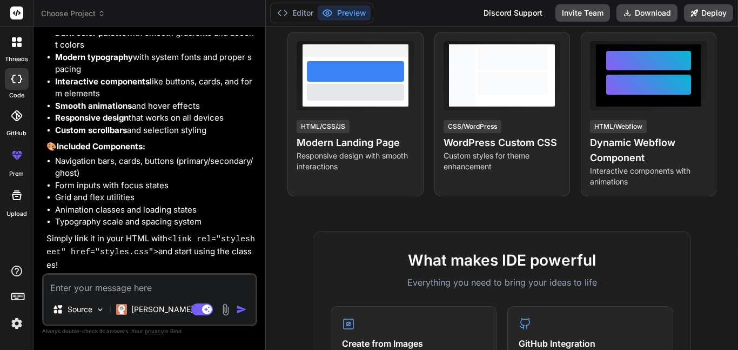
click at [115, 288] on textarea at bounding box center [150, 283] width 212 height 19
type textarea "o"
type textarea "x"
type textarea "oh"
type textarea "x"
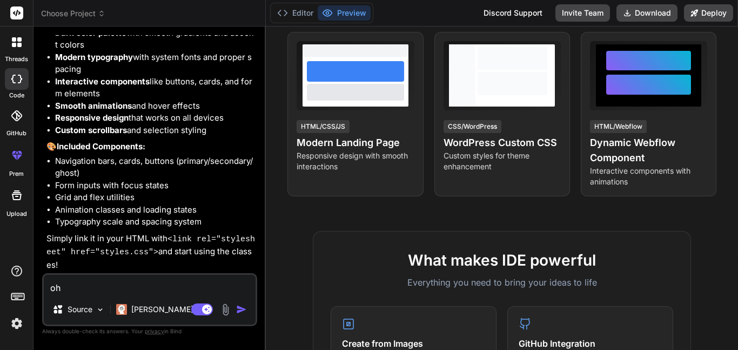
type textarea "oh"
type textarea "x"
type textarea "oh d"
type textarea "x"
type textarea "oh do"
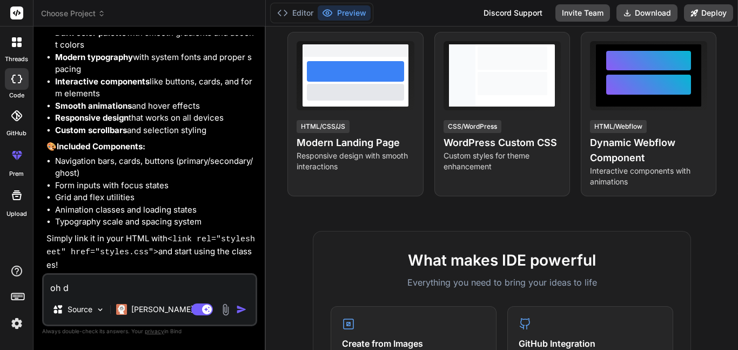
type textarea "x"
type textarea "oh d"
type textarea "x"
type textarea "h"
type textarea "x"
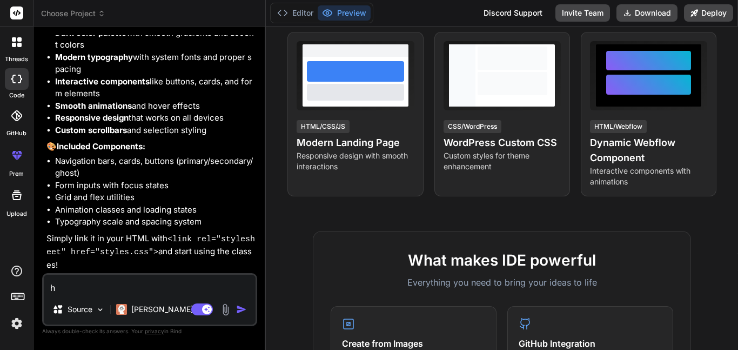
type textarea "ho"
type textarea "x"
type textarea "how"
type textarea "x"
type textarea "how"
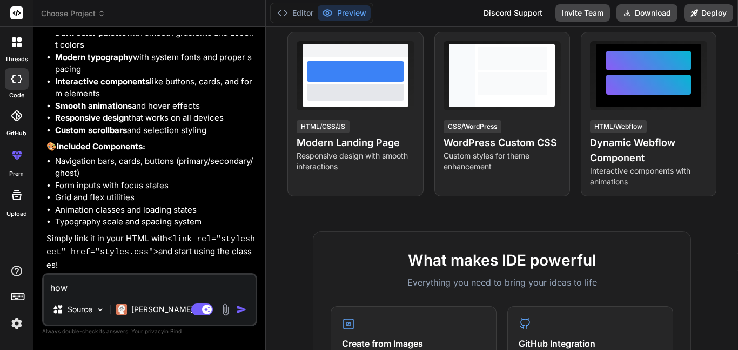
type textarea "x"
type textarea "how d"
type textarea "x"
type textarea "how do"
type textarea "x"
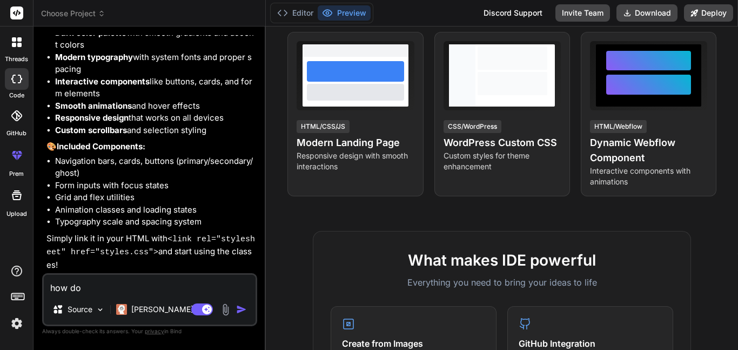
type textarea "how do"
type textarea "x"
type textarea "how do i"
type textarea "x"
type textarea "how do I v"
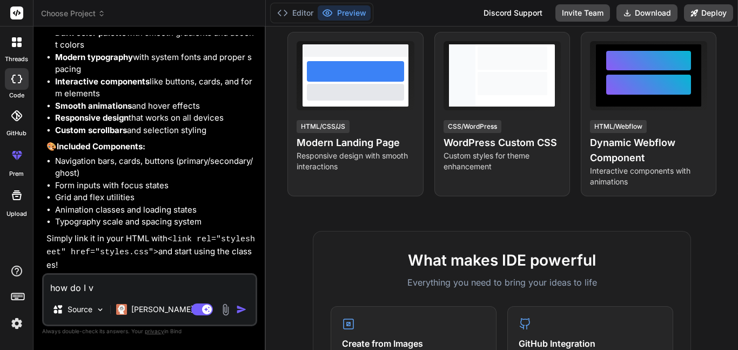
type textarea "x"
type textarea "how do I"
type textarea "x"
type textarea "how do I v"
type textarea "x"
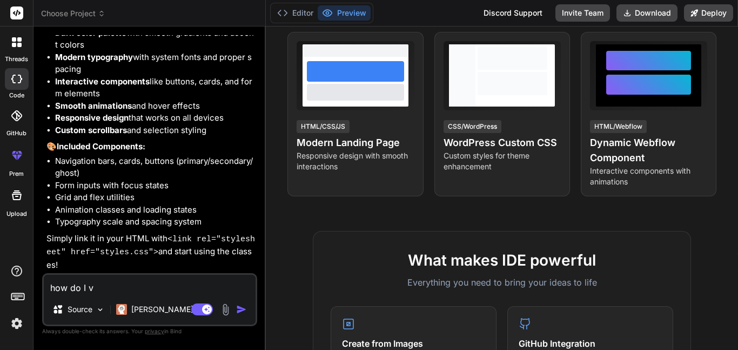
type textarea "how do I vi"
type textarea "x"
type textarea "how do I vie"
type textarea "x"
type textarea "how do I view"
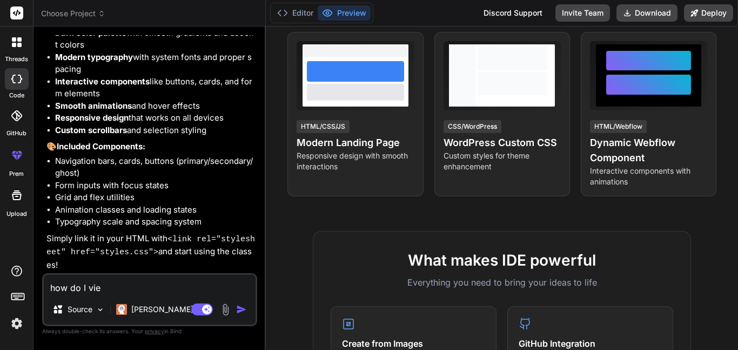
type textarea "x"
type textarea "how do I view"
type textarea "x"
type textarea "how do I view i"
type textarea "x"
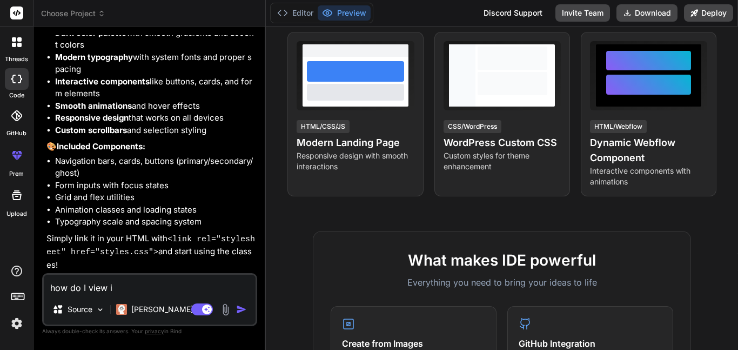
type textarea "how do I view it"
type textarea "x"
type textarea "how do I view it?"
type textarea "x"
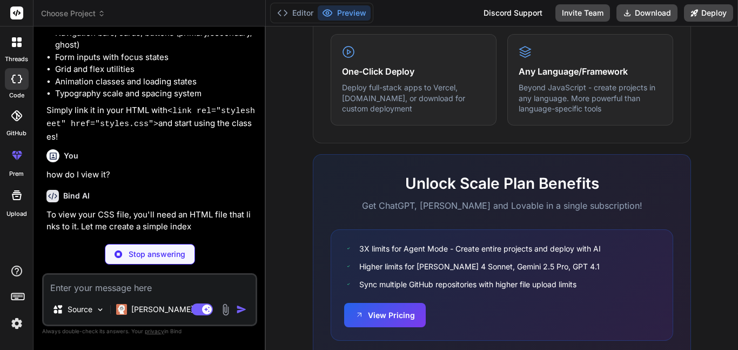
scroll to position [687, 0]
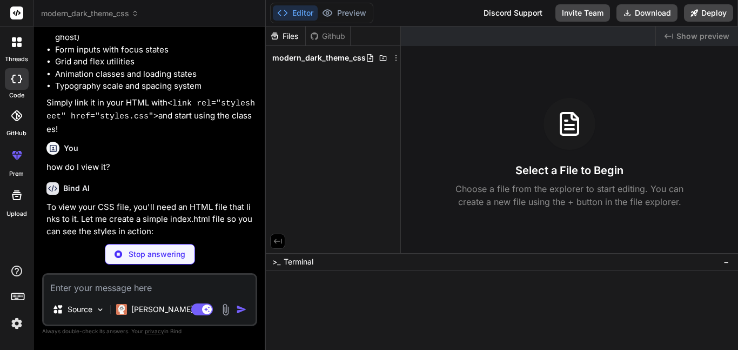
click at [312, 64] on div "modern_dark_theme_css" at bounding box center [333, 57] width 126 height 15
drag, startPoint x: 296, startPoint y: 62, endPoint x: 334, endPoint y: 50, distance: 39.5
click at [334, 50] on div "modern_dark_theme_css" at bounding box center [333, 57] width 126 height 15
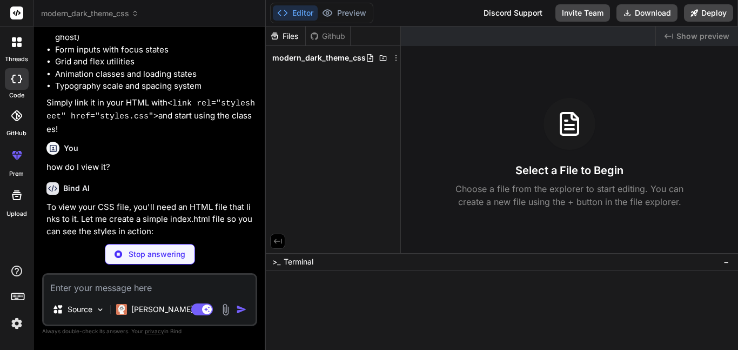
click at [326, 70] on div "Files Github modern_dark_theme_css" at bounding box center [333, 139] width 135 height 226
click at [333, 57] on span "modern_dark_theme_css" at bounding box center [318, 57] width 93 height 11
click at [368, 59] on icon at bounding box center [370, 58] width 6 height 8
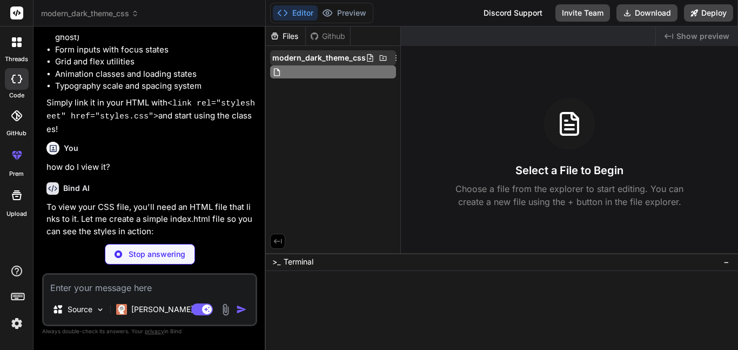
click at [385, 58] on icon at bounding box center [383, 57] width 9 height 9
click at [344, 59] on span "modern_dark_theme_css" at bounding box center [318, 57] width 93 height 11
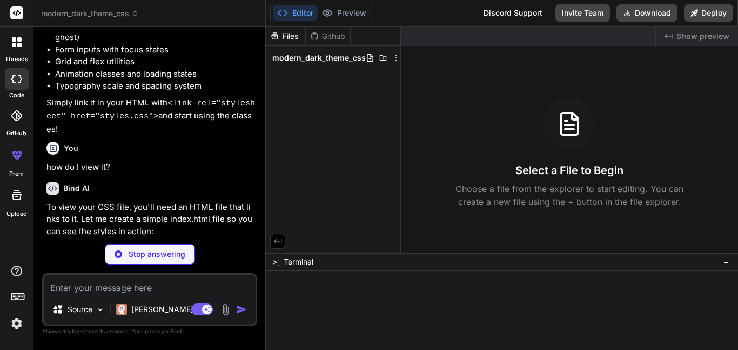
click at [344, 59] on span "modern_dark_theme_css" at bounding box center [318, 57] width 93 height 11
drag, startPoint x: 344, startPoint y: 59, endPoint x: 418, endPoint y: 98, distance: 82.9
click at [395, 62] on icon at bounding box center [396, 57] width 9 height 9
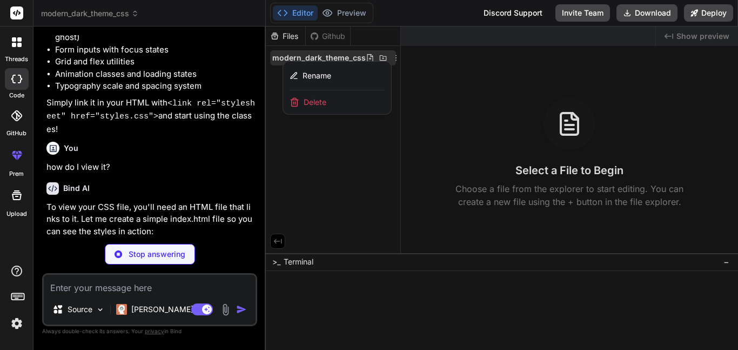
click at [355, 60] on div at bounding box center [502, 187] width 472 height 323
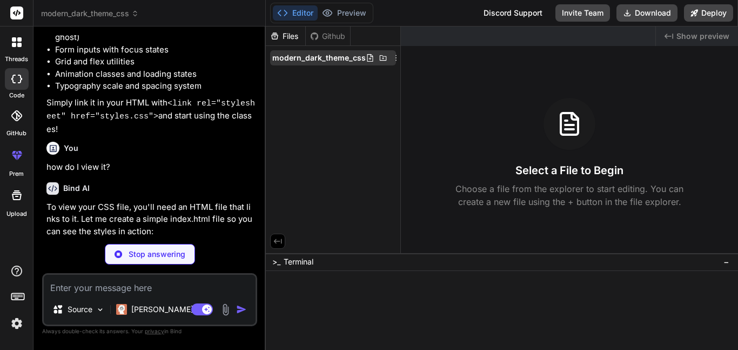
click at [351, 63] on span "modern_dark_theme_css" at bounding box center [318, 57] width 93 height 11
click at [352, 63] on span "modern_dark_theme_css" at bounding box center [318, 57] width 93 height 11
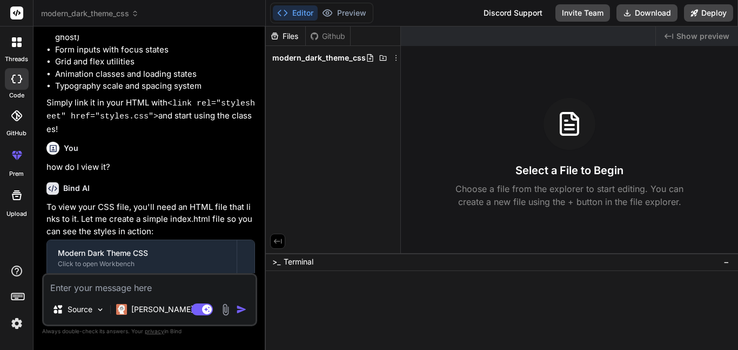
drag, startPoint x: 347, startPoint y: 59, endPoint x: 447, endPoint y: 144, distance: 131.1
type textarea "x"
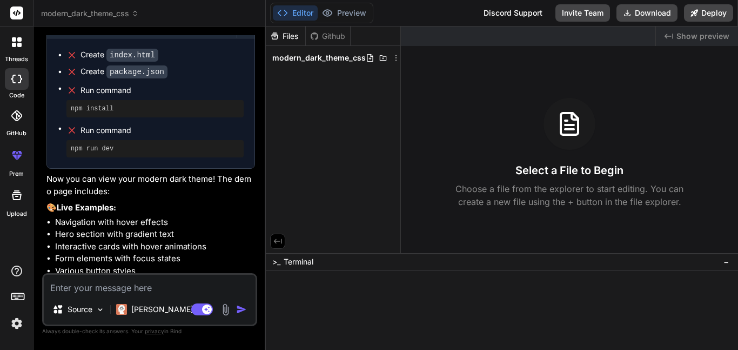
scroll to position [778, 0]
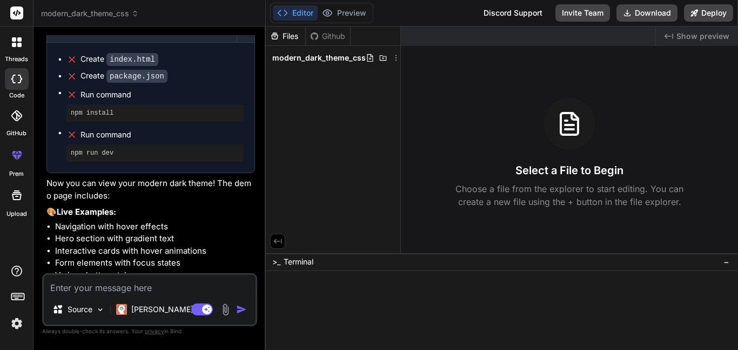
click at [312, 56] on span "modern_dark_theme_css" at bounding box center [318, 57] width 93 height 11
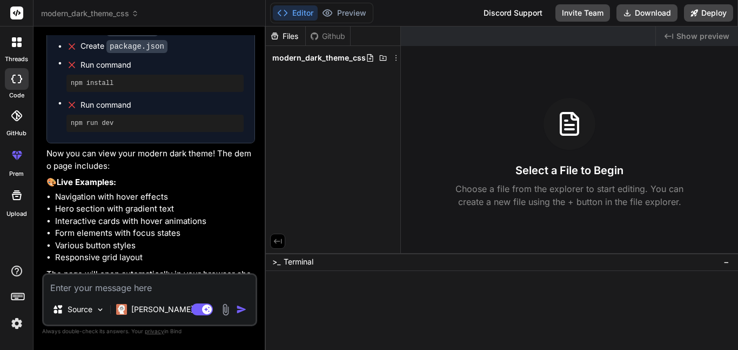
scroll to position [811, 0]
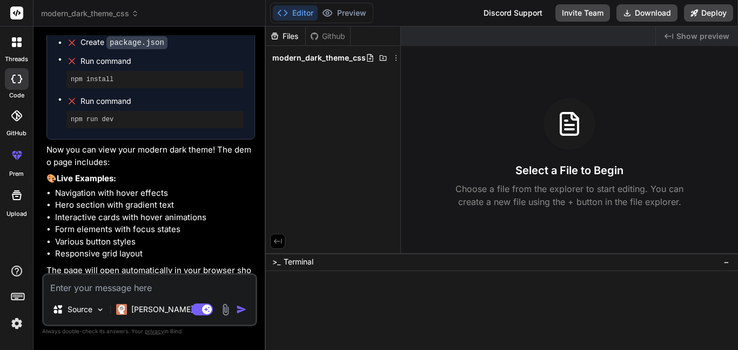
click at [350, 48] on div "modern_dark_theme_css" at bounding box center [333, 58] width 135 height 24
click at [342, 58] on span "modern_dark_theme_css" at bounding box center [318, 57] width 93 height 11
click at [393, 59] on icon at bounding box center [396, 57] width 9 height 9
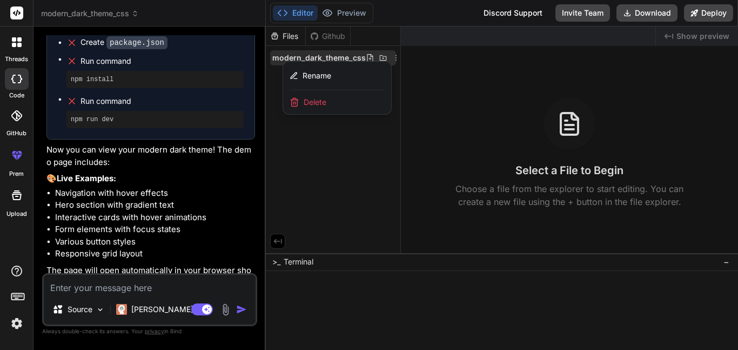
click at [331, 59] on div at bounding box center [502, 187] width 472 height 323
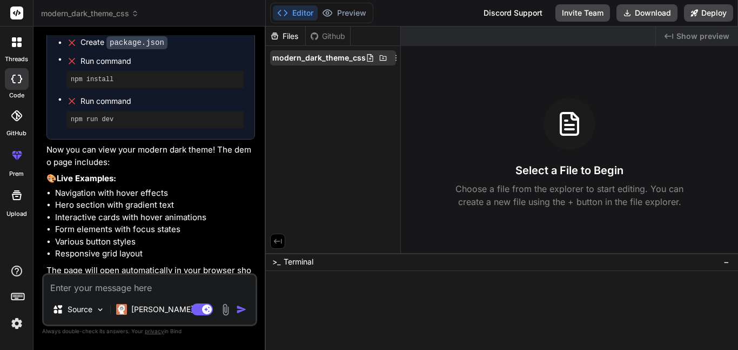
click at [330, 57] on span "modern_dark_theme_css" at bounding box center [318, 57] width 93 height 11
drag, startPoint x: 330, startPoint y: 57, endPoint x: 377, endPoint y: 76, distance: 50.5
click at [280, 236] on icon at bounding box center [278, 241] width 10 height 10
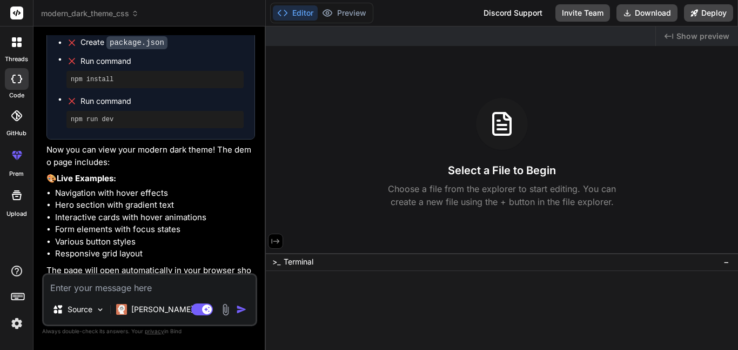
click at [280, 233] on button at bounding box center [275, 240] width 15 height 15
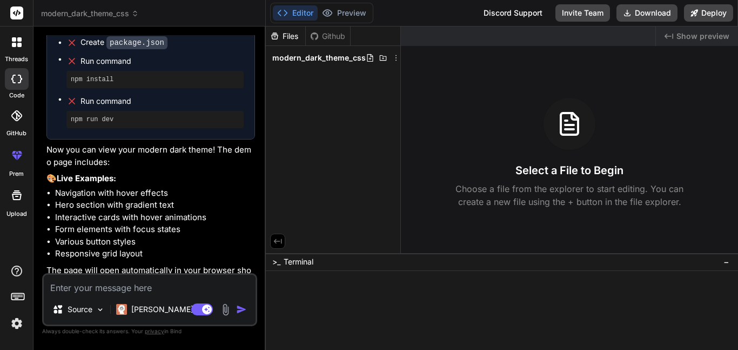
click at [338, 56] on span "modern_dark_theme_css" at bounding box center [318, 57] width 93 height 11
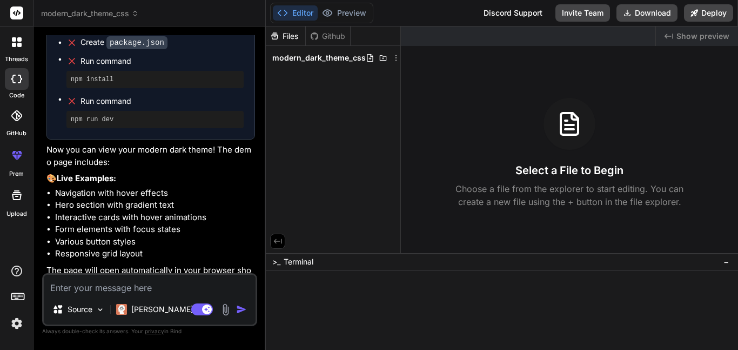
click at [338, 56] on span "modern_dark_theme_css" at bounding box center [318, 57] width 93 height 11
click at [701, 38] on span "Show preview" at bounding box center [702, 36] width 53 height 11
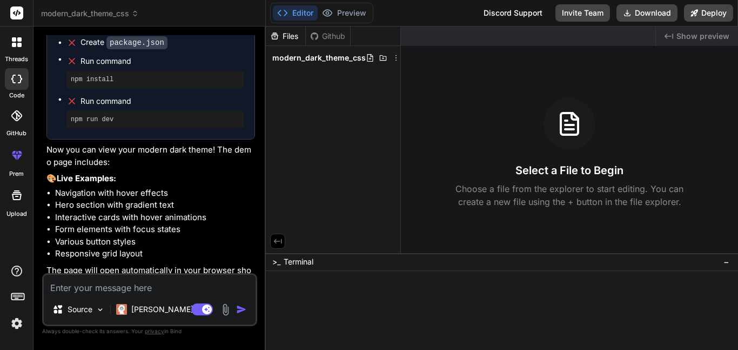
click at [701, 38] on span "Show preview" at bounding box center [702, 36] width 53 height 11
click at [666, 38] on icon "Created with Pixso." at bounding box center [668, 36] width 9 height 9
click at [643, 50] on div "Created with Pixso. Show preview Select a File to Begin Choose a file from the …" at bounding box center [569, 139] width 337 height 226
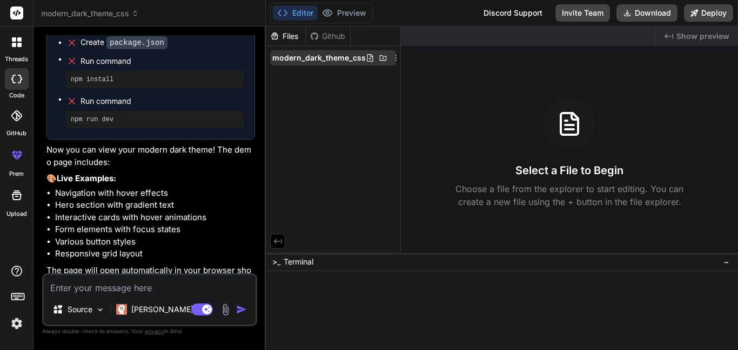
click at [381, 56] on icon at bounding box center [383, 57] width 9 height 9
click at [369, 58] on icon at bounding box center [370, 57] width 9 height 9
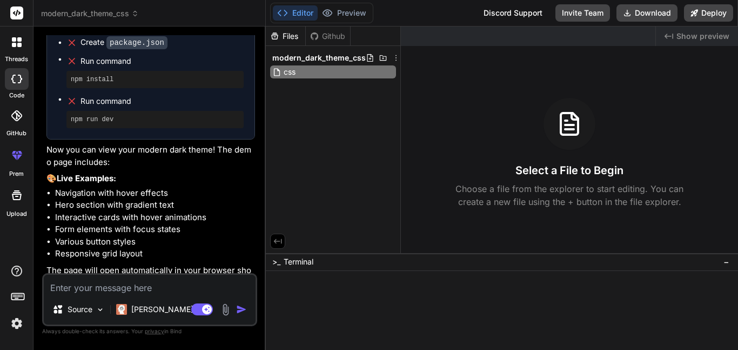
type input "csss"
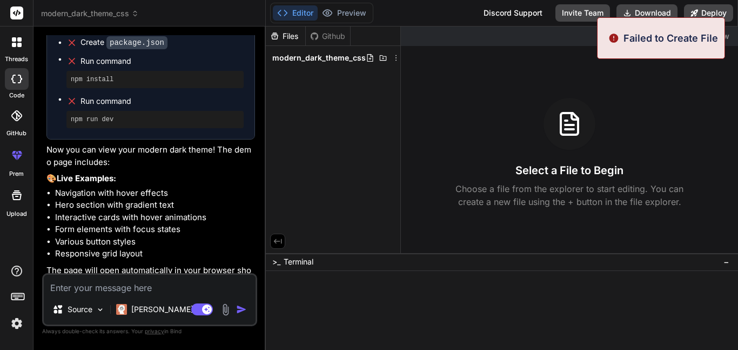
click at [367, 58] on icon at bounding box center [370, 58] width 6 height 8
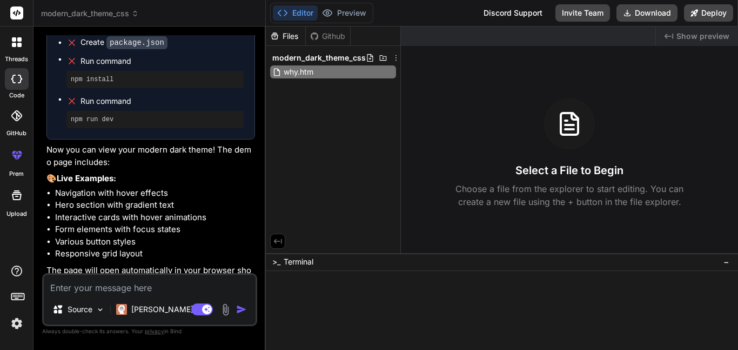
type input "why.html"
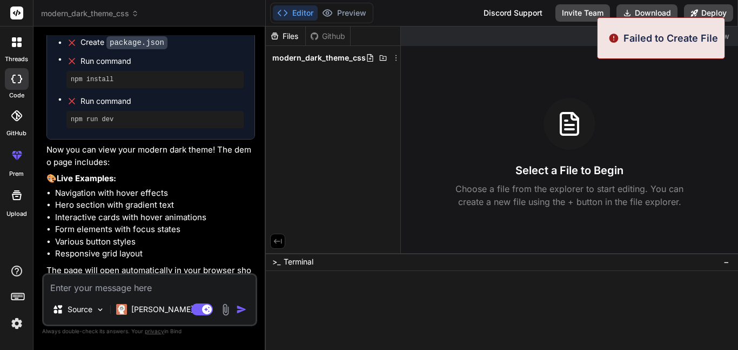
click at [370, 61] on icon at bounding box center [370, 58] width 6 height 8
type input "e"
type input "txt"
